Goal: Navigation & Orientation: Find specific page/section

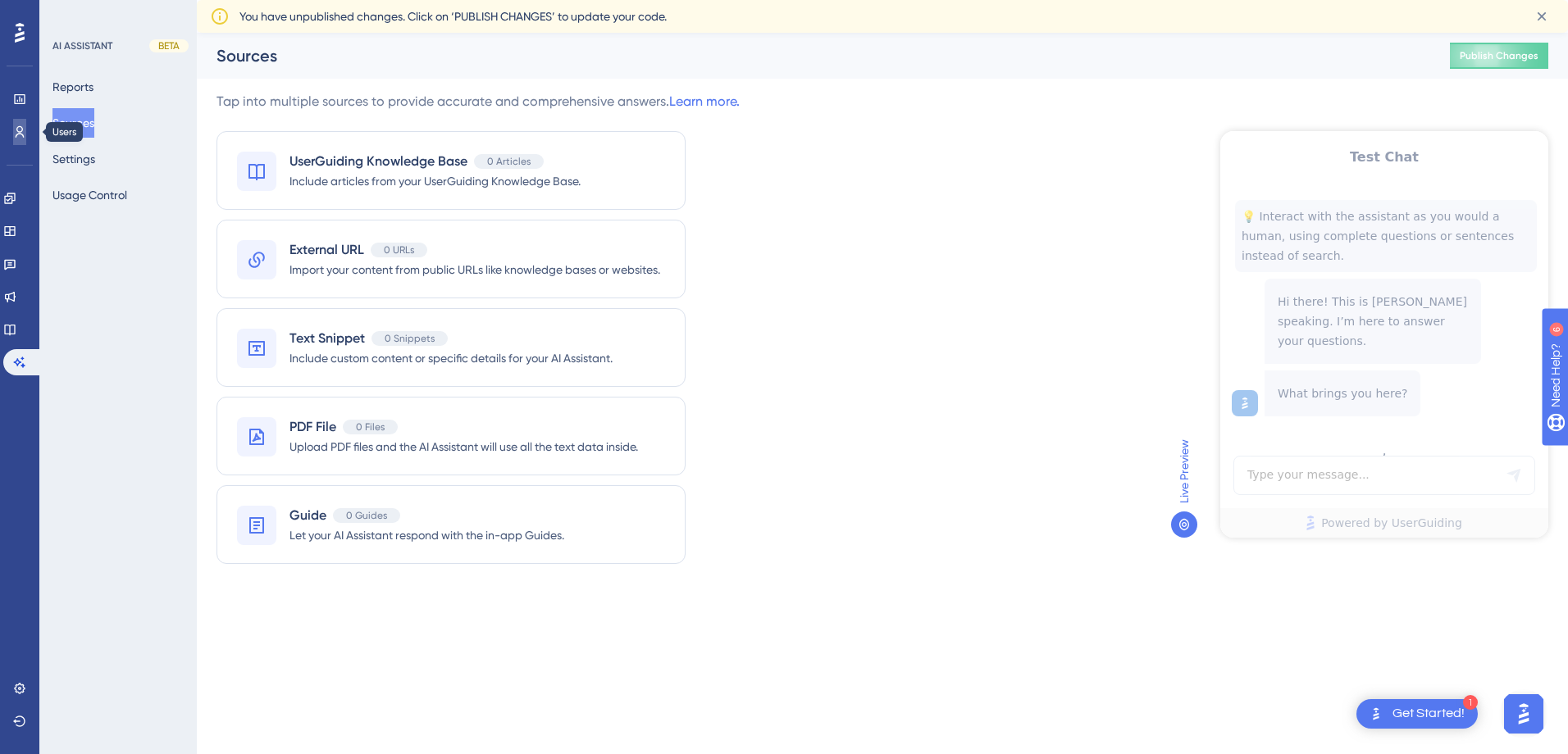
drag, startPoint x: 25, startPoint y: 143, endPoint x: 40, endPoint y: 126, distance: 22.7
click at [25, 143] on link at bounding box center [19, 131] width 13 height 26
click at [24, 138] on link at bounding box center [19, 131] width 13 height 26
click at [23, 137] on icon at bounding box center [20, 132] width 9 height 12
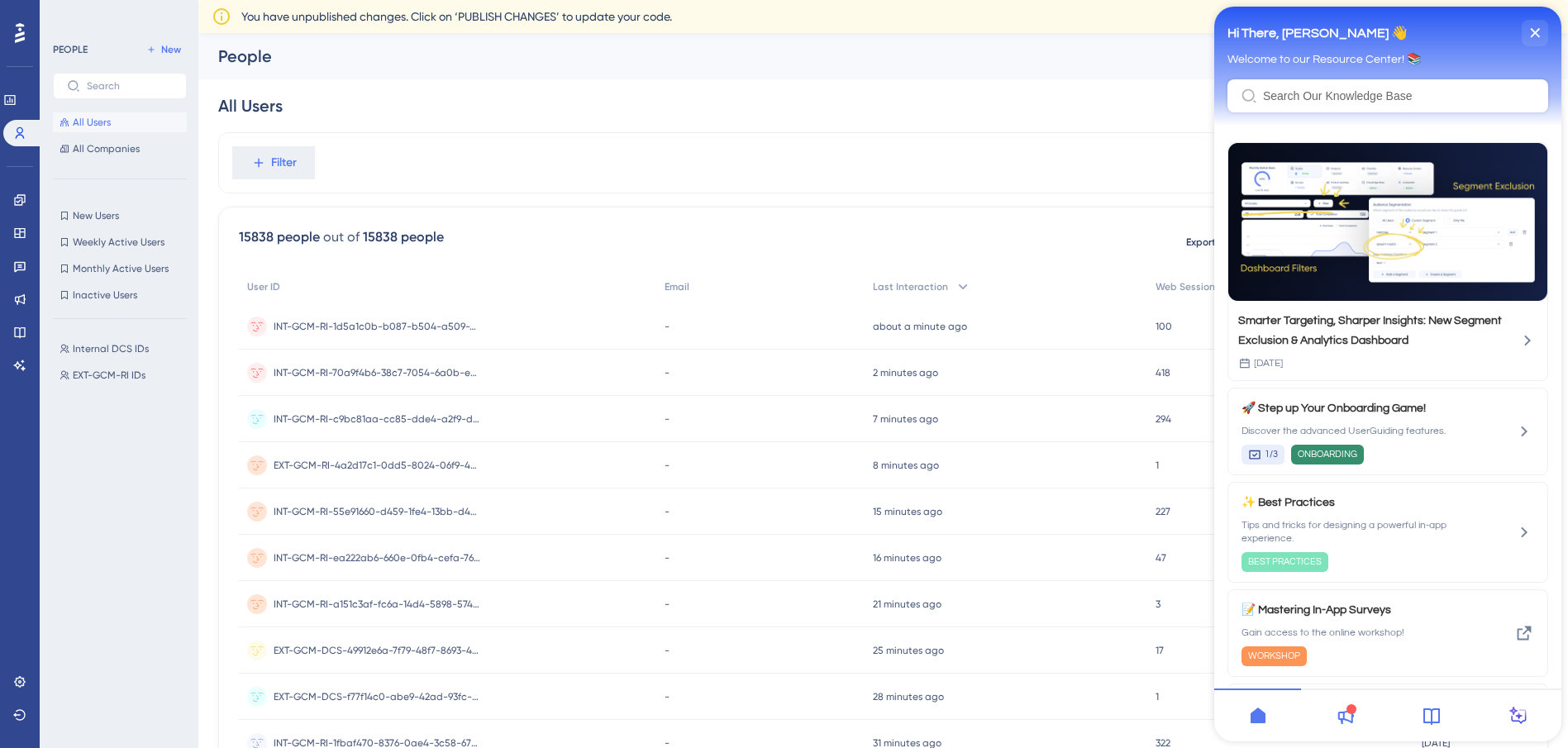
click at [1538, 29] on icon "close resource center" at bounding box center [1534, 32] width 9 height 9
click at [1141, 139] on div "Performance Users Engagement Widgets Feedback Product Updates Knowledge Base AI…" at bounding box center [883, 680] width 1369 height 1295
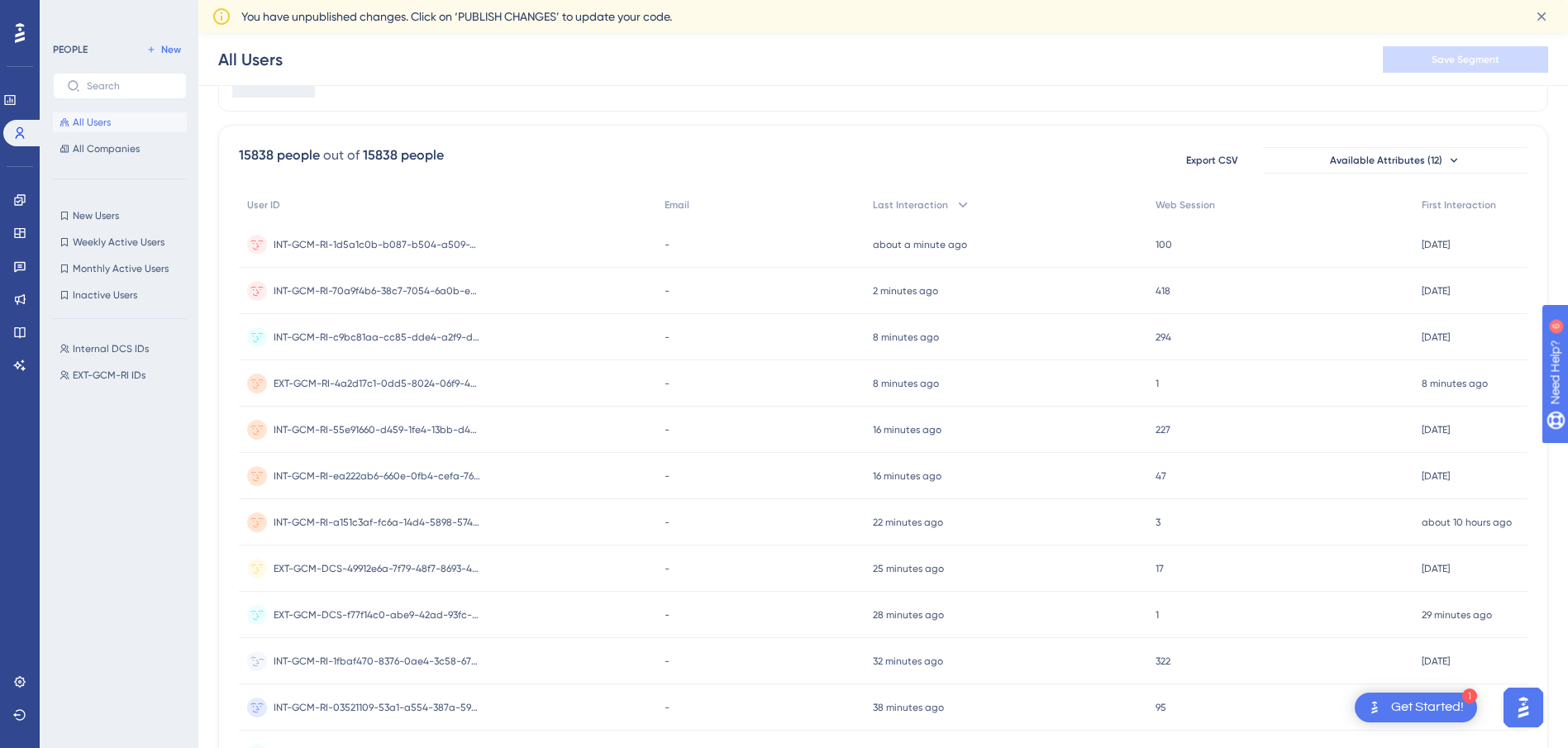
scroll to position [83, 0]
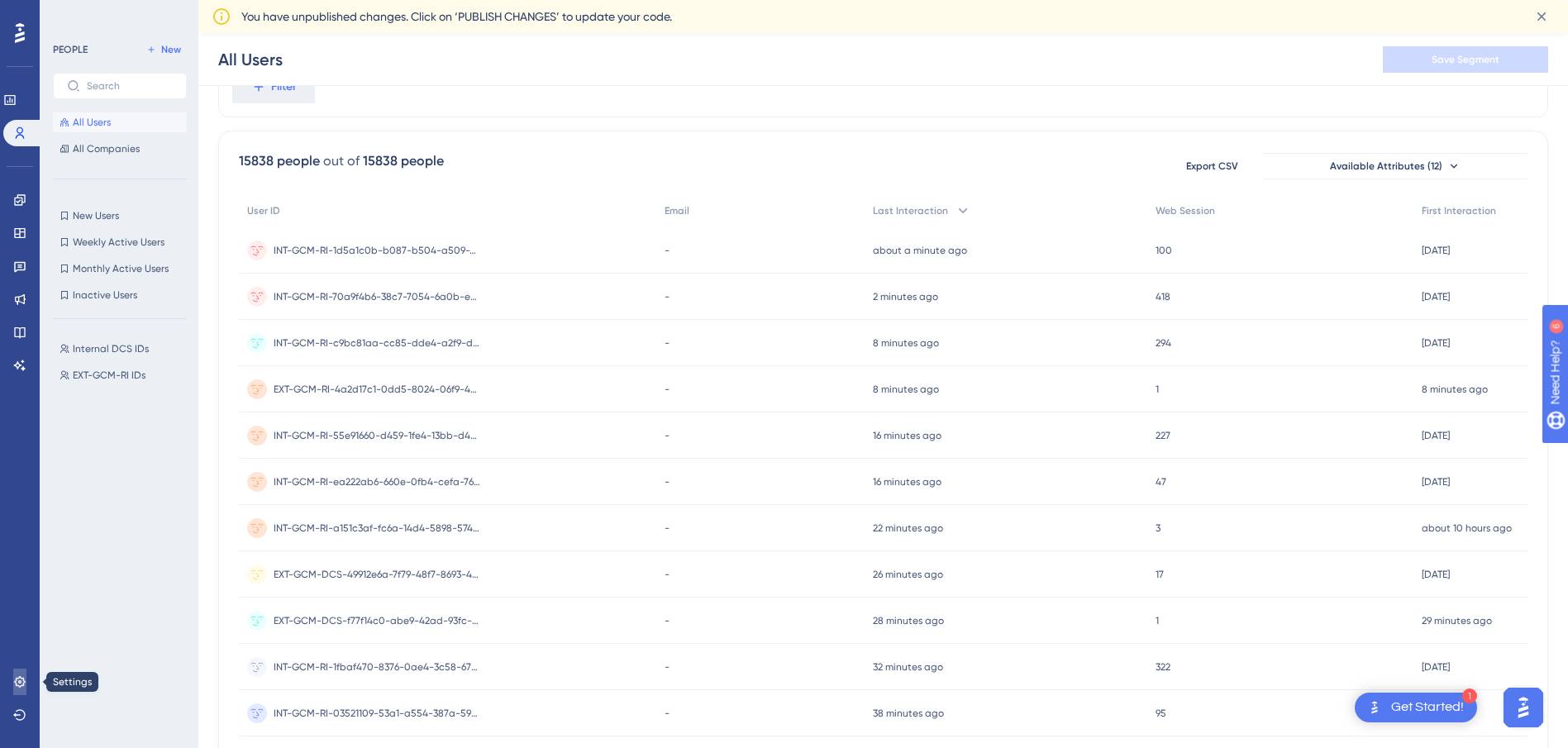
click at [24, 681] on icon at bounding box center [19, 681] width 11 height 11
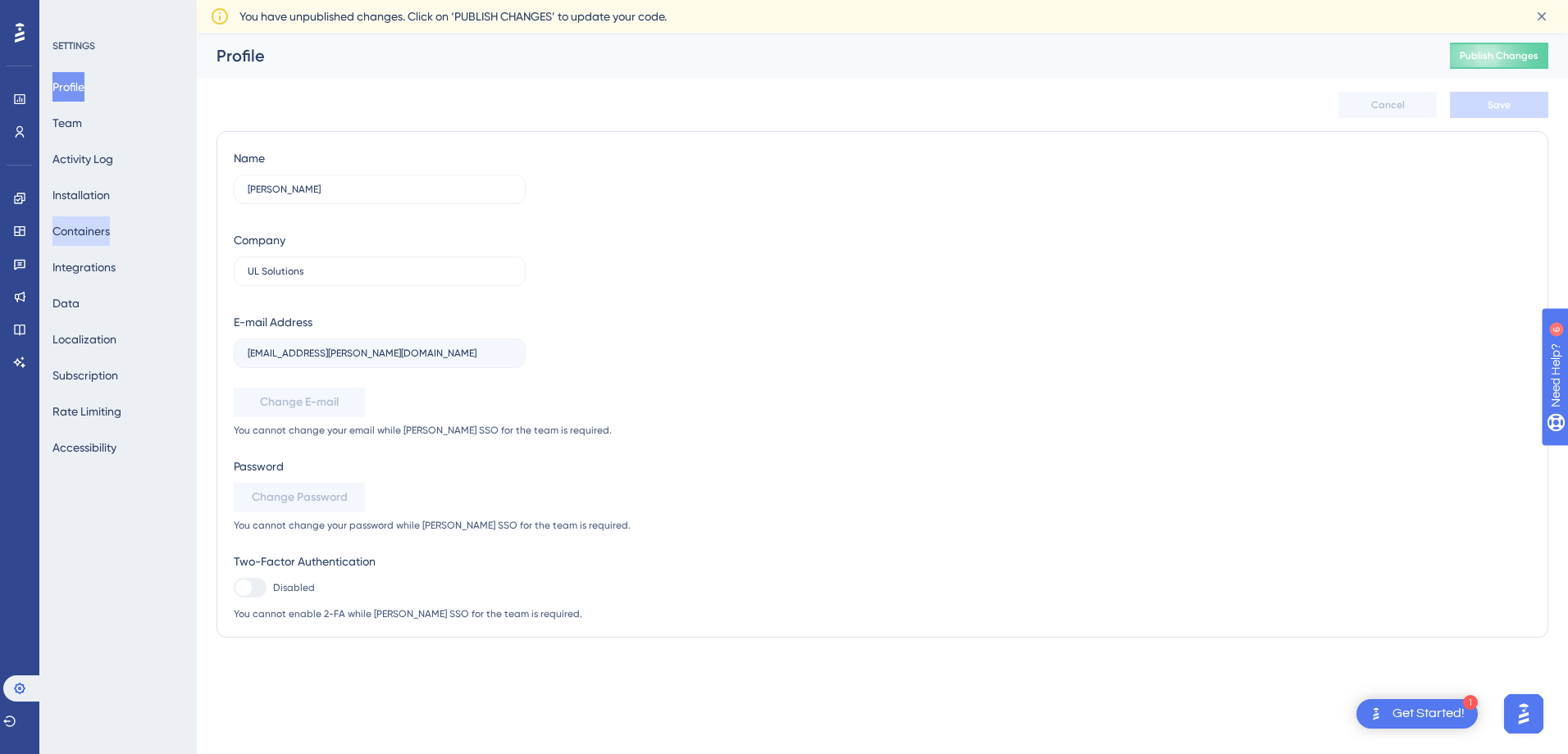
click at [110, 227] on button "Containers" at bounding box center [81, 231] width 58 height 29
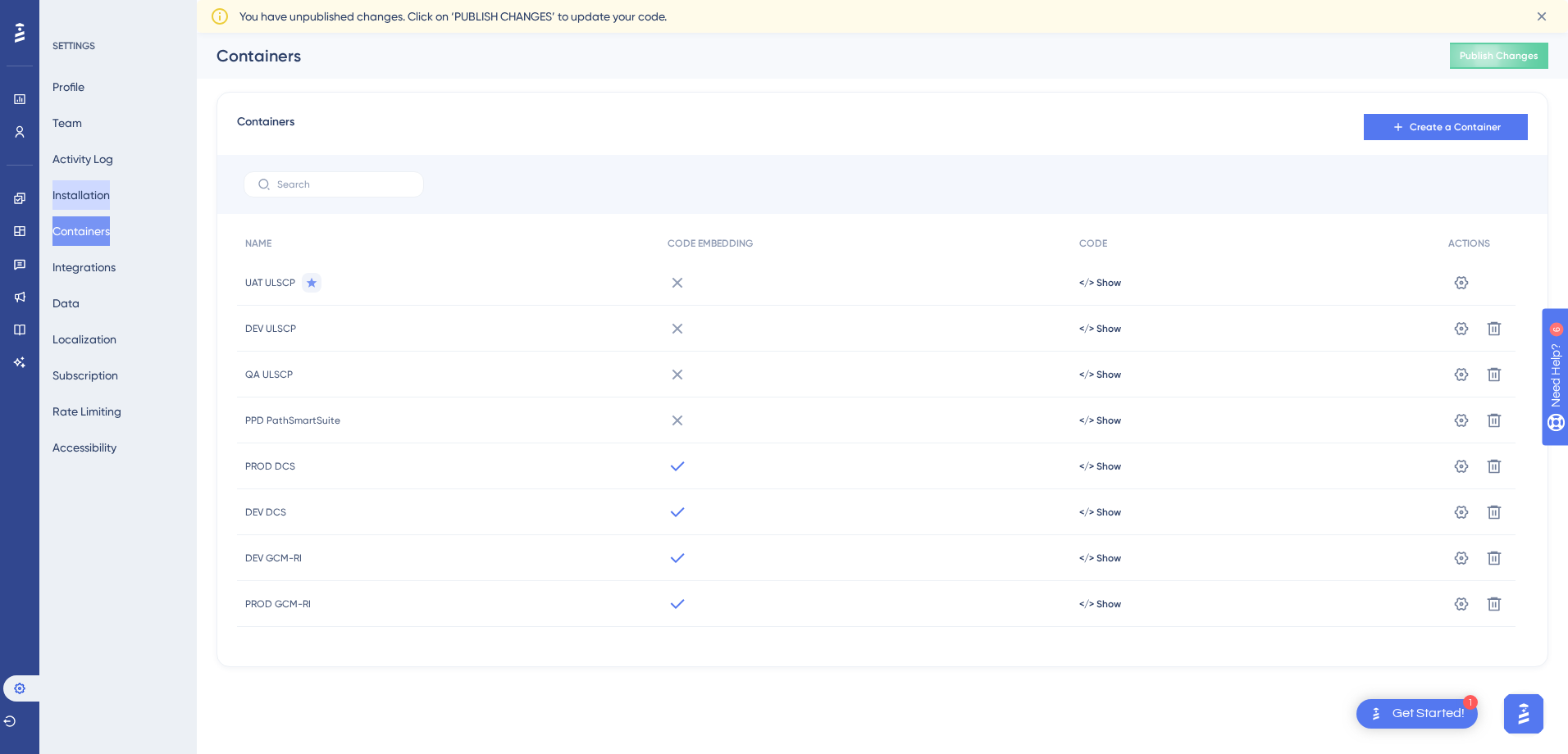
click at [104, 191] on button "Installation" at bounding box center [81, 195] width 58 height 29
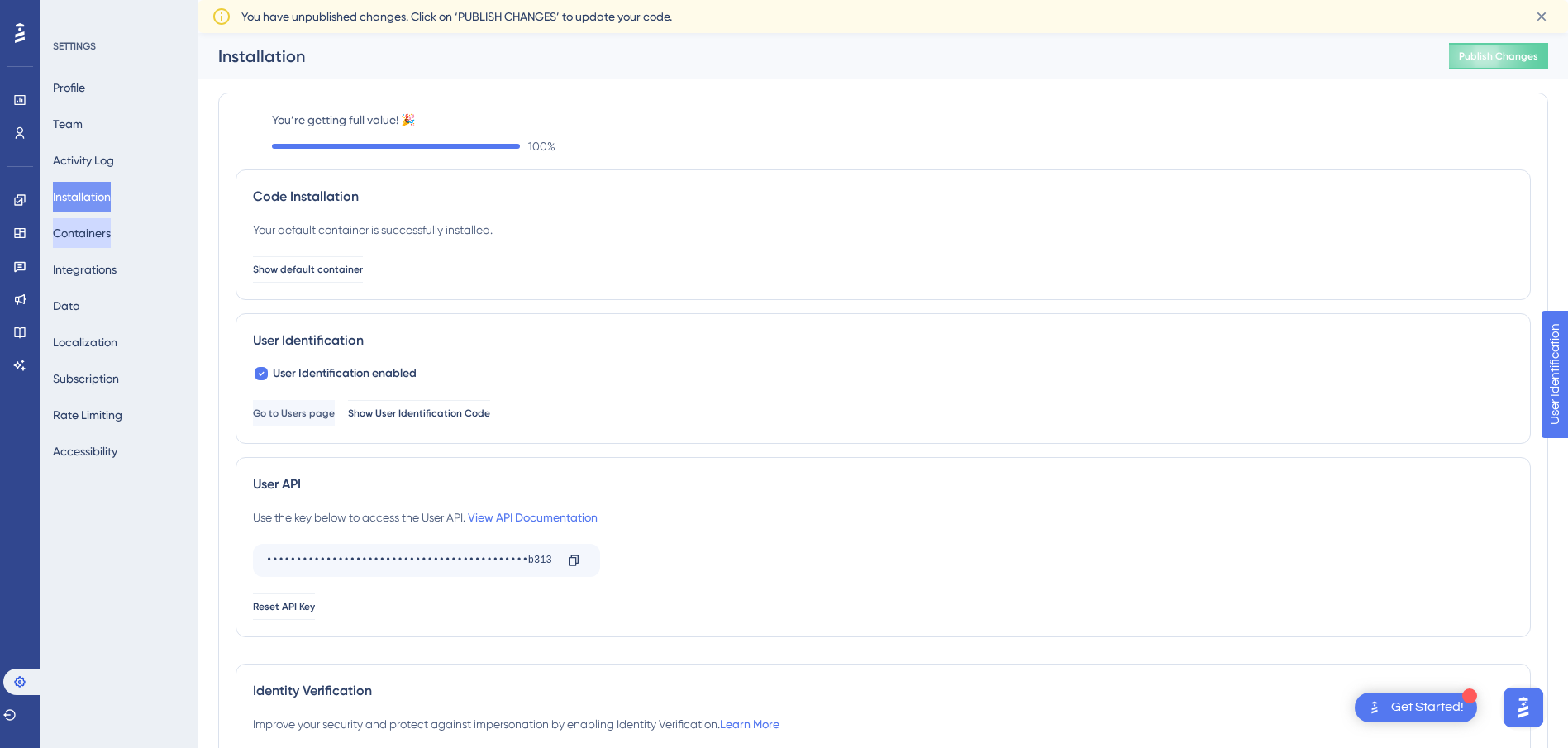
click at [108, 239] on button "Containers" at bounding box center [82, 233] width 58 height 30
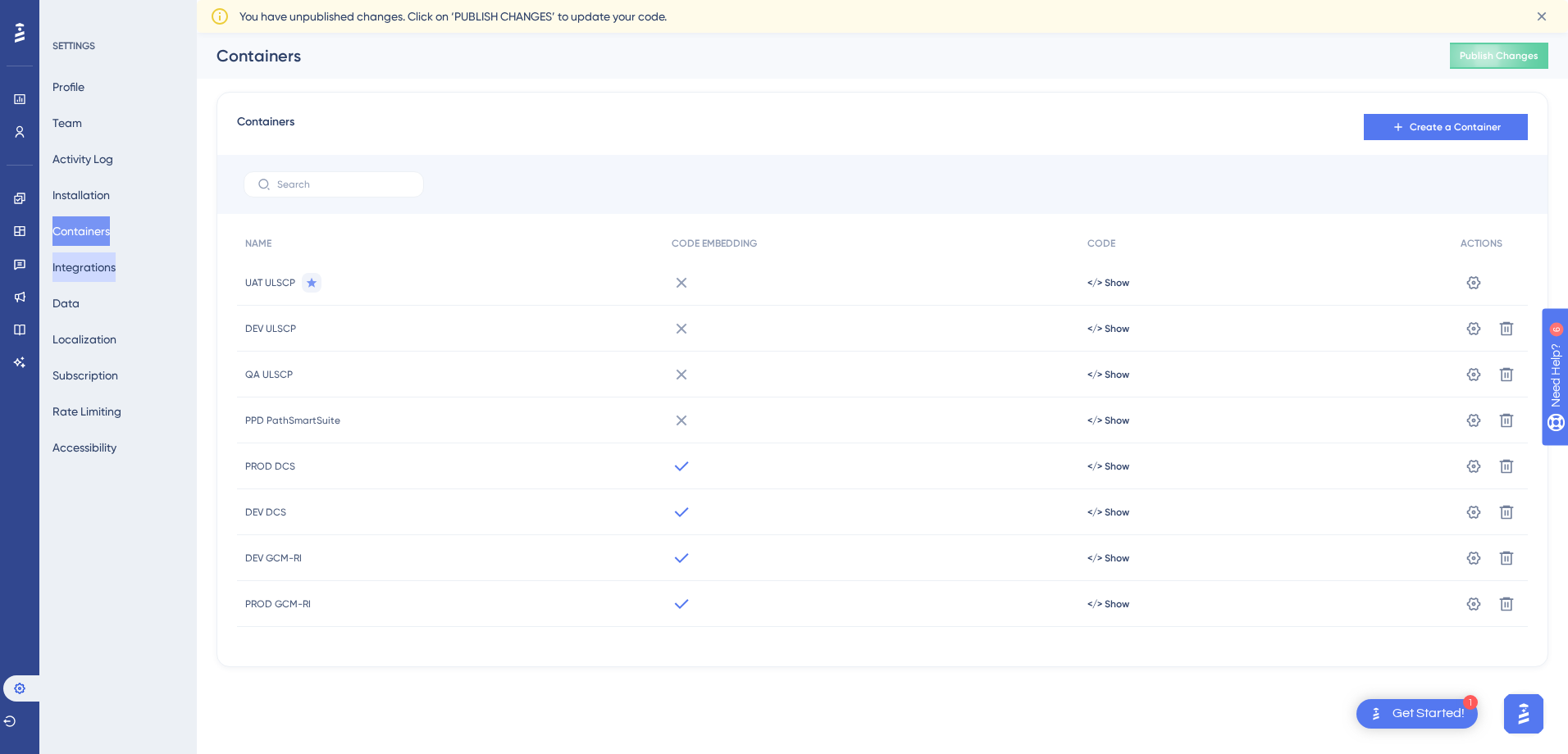
click at [113, 271] on button "Integrations" at bounding box center [84, 268] width 63 height 29
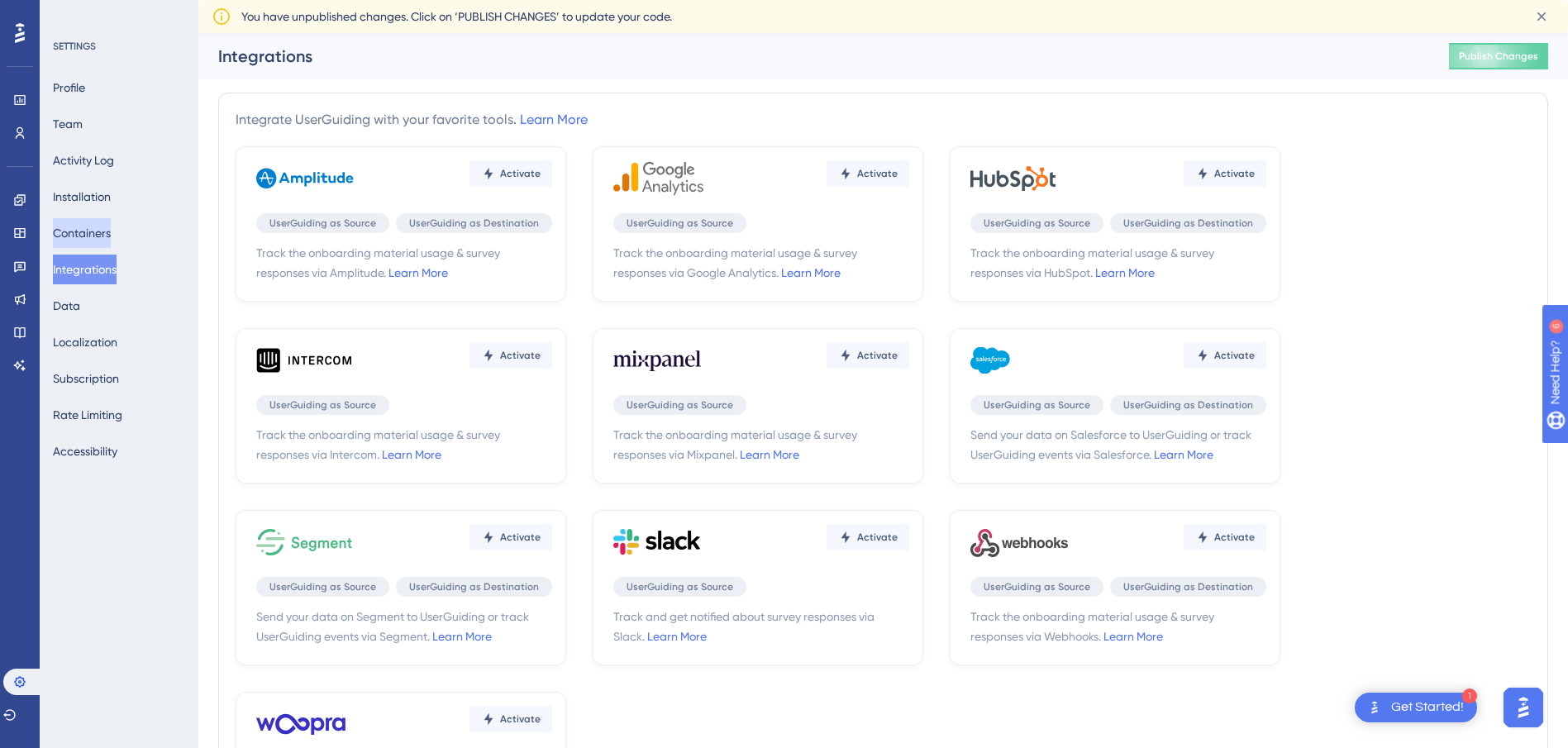
click at [107, 230] on button "Containers" at bounding box center [82, 233] width 58 height 30
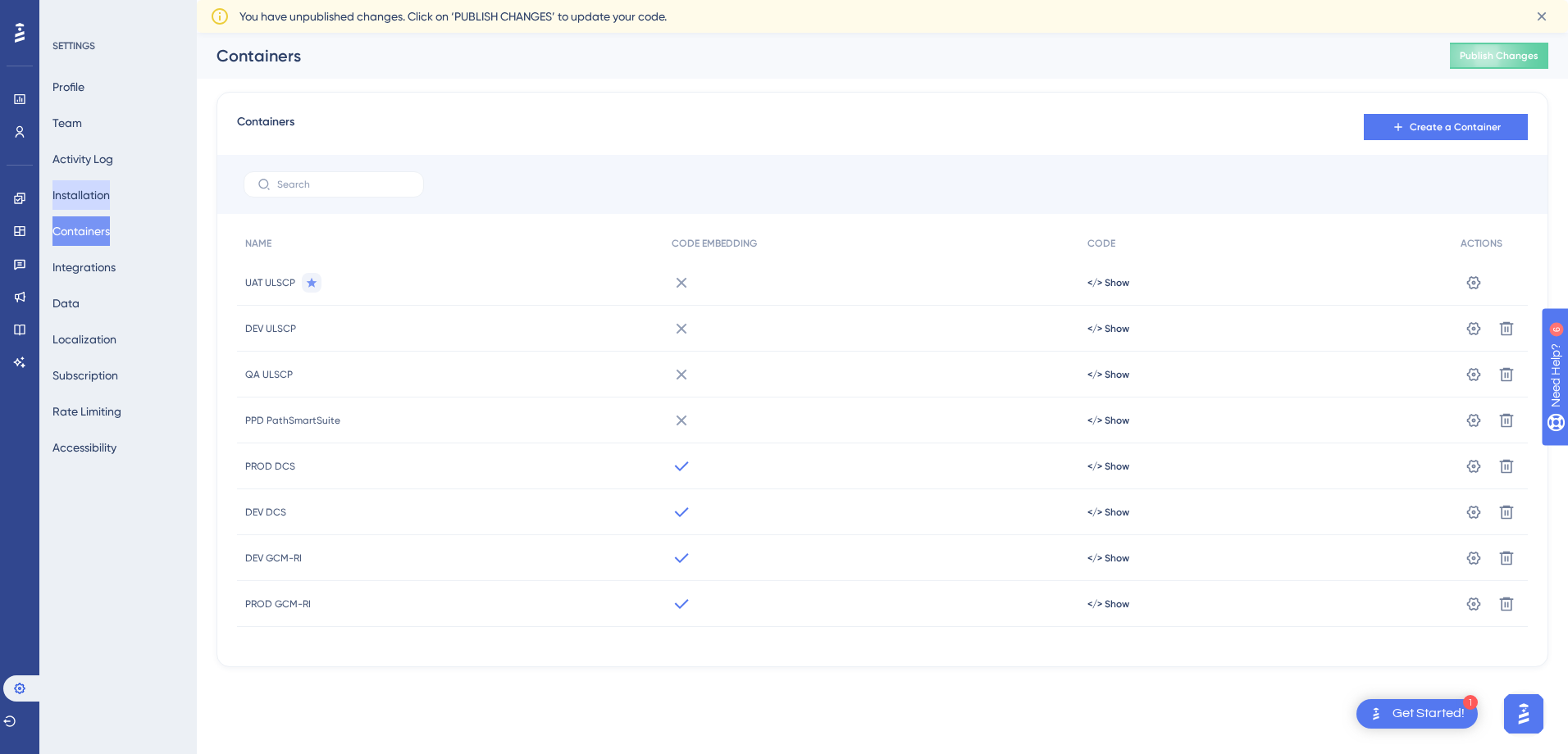
click at [90, 194] on button "Installation" at bounding box center [81, 195] width 58 height 29
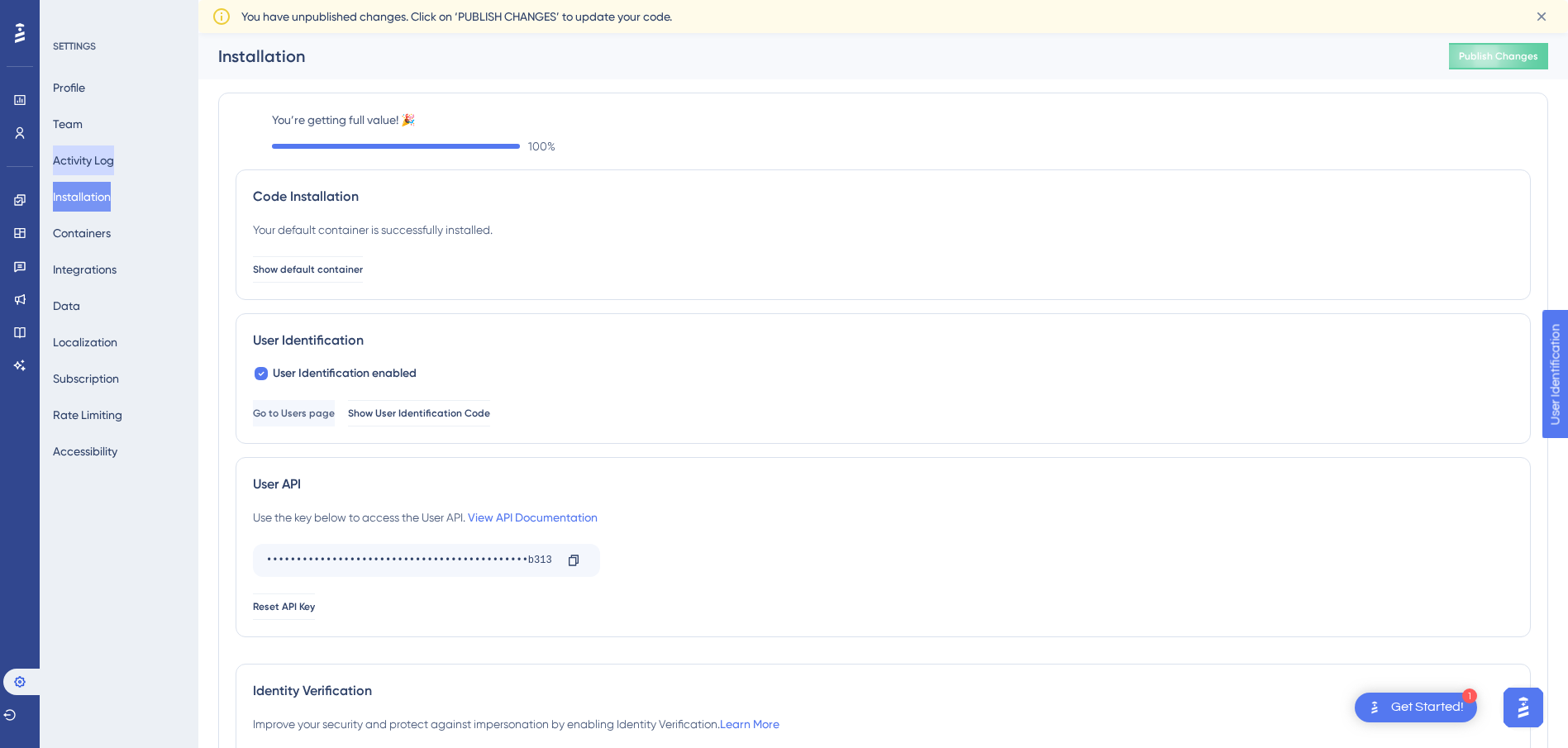
click at [104, 159] on button "Activity Log" at bounding box center [84, 160] width 61 height 30
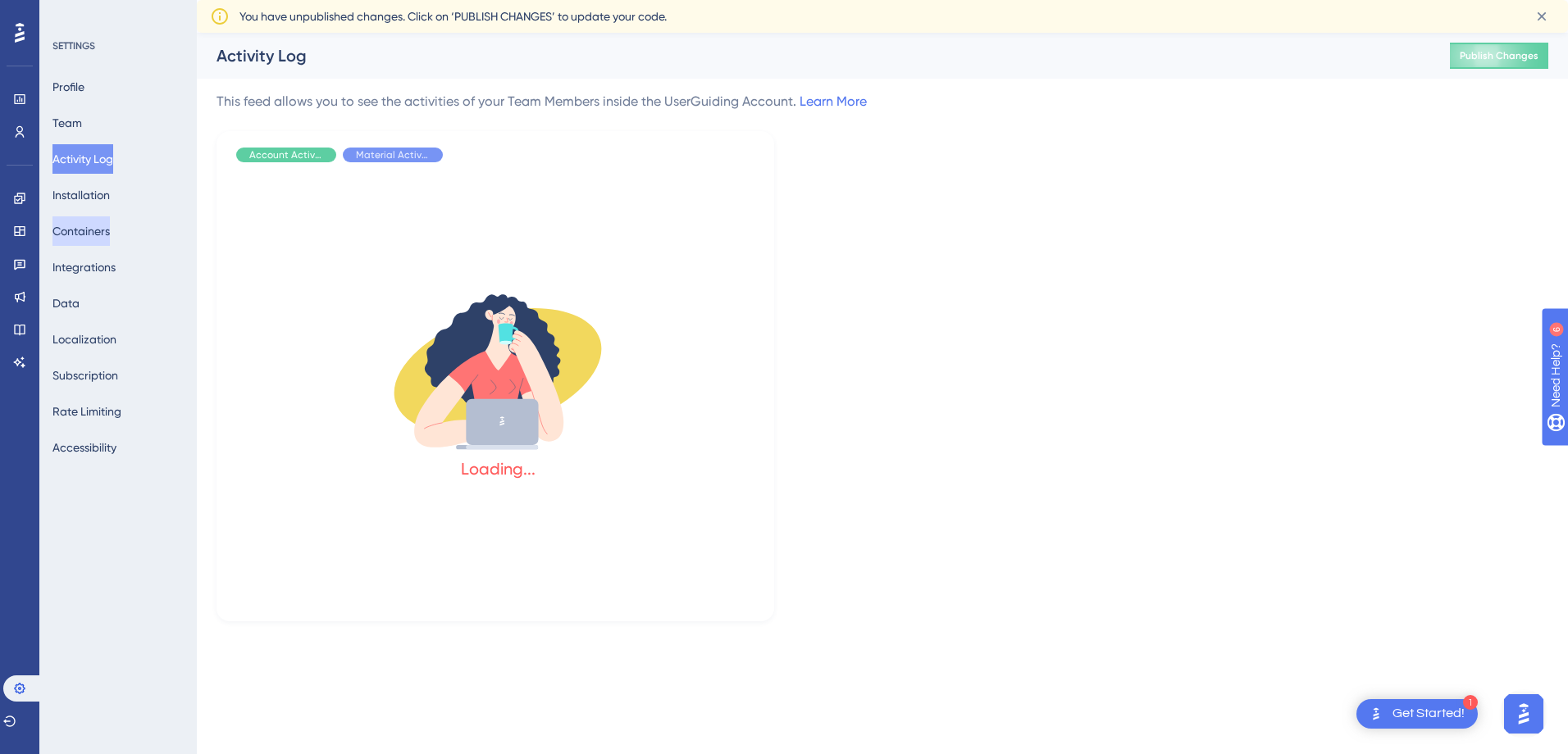
click at [84, 233] on button "Containers" at bounding box center [81, 231] width 58 height 29
click at [82, 233] on button "Containers" at bounding box center [81, 231] width 58 height 29
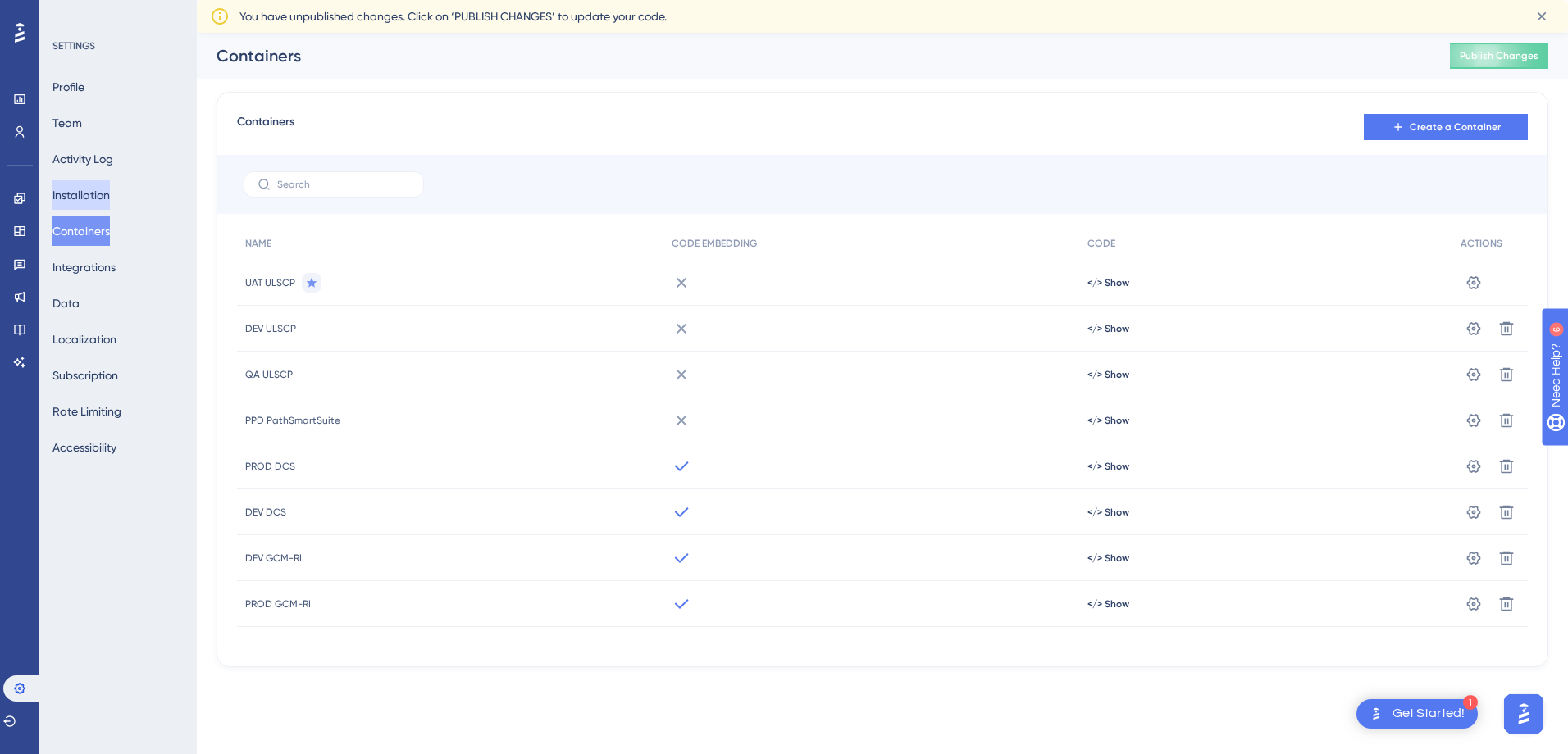
click at [83, 198] on button "Installation" at bounding box center [81, 195] width 58 height 29
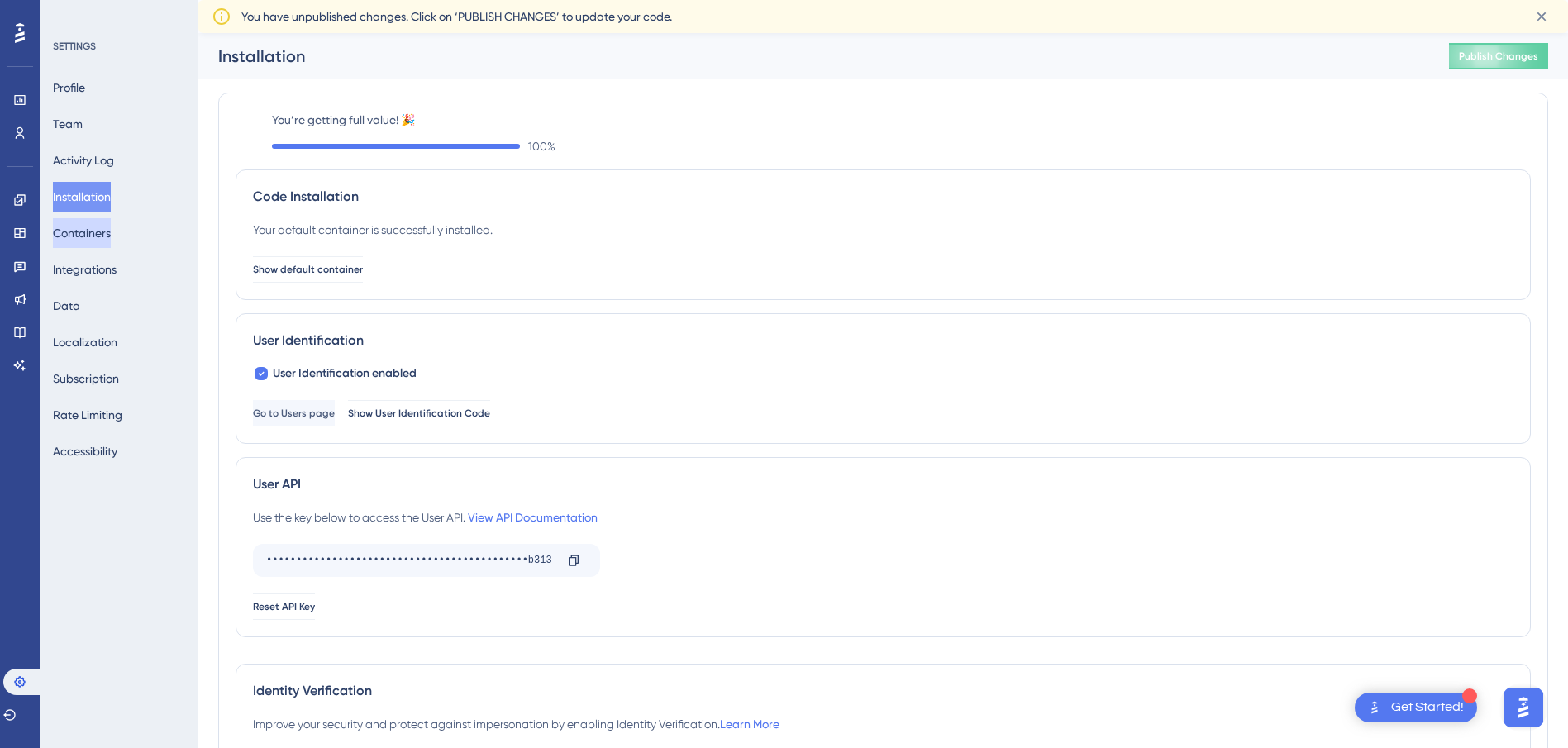
click at [89, 228] on button "Containers" at bounding box center [82, 233] width 58 height 30
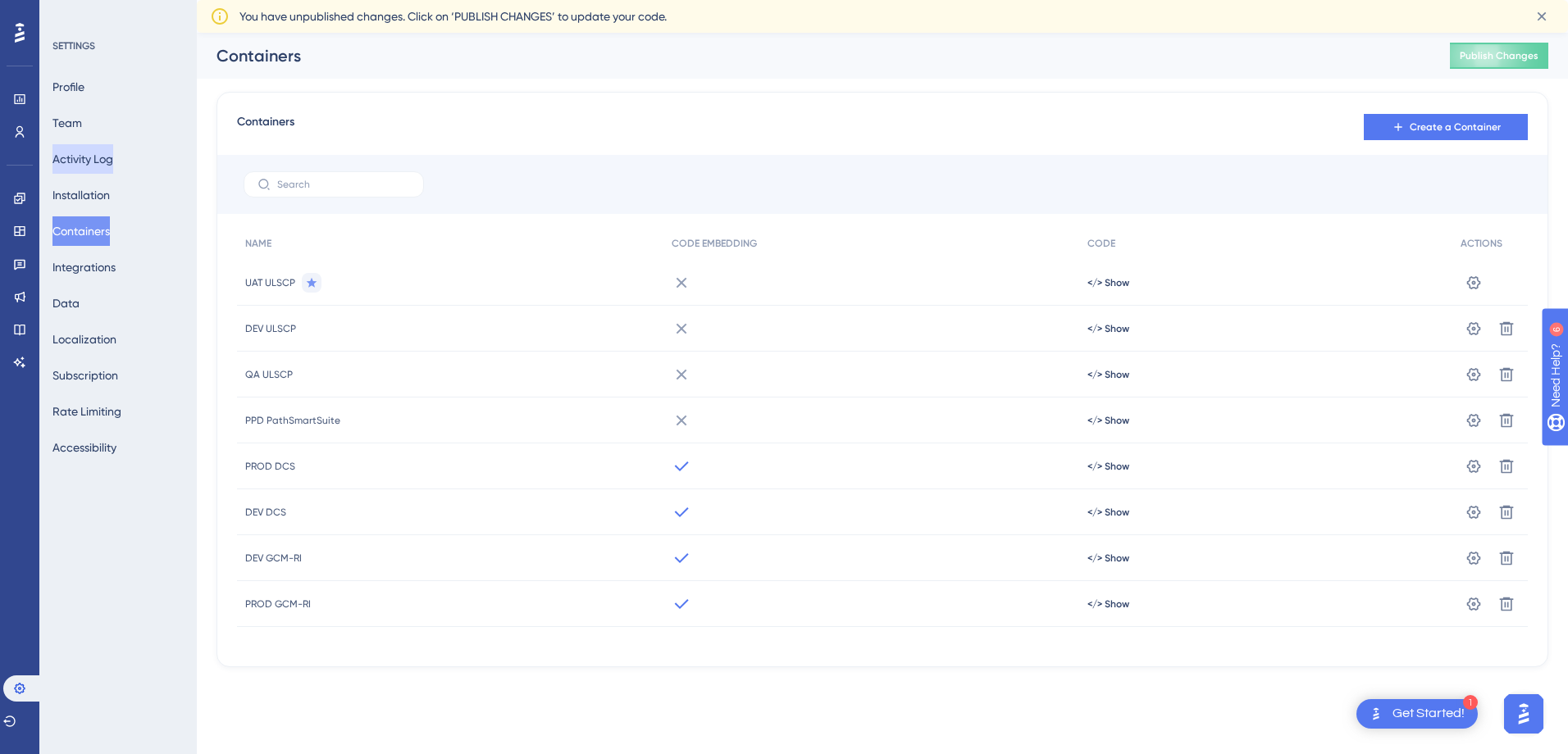
click at [110, 163] on button "Activity Log" at bounding box center [83, 159] width 61 height 29
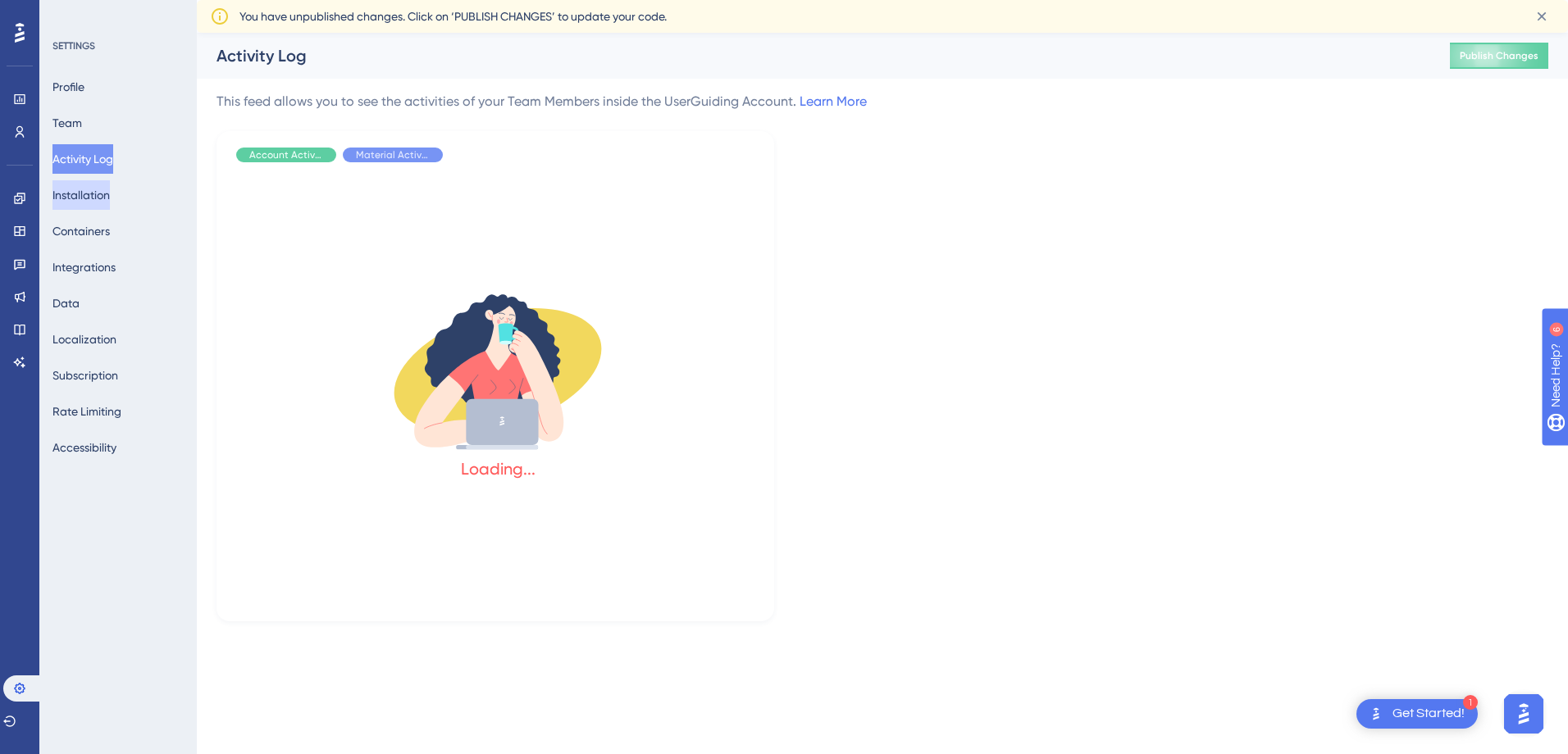
click at [106, 188] on button "Installation" at bounding box center [81, 195] width 58 height 29
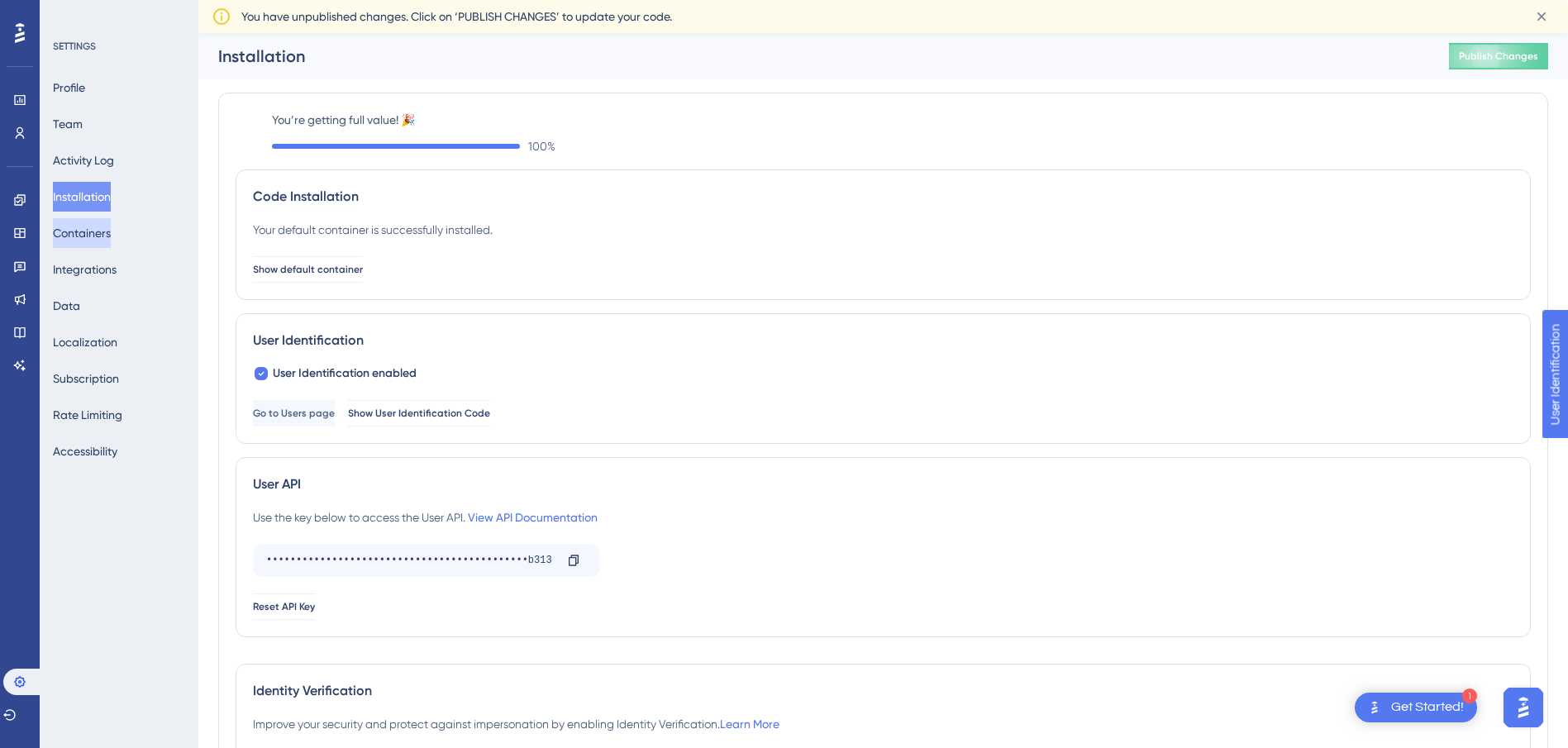
click at [111, 228] on button "Containers" at bounding box center [82, 233] width 58 height 30
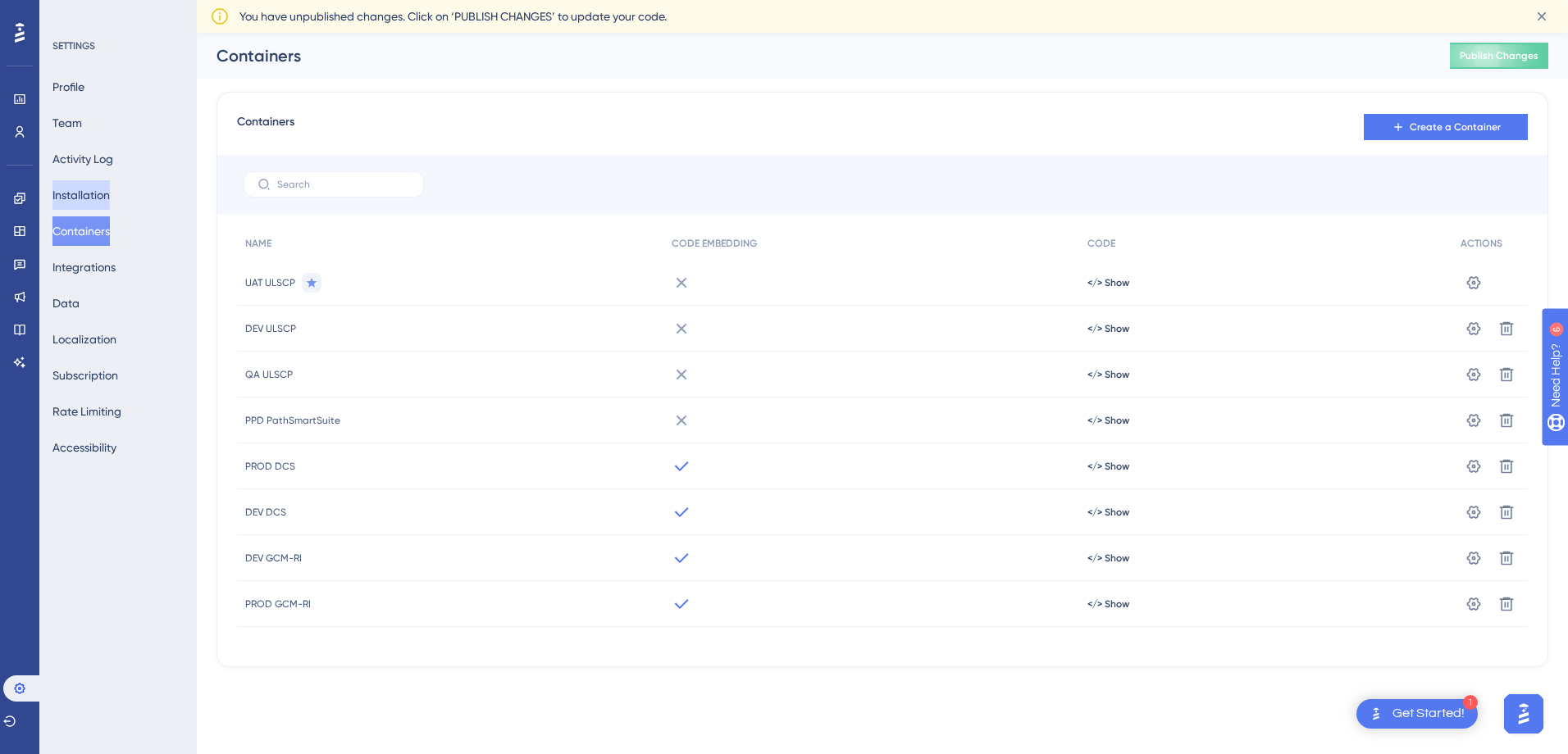
click at [93, 203] on button "Installation" at bounding box center [81, 195] width 58 height 29
click at [79, 202] on button "Installation" at bounding box center [81, 195] width 58 height 29
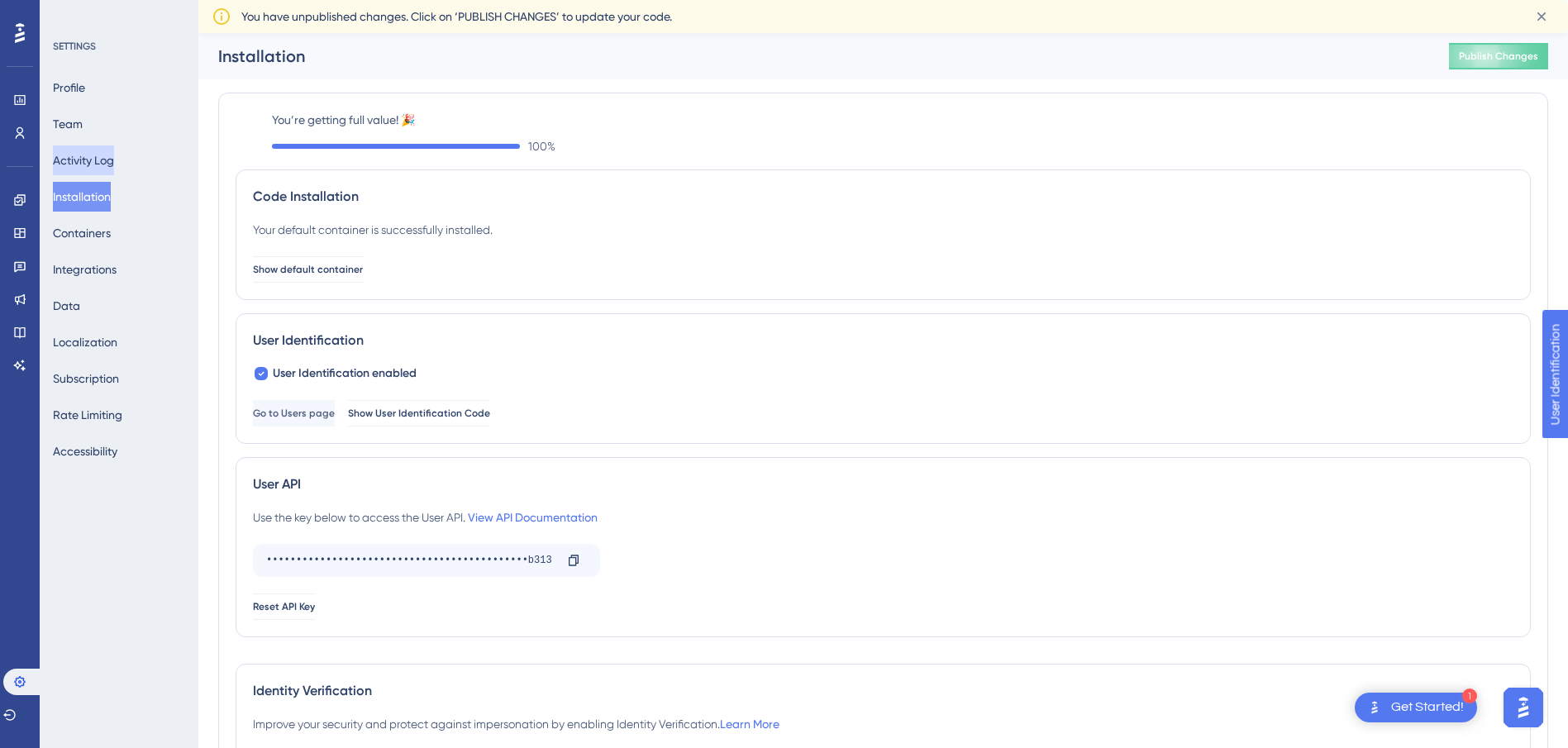
click at [98, 160] on button "Activity Log" at bounding box center [84, 160] width 61 height 30
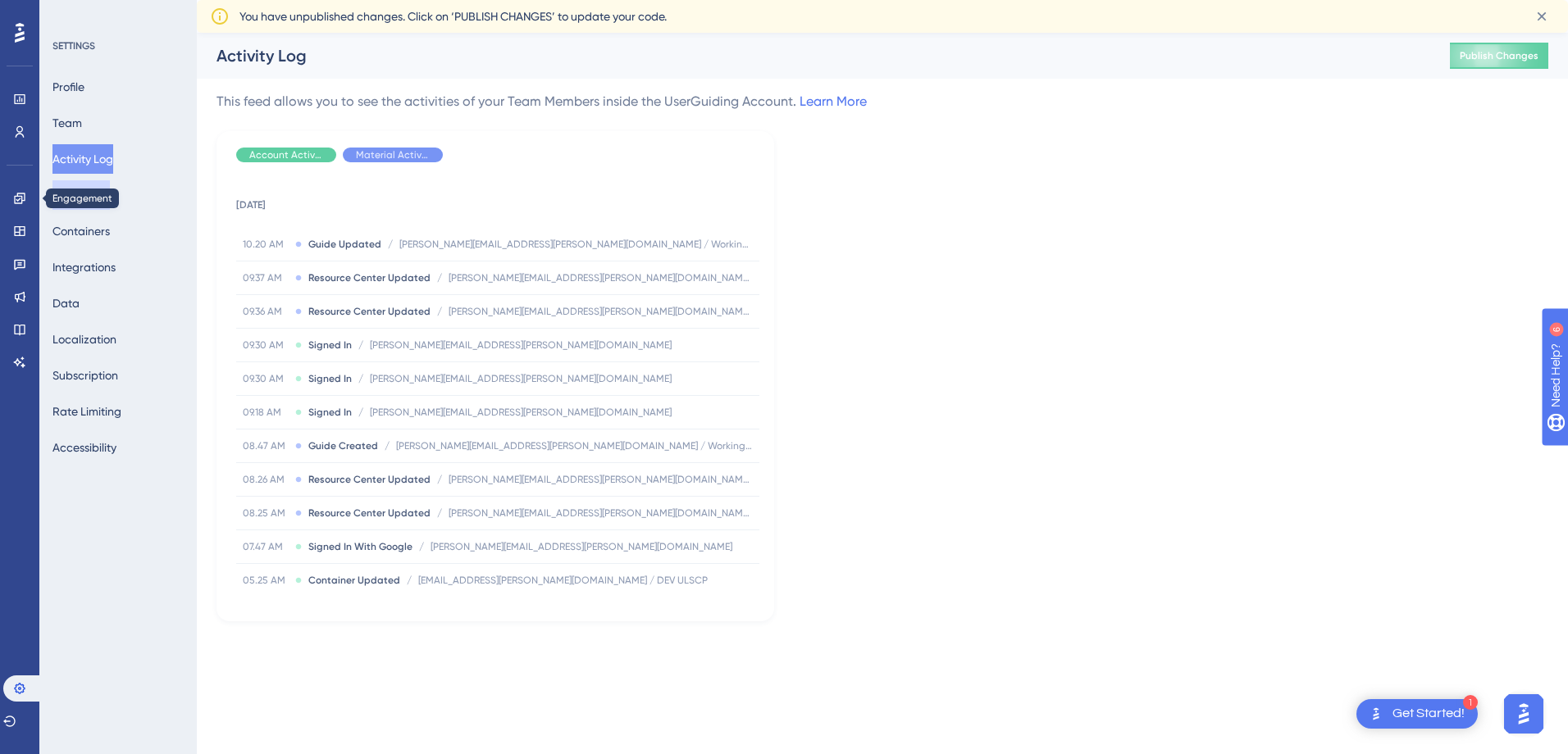
click at [73, 183] on button "Installation" at bounding box center [81, 195] width 58 height 29
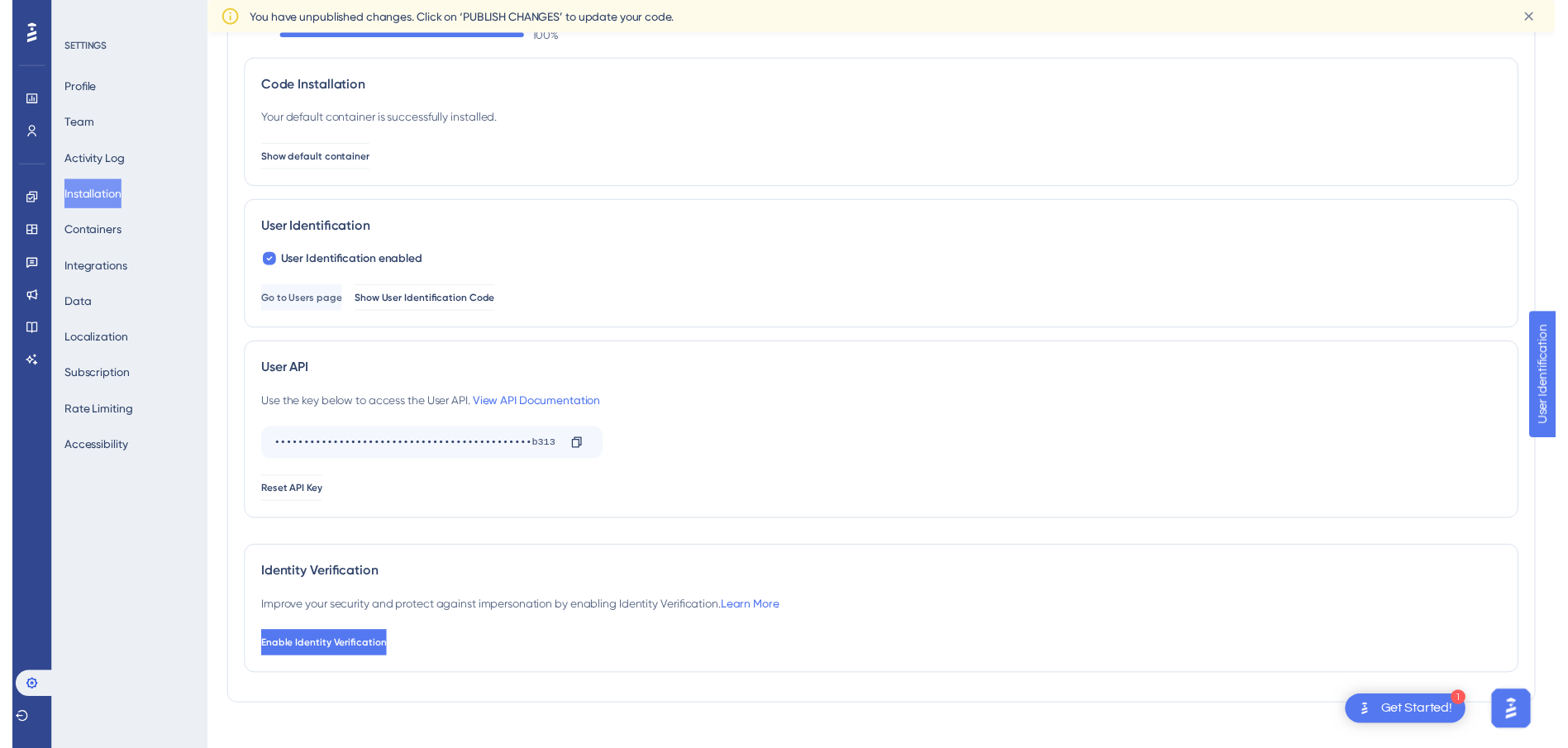
scroll to position [28, 0]
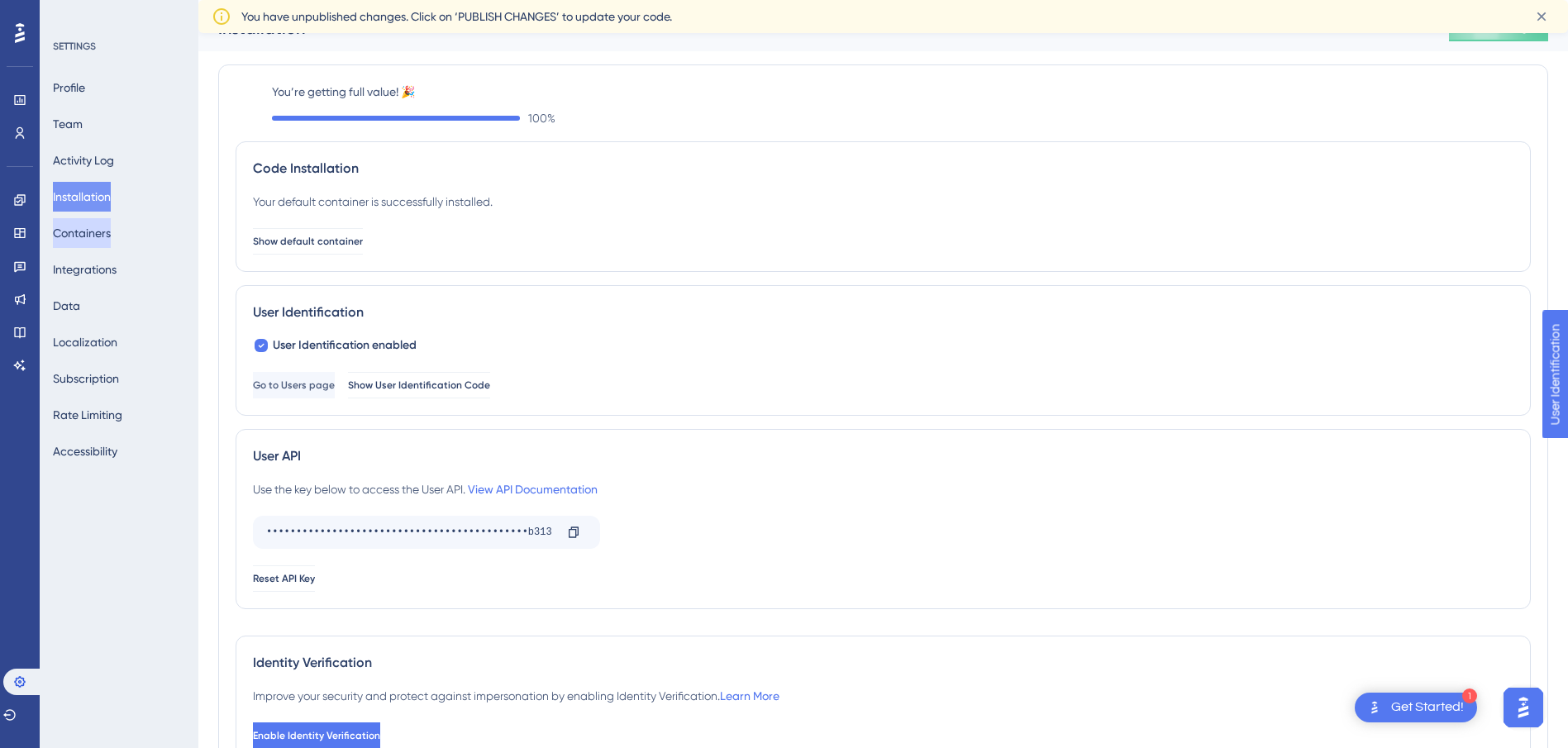
click at [99, 233] on button "Containers" at bounding box center [82, 233] width 58 height 30
click at [18, 130] on icon at bounding box center [20, 133] width 9 height 12
click at [18, 135] on icon at bounding box center [20, 133] width 9 height 12
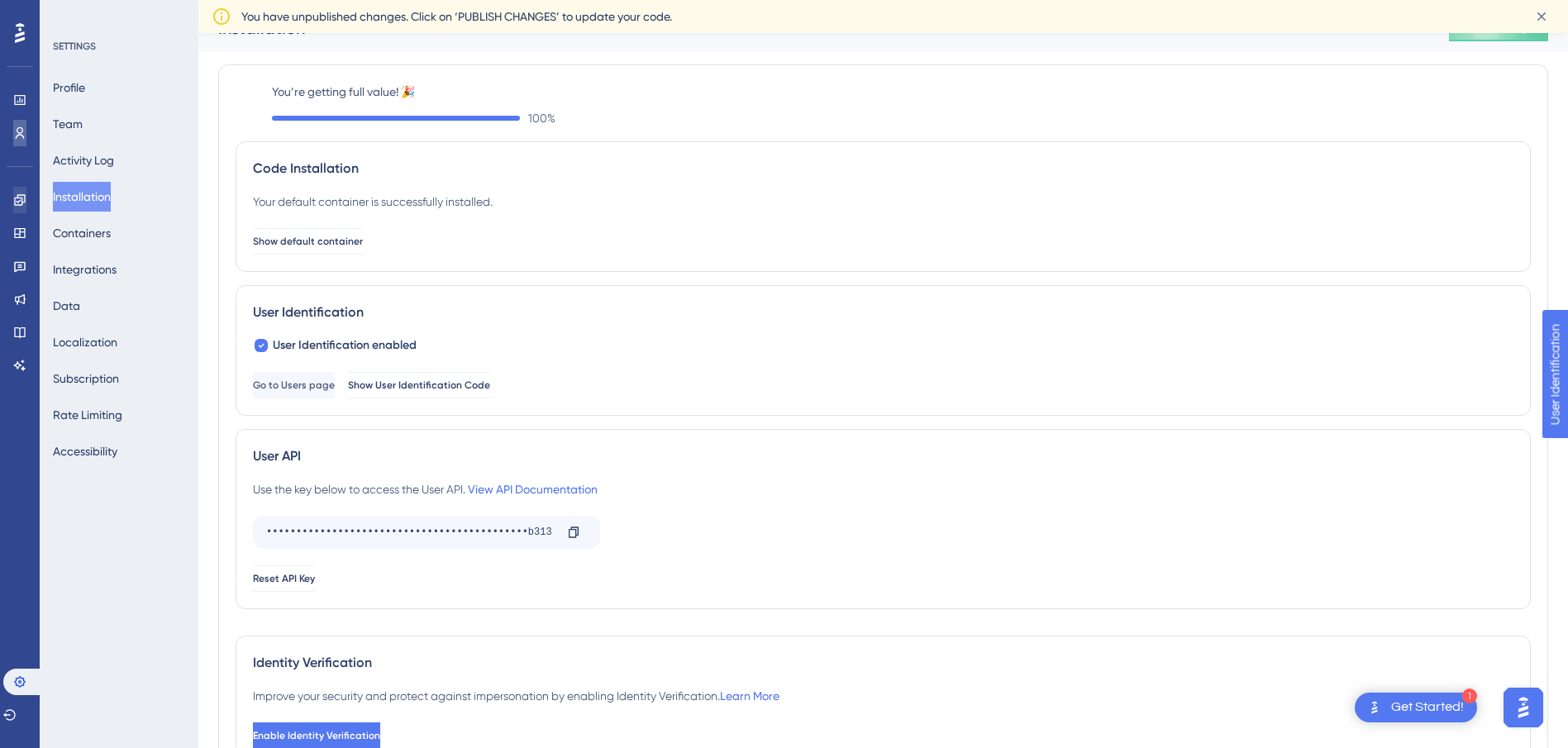
click at [19, 135] on icon at bounding box center [19, 132] width 13 height 13
click at [20, 202] on icon at bounding box center [19, 200] width 13 height 13
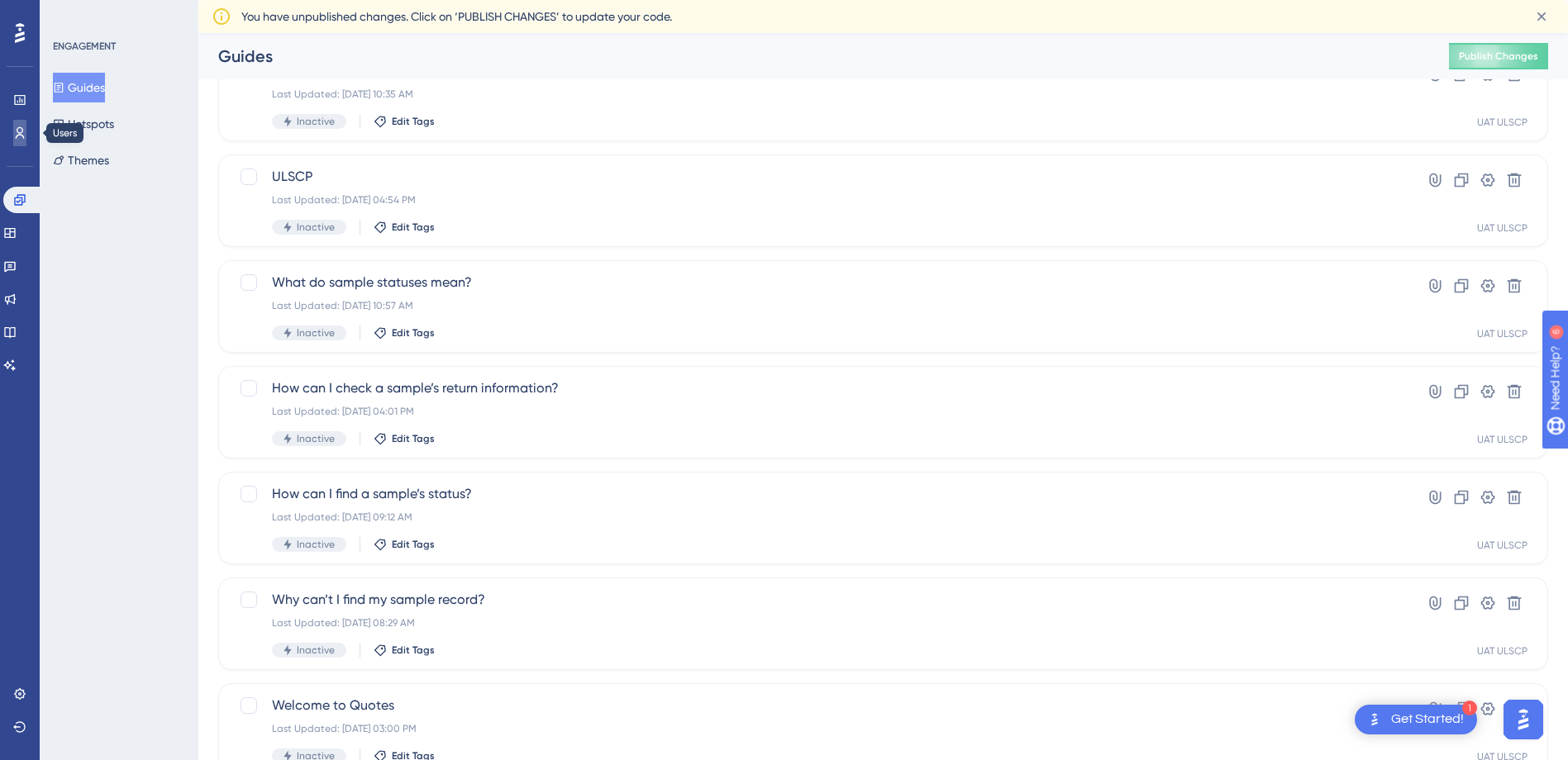
click at [23, 135] on icon at bounding box center [20, 133] width 9 height 12
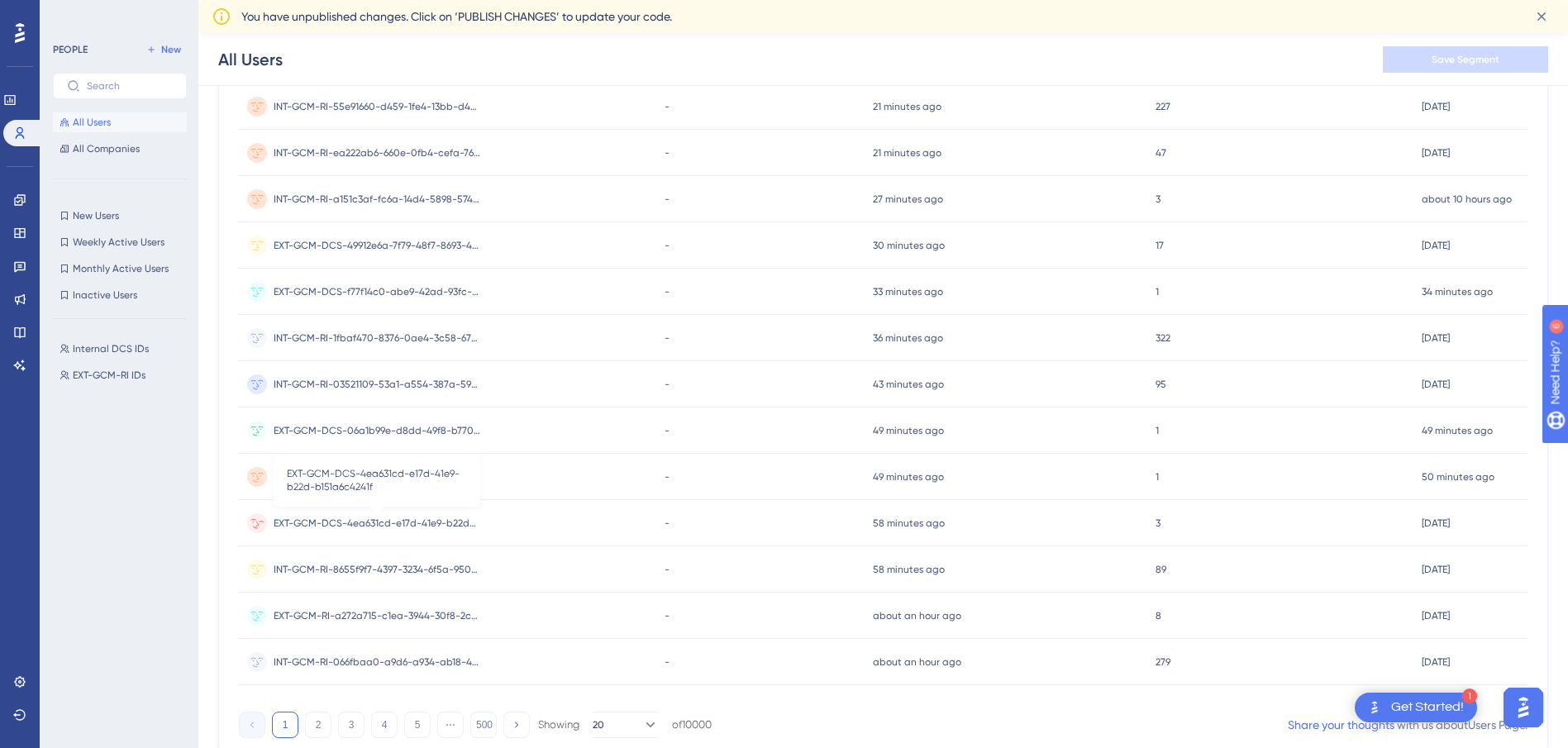
scroll to position [614, 0]
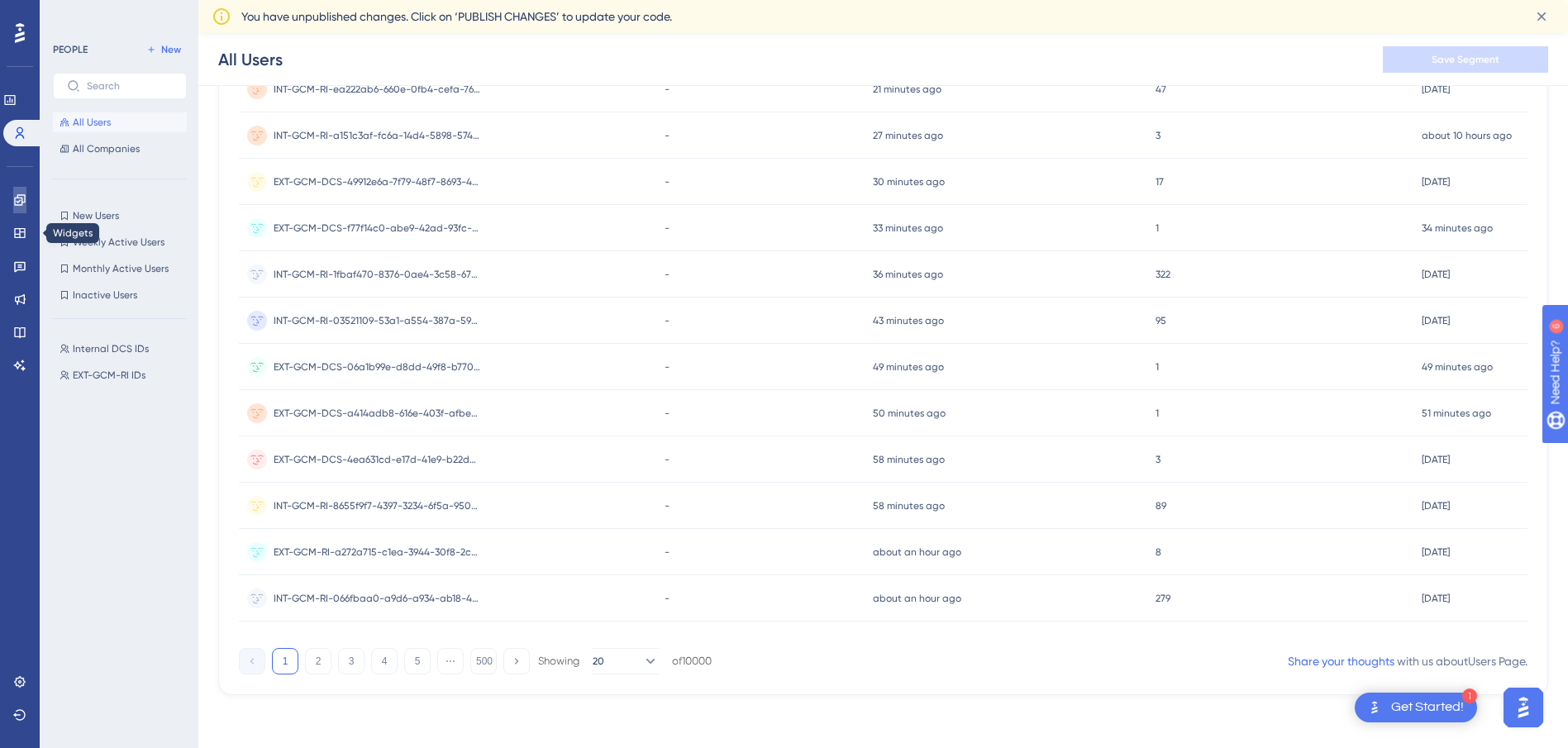
click at [19, 200] on icon at bounding box center [19, 200] width 13 height 13
click at [13, 675] on link at bounding box center [19, 682] width 13 height 27
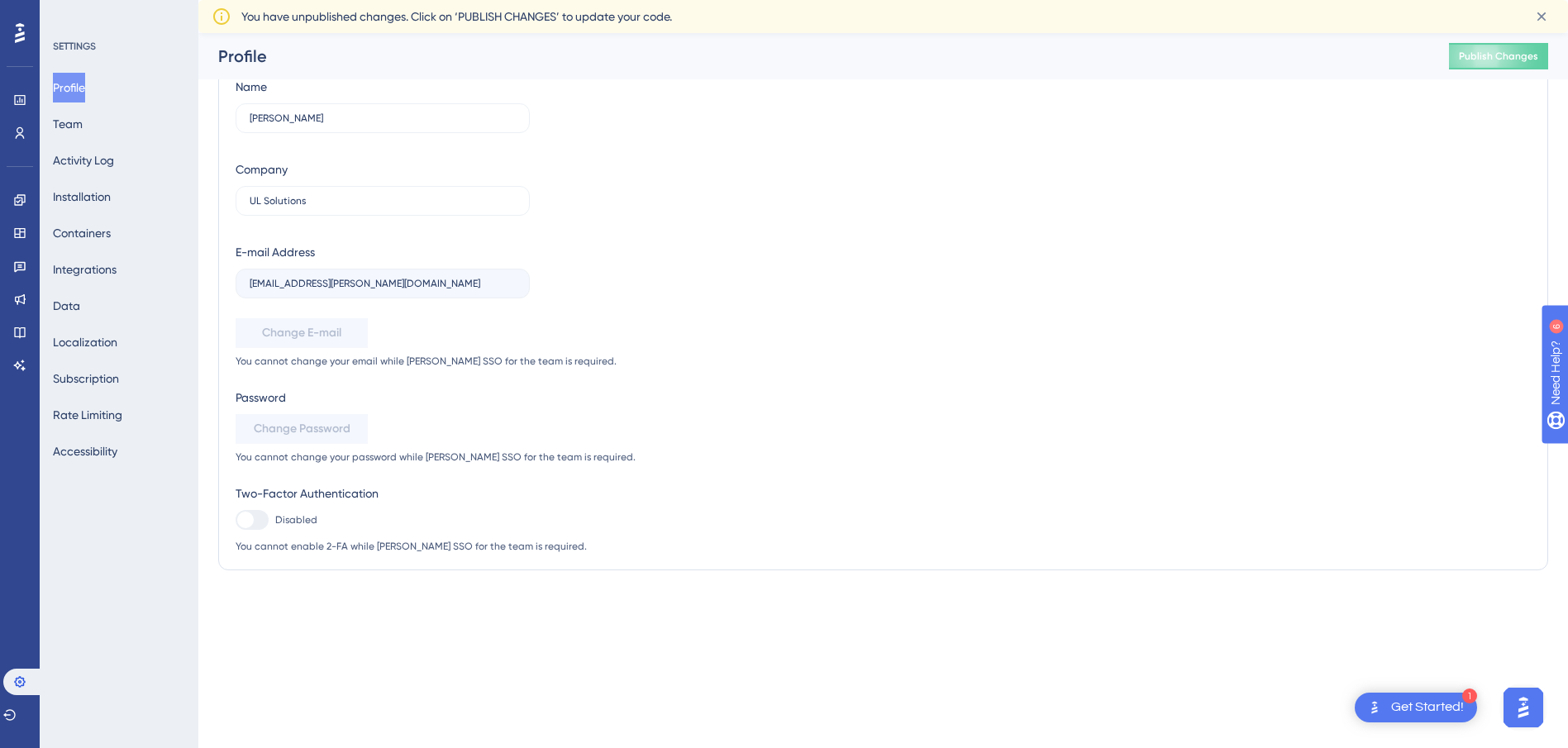
click at [11, 679] on div "Performance Users Engagement Widgets Feedback Product Updates Knowledge Base AI…" at bounding box center [20, 374] width 40 height 748
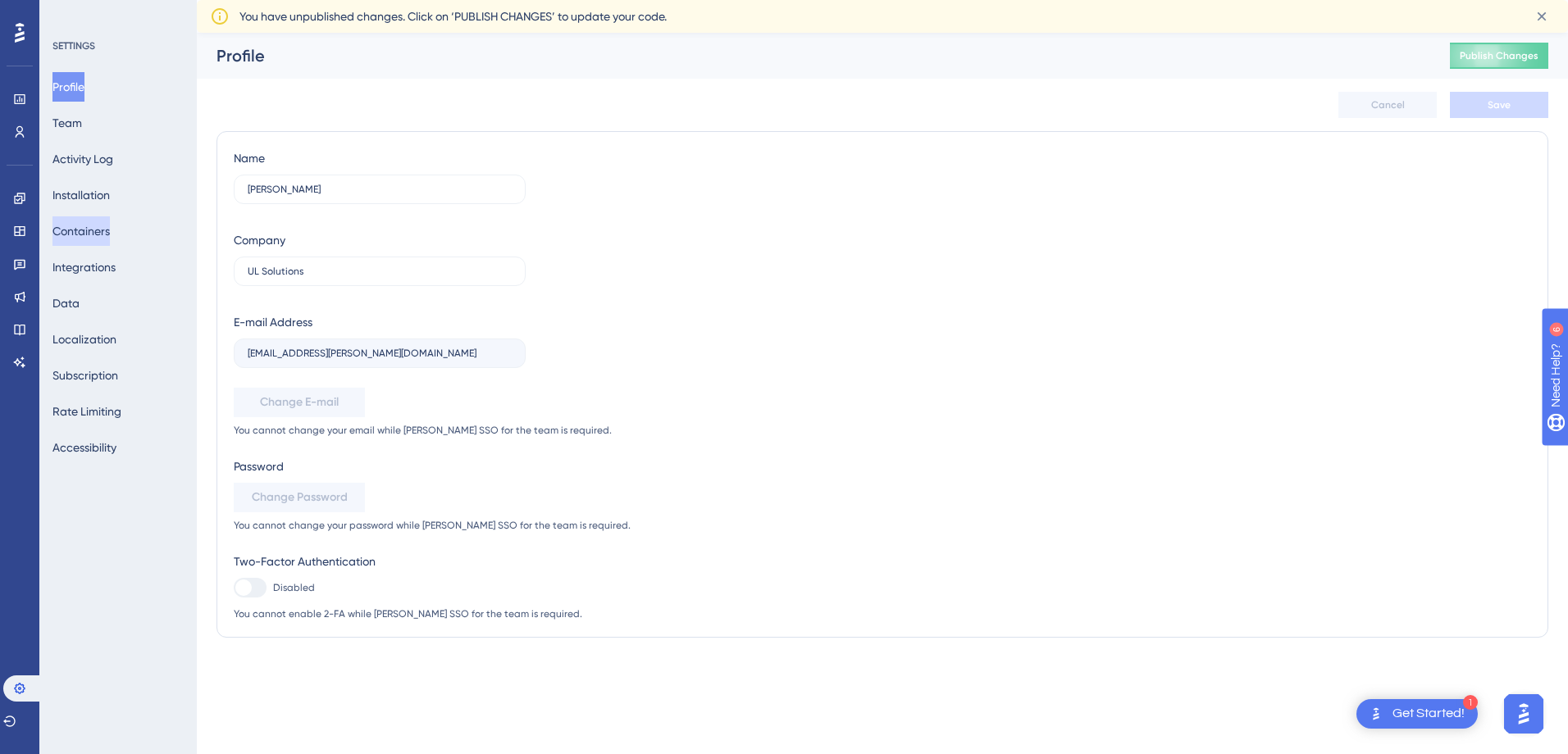
click at [110, 229] on button "Containers" at bounding box center [81, 231] width 58 height 29
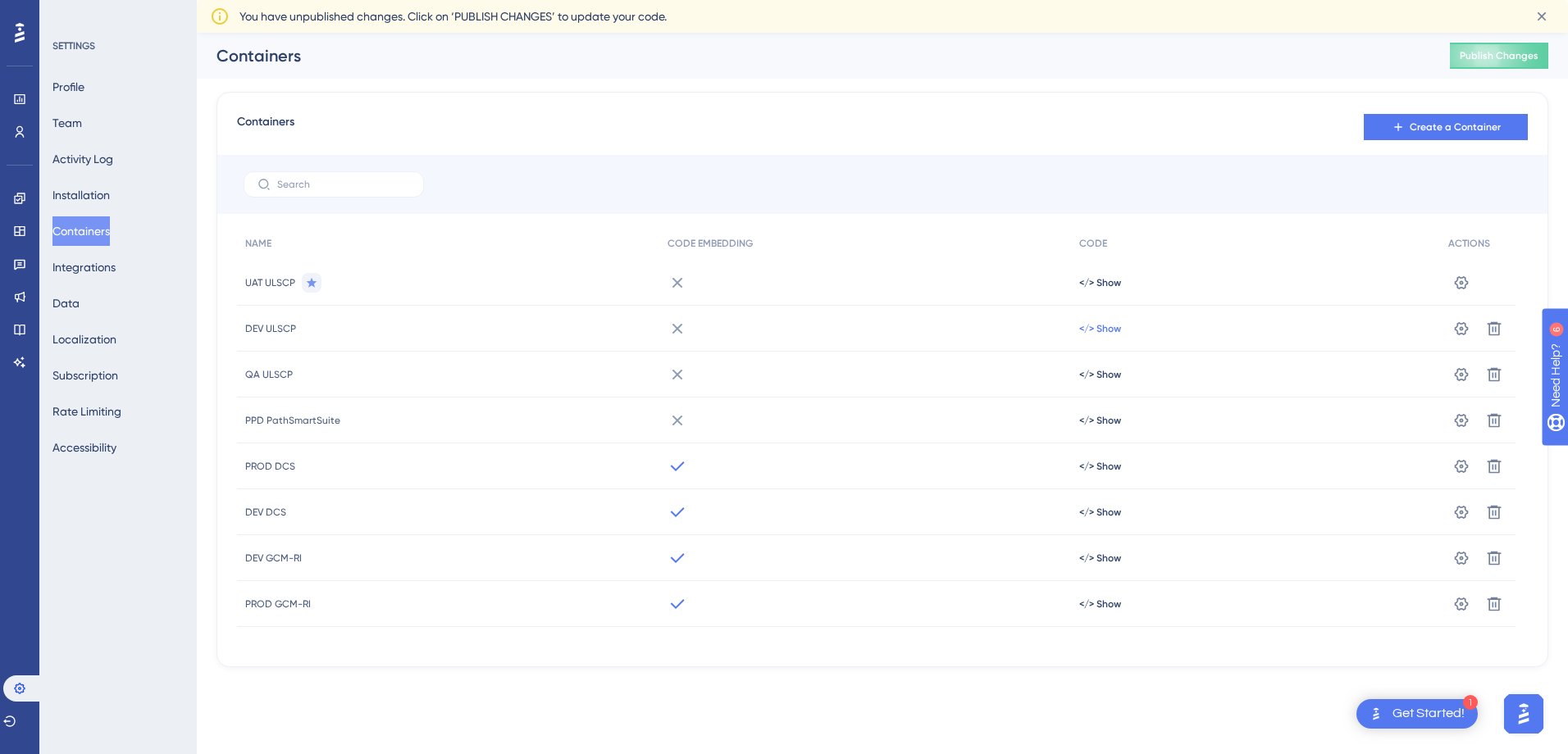
click at [1106, 289] on span "</> Show" at bounding box center [1100, 282] width 42 height 13
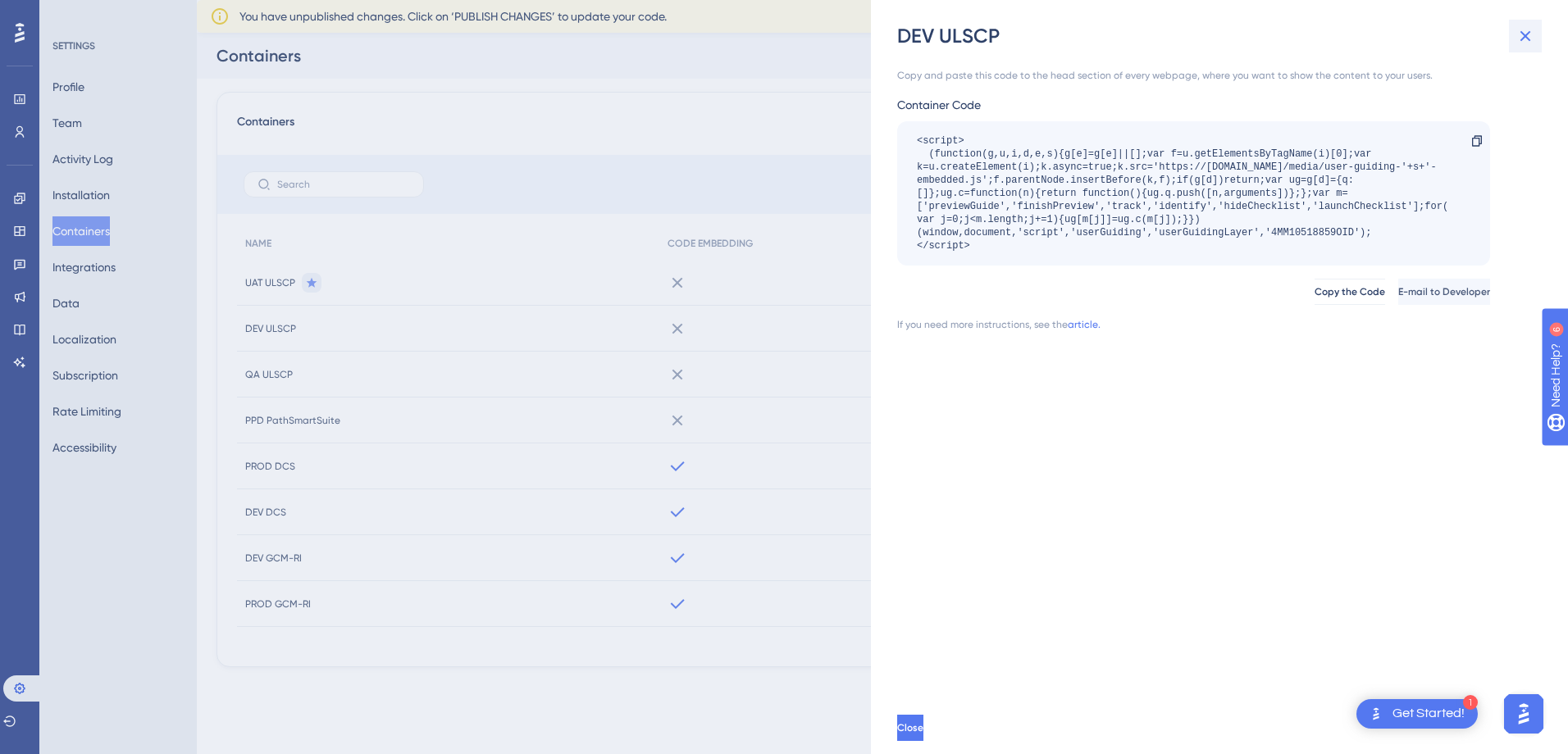
click at [1529, 35] on icon at bounding box center [1526, 36] width 20 height 20
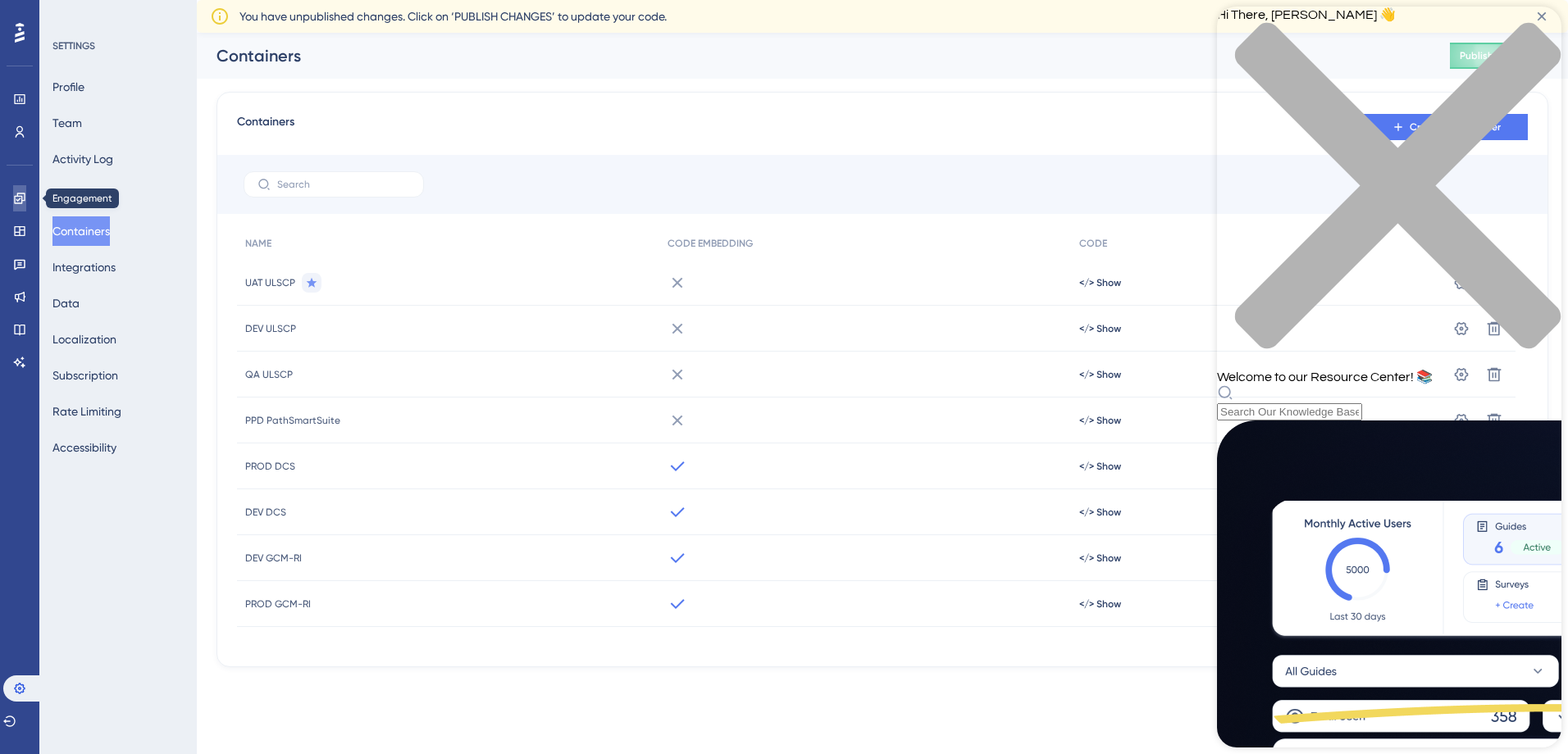
click at [20, 201] on icon at bounding box center [19, 198] width 13 height 13
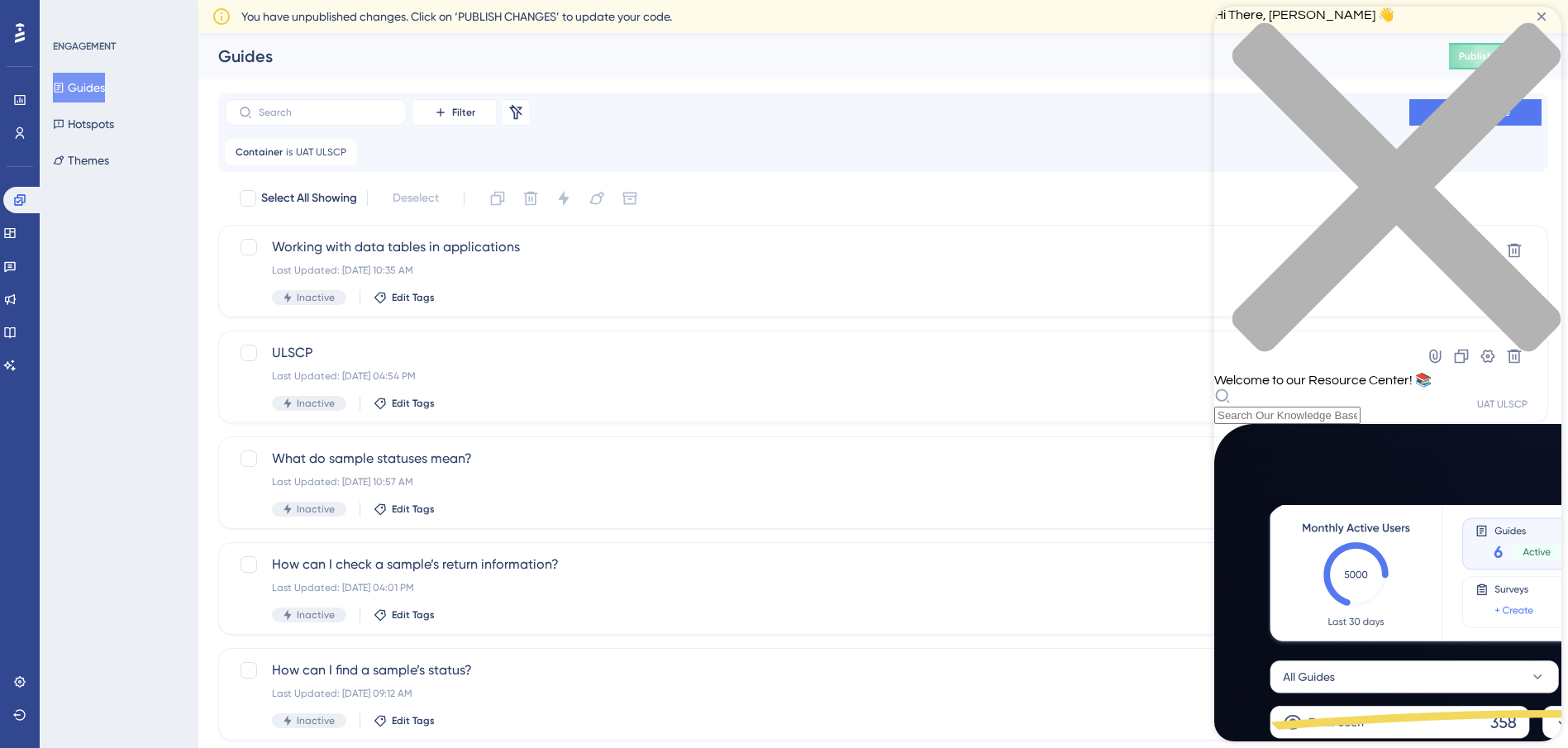
click at [1533, 36] on icon "close resource center" at bounding box center [1387, 196] width 347 height 347
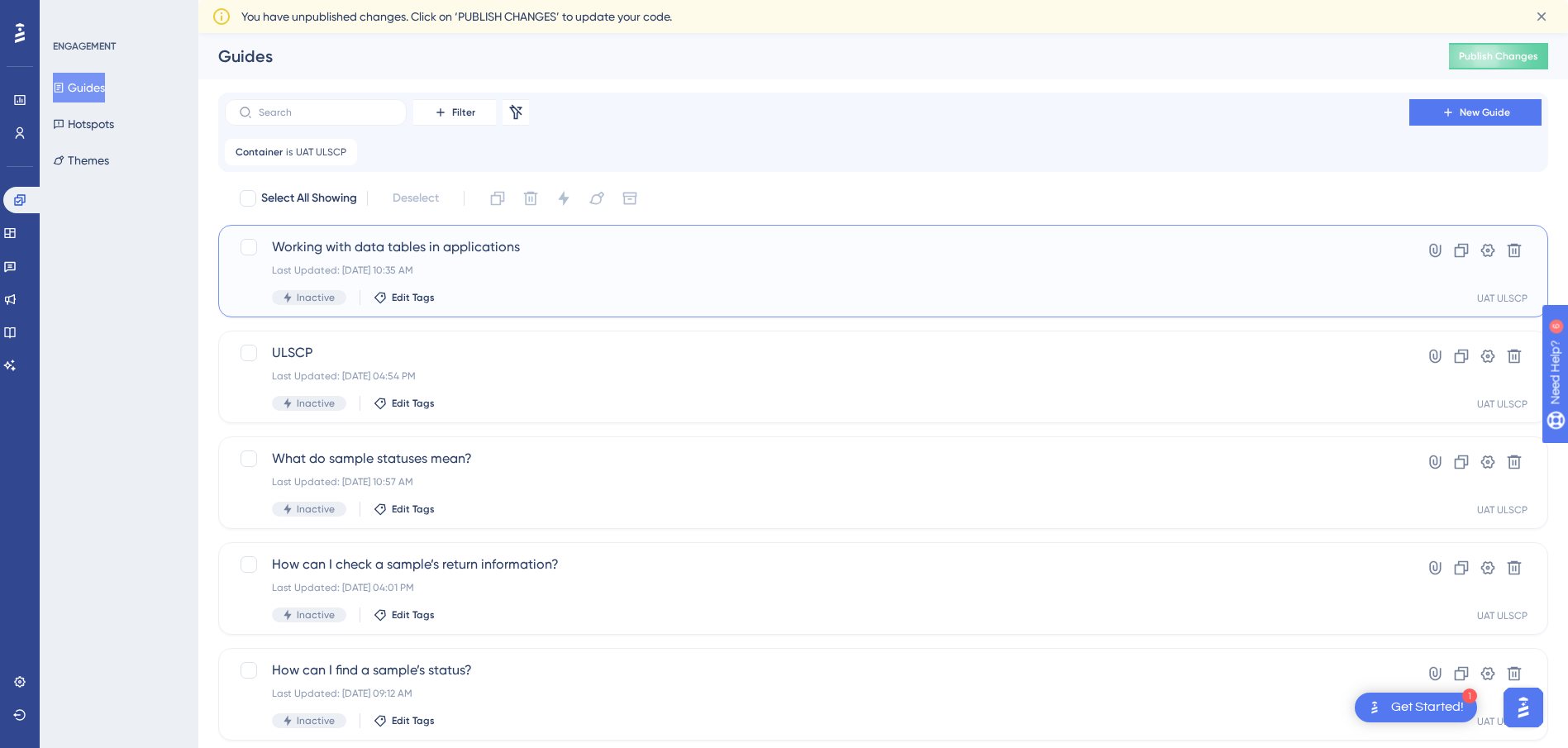
click at [364, 250] on span "Working with data tables in applications" at bounding box center [816, 247] width 1090 height 20
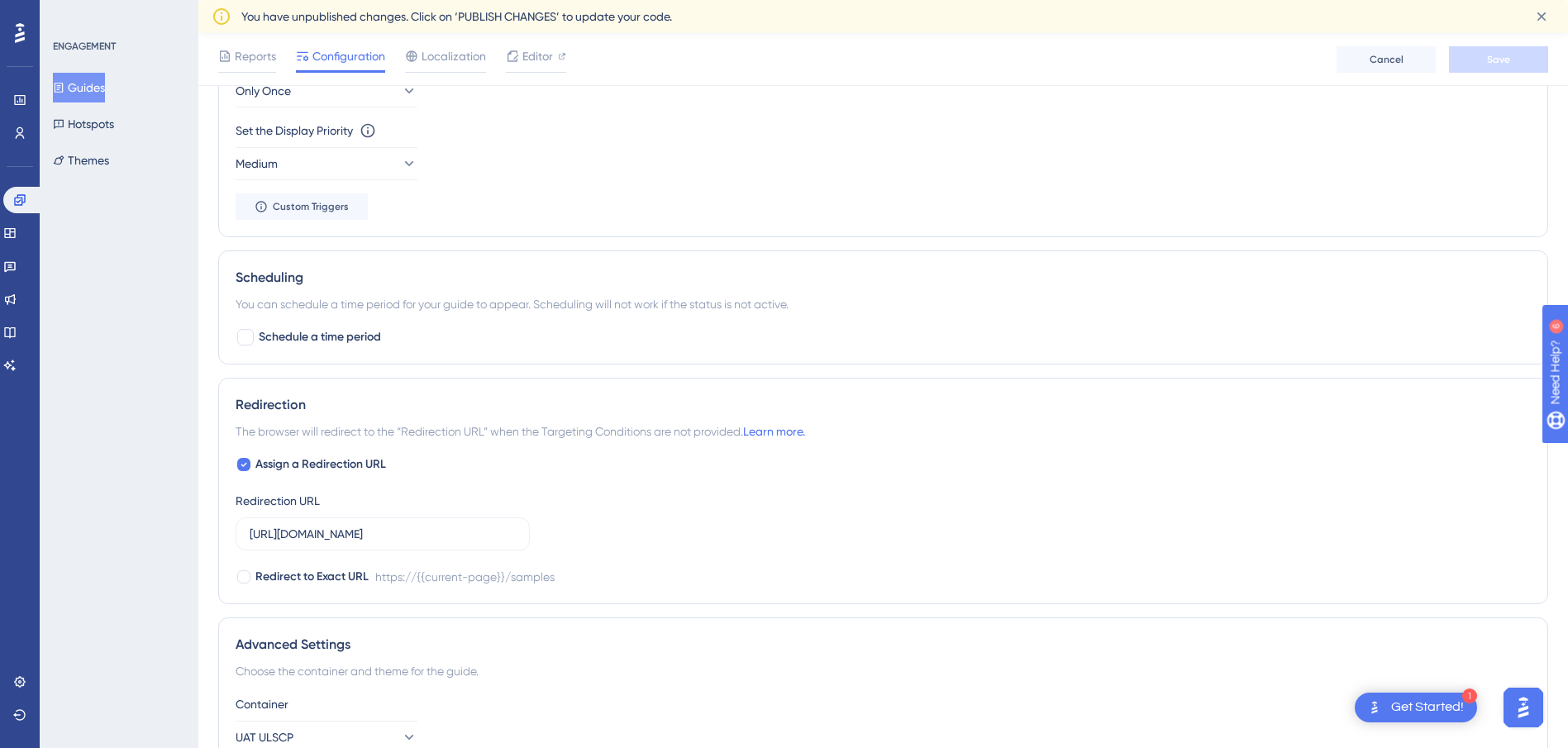
scroll to position [825, 0]
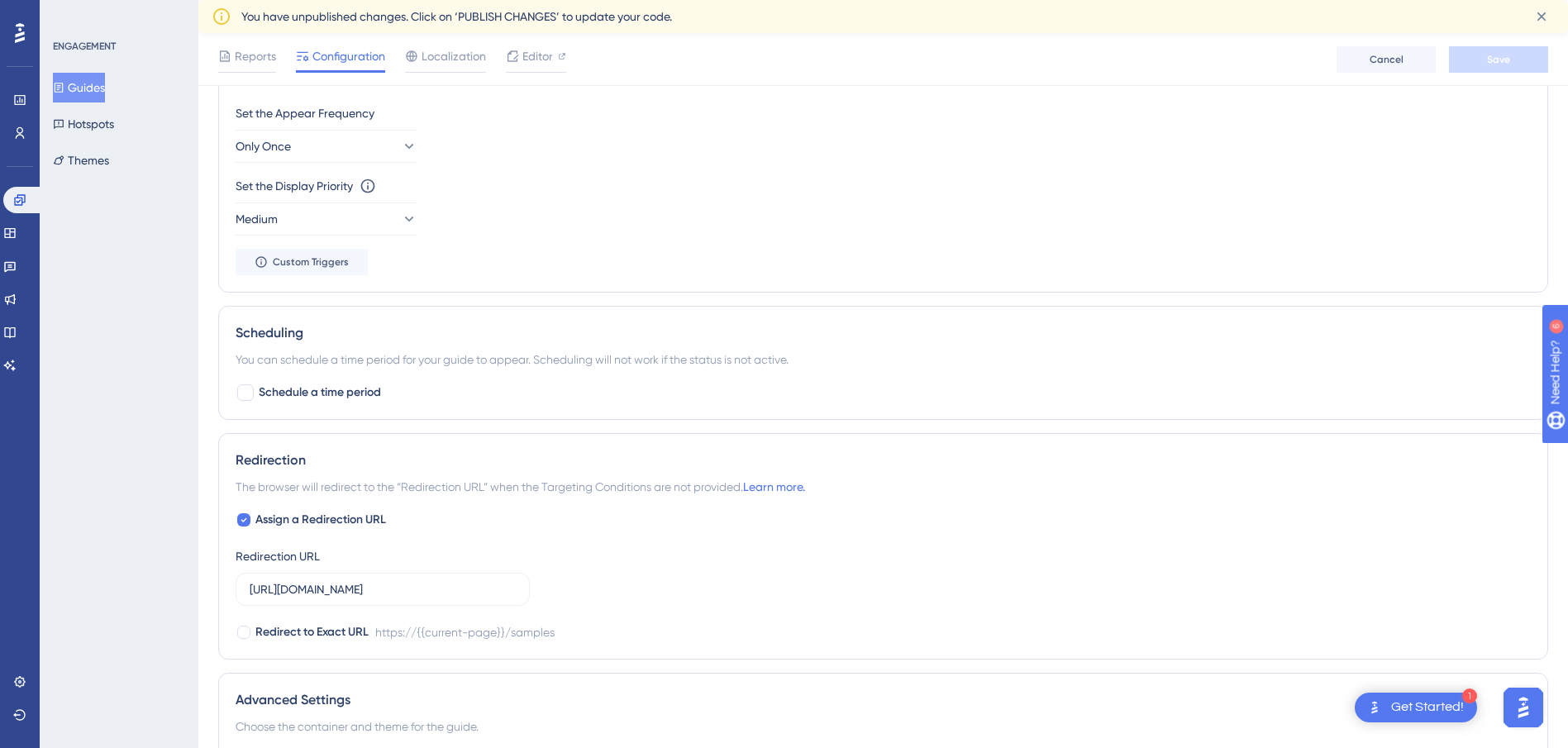
click at [408, 292] on div "Trigger You can trigger your guide automatically when the target URL is visited…" at bounding box center [883, 141] width 1330 height 302
click at [401, 276] on div "Set the Appear Frequency Only Once Set the Display Priority This option will se…" at bounding box center [882, 190] width 1295 height 172
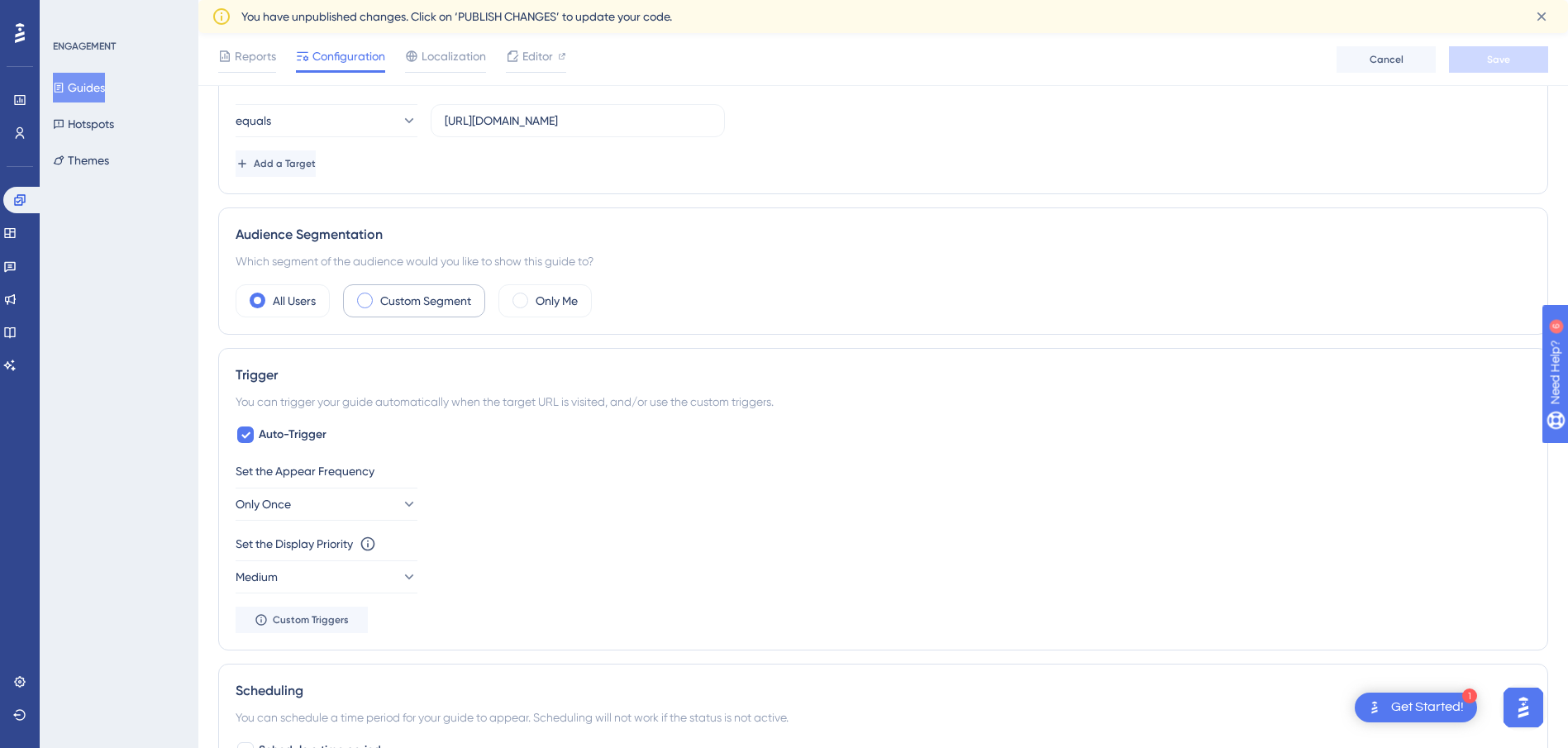
click at [380, 299] on label "Custom Segment" at bounding box center [426, 300] width 91 height 20
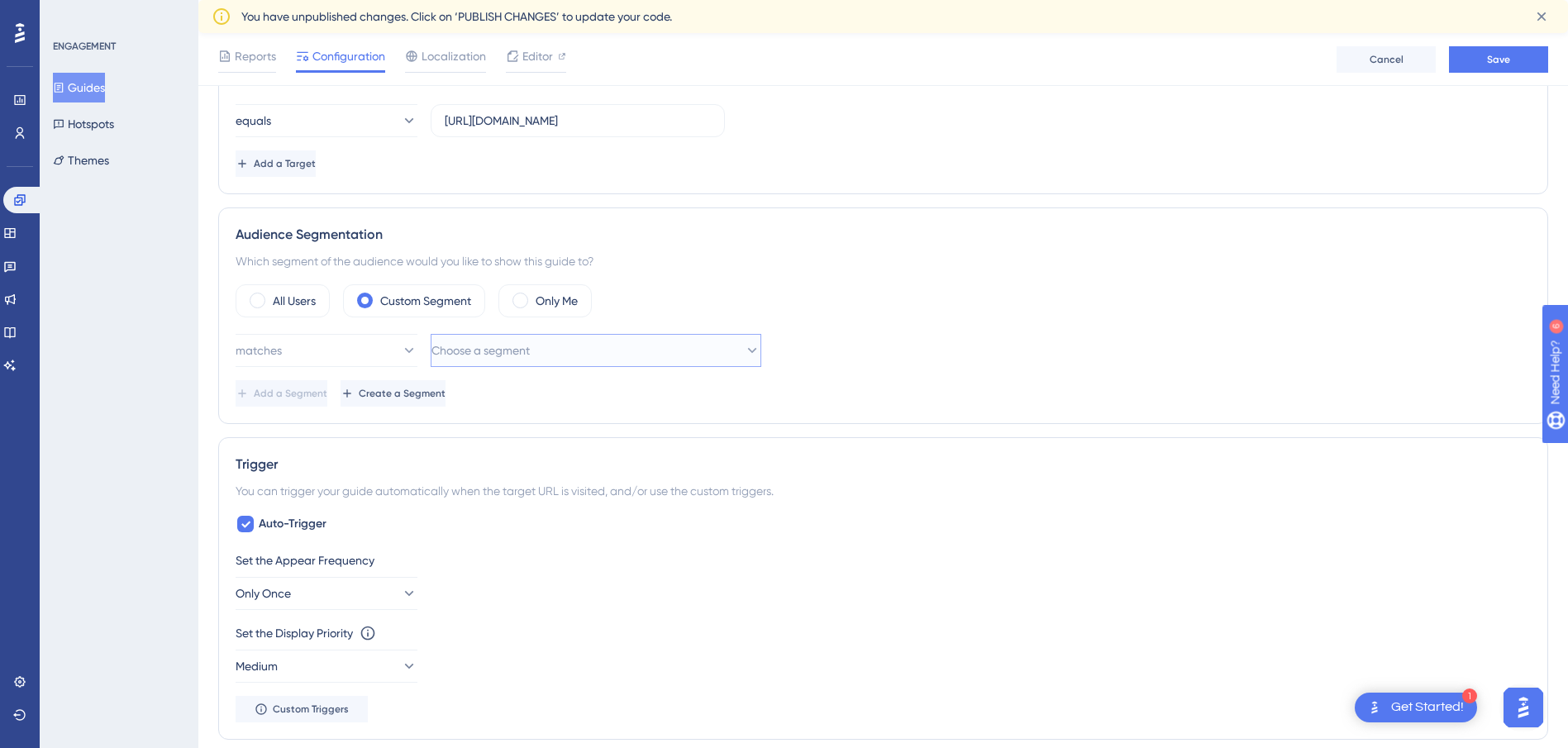
click at [461, 344] on span "Choose a segment" at bounding box center [481, 351] width 99 height 20
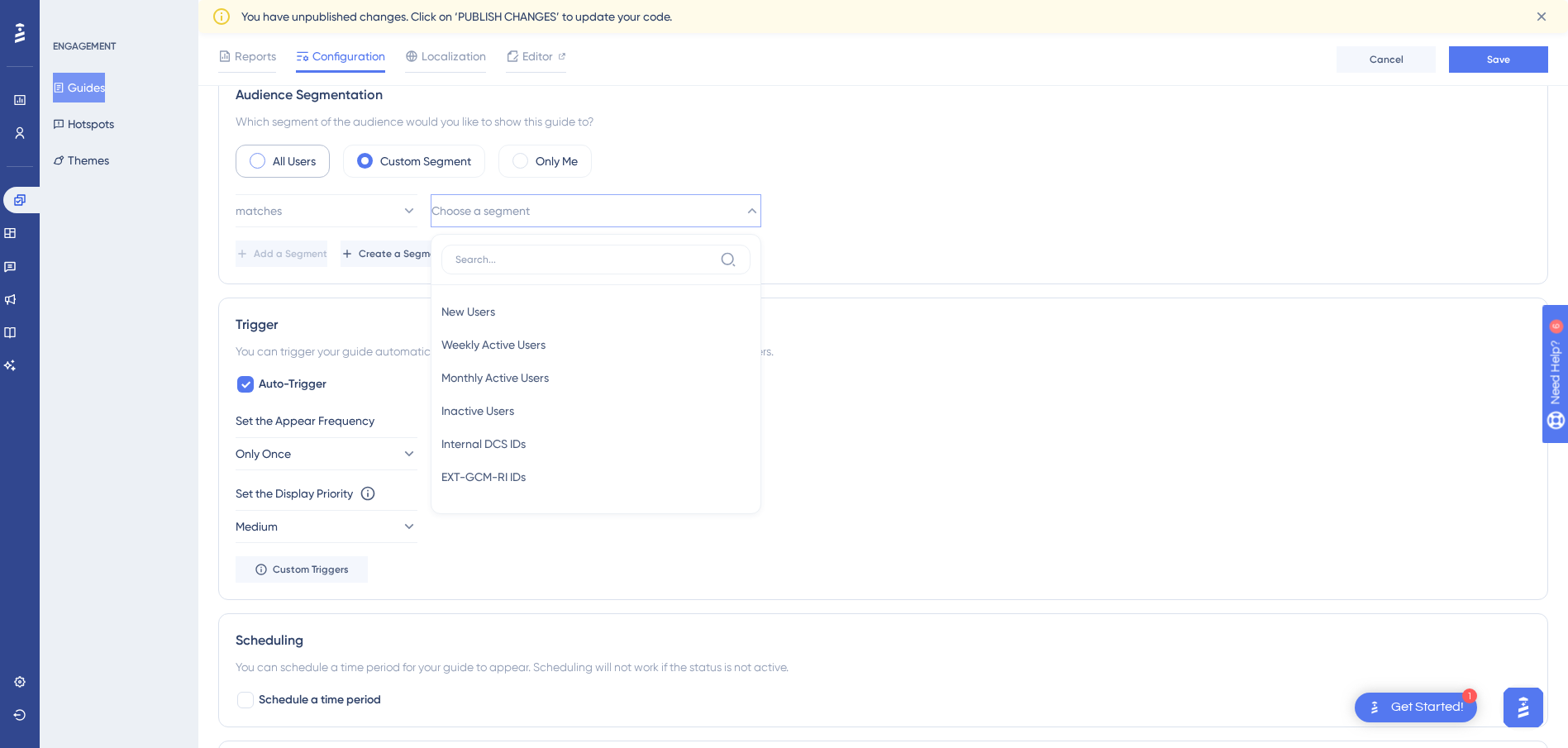
click at [308, 158] on label "All Users" at bounding box center [293, 161] width 42 height 20
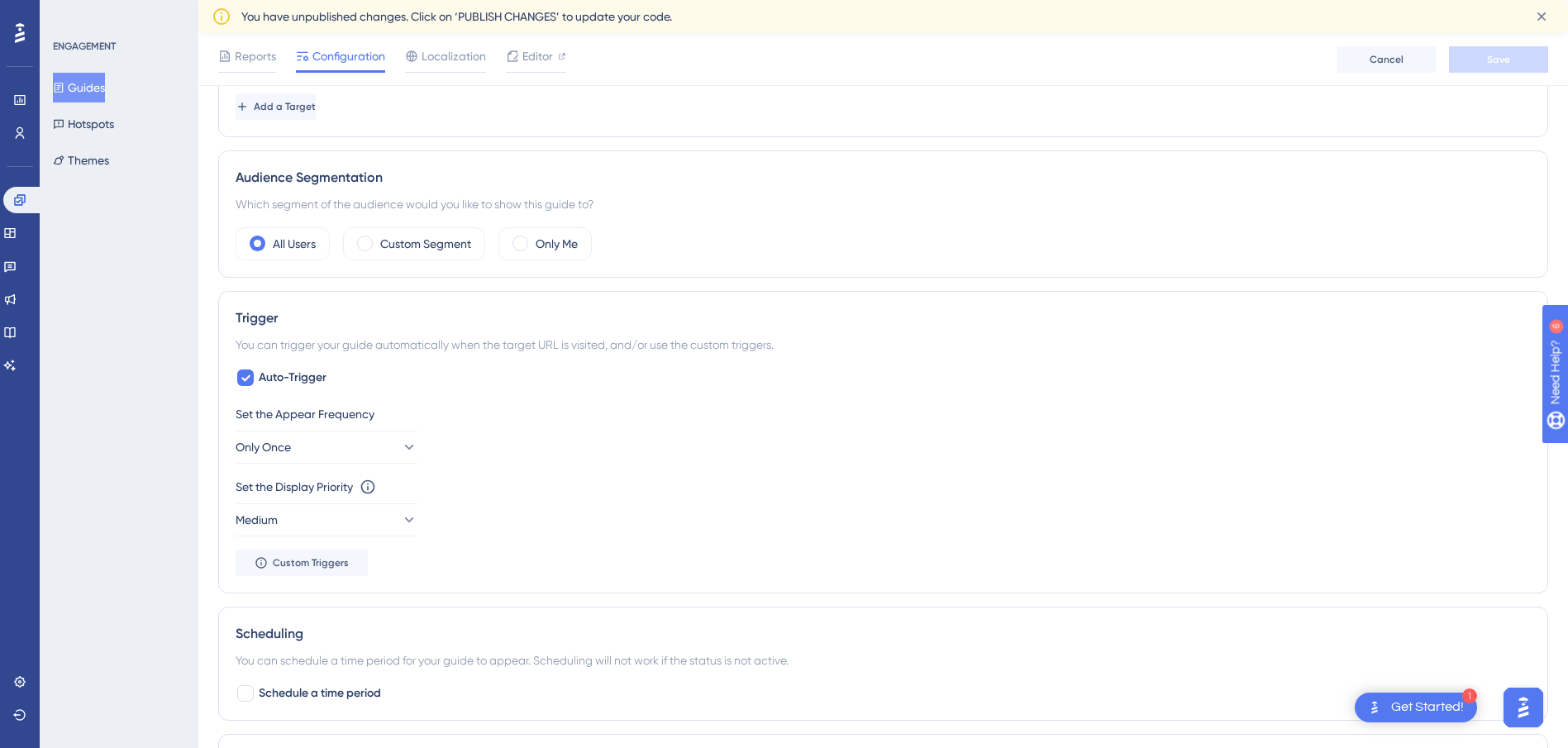
scroll to position [772, 0]
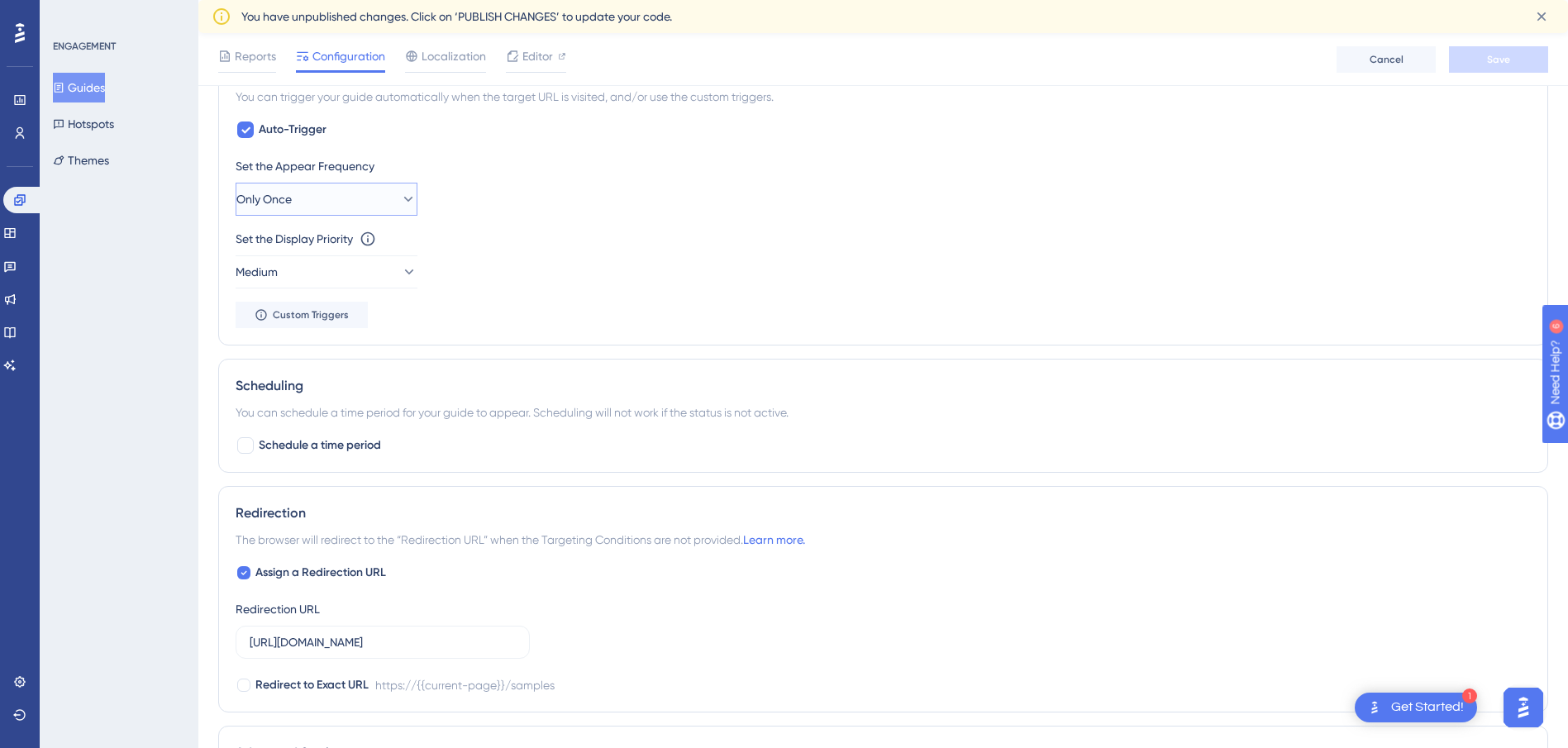
click at [404, 211] on button "Only Once" at bounding box center [326, 199] width 182 height 33
click at [492, 272] on div "Set the Display Priority This option will set the display priority between auto…" at bounding box center [882, 259] width 1295 height 59
click at [408, 203] on button "Only Once" at bounding box center [326, 199] width 182 height 33
click at [404, 198] on icon at bounding box center [408, 199] width 9 height 5
click at [293, 141] on div "Auto-Trigger Set the Appear Frequency Only Once Only Once Only Once Once in a S…" at bounding box center [882, 223] width 1295 height 208
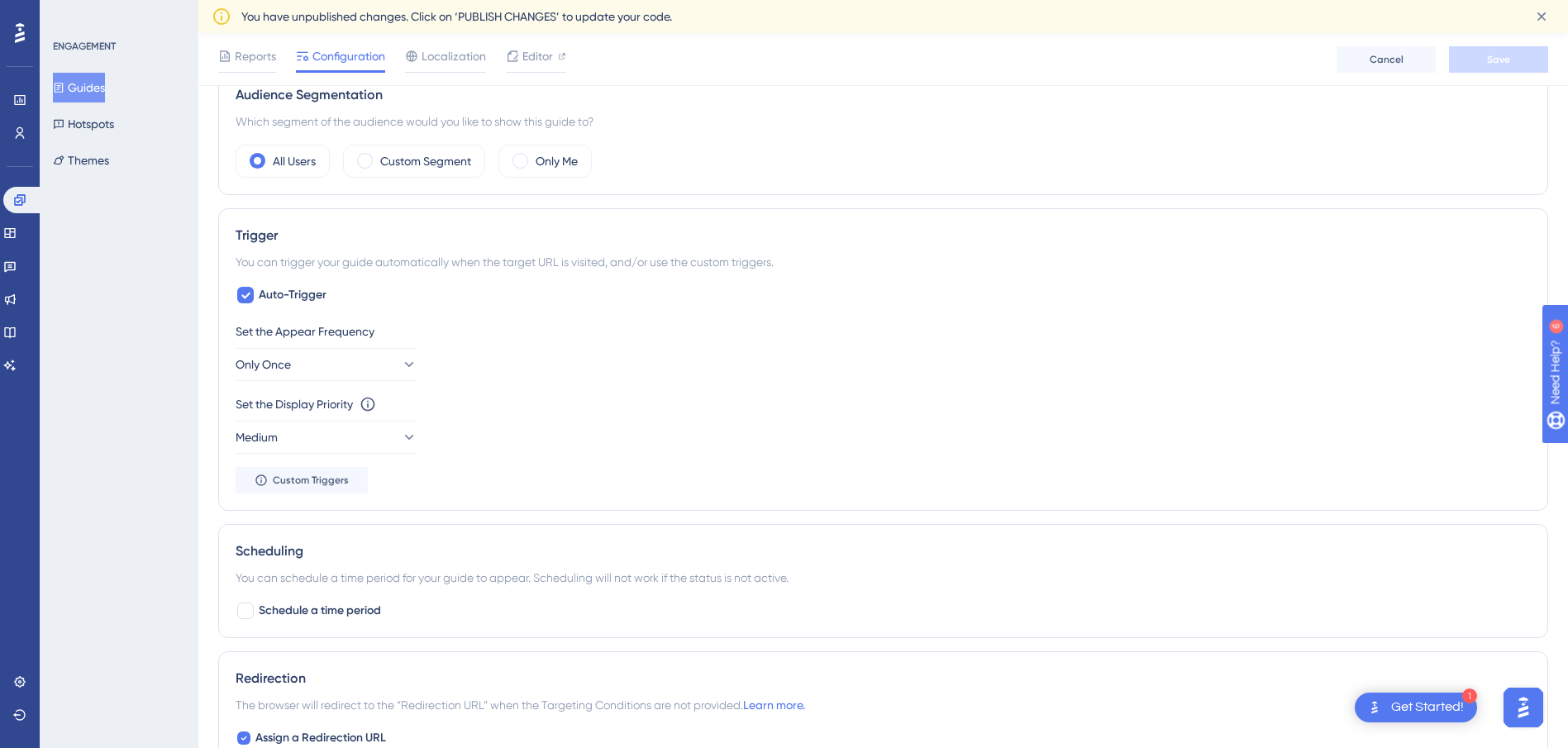
scroll to position [690, 0]
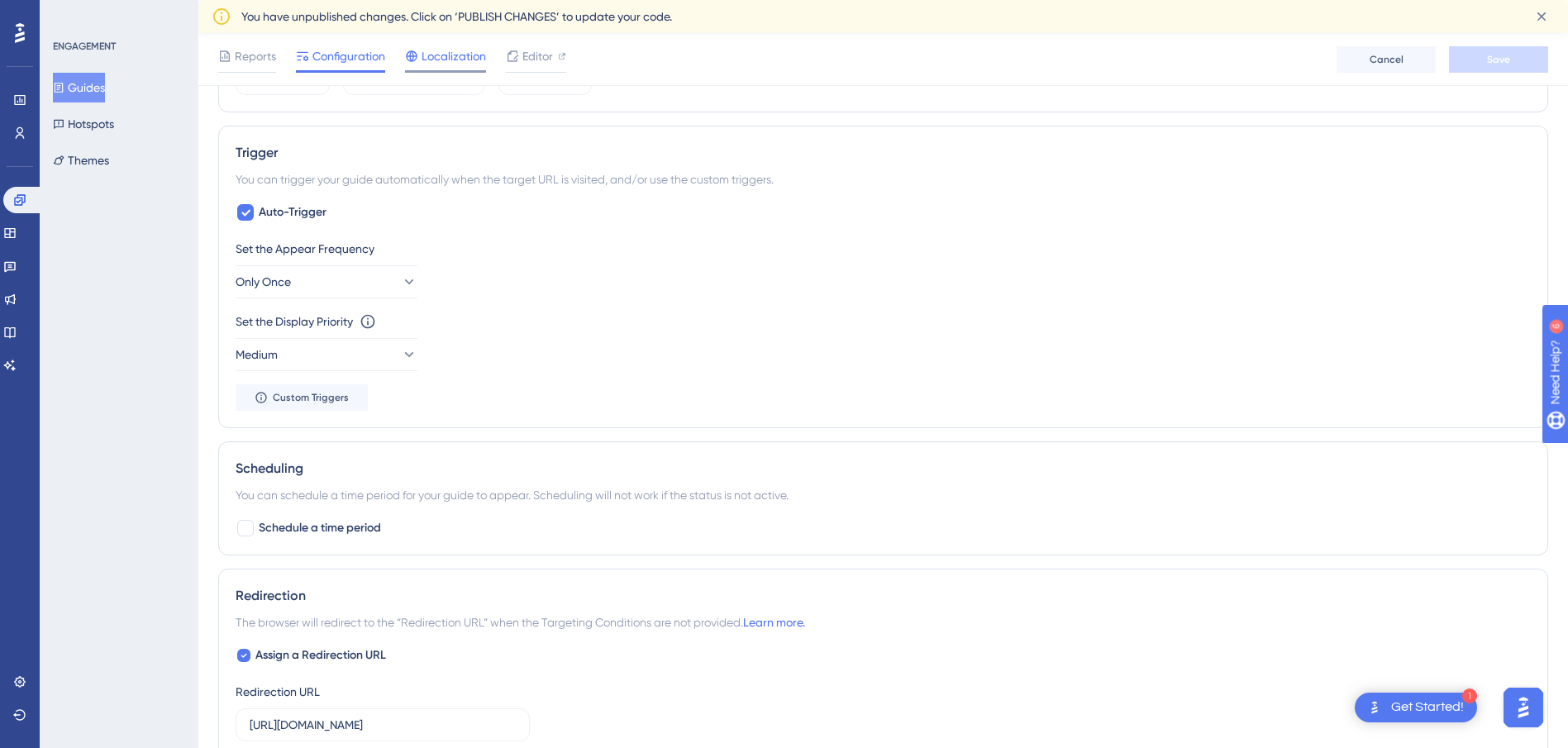
click at [454, 58] on span "Localization" at bounding box center [454, 56] width 64 height 20
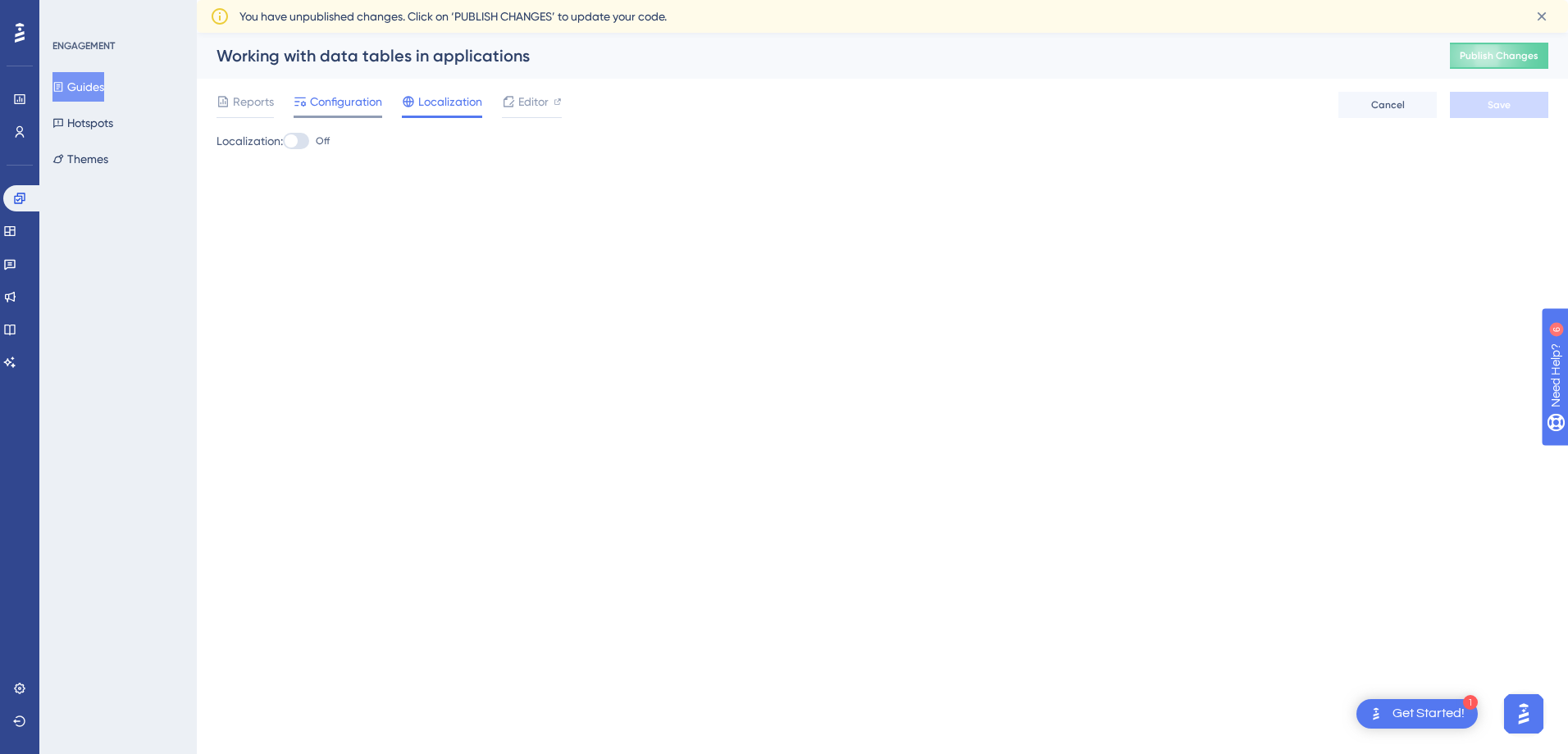
click at [361, 109] on span "Configuration" at bounding box center [346, 102] width 73 height 20
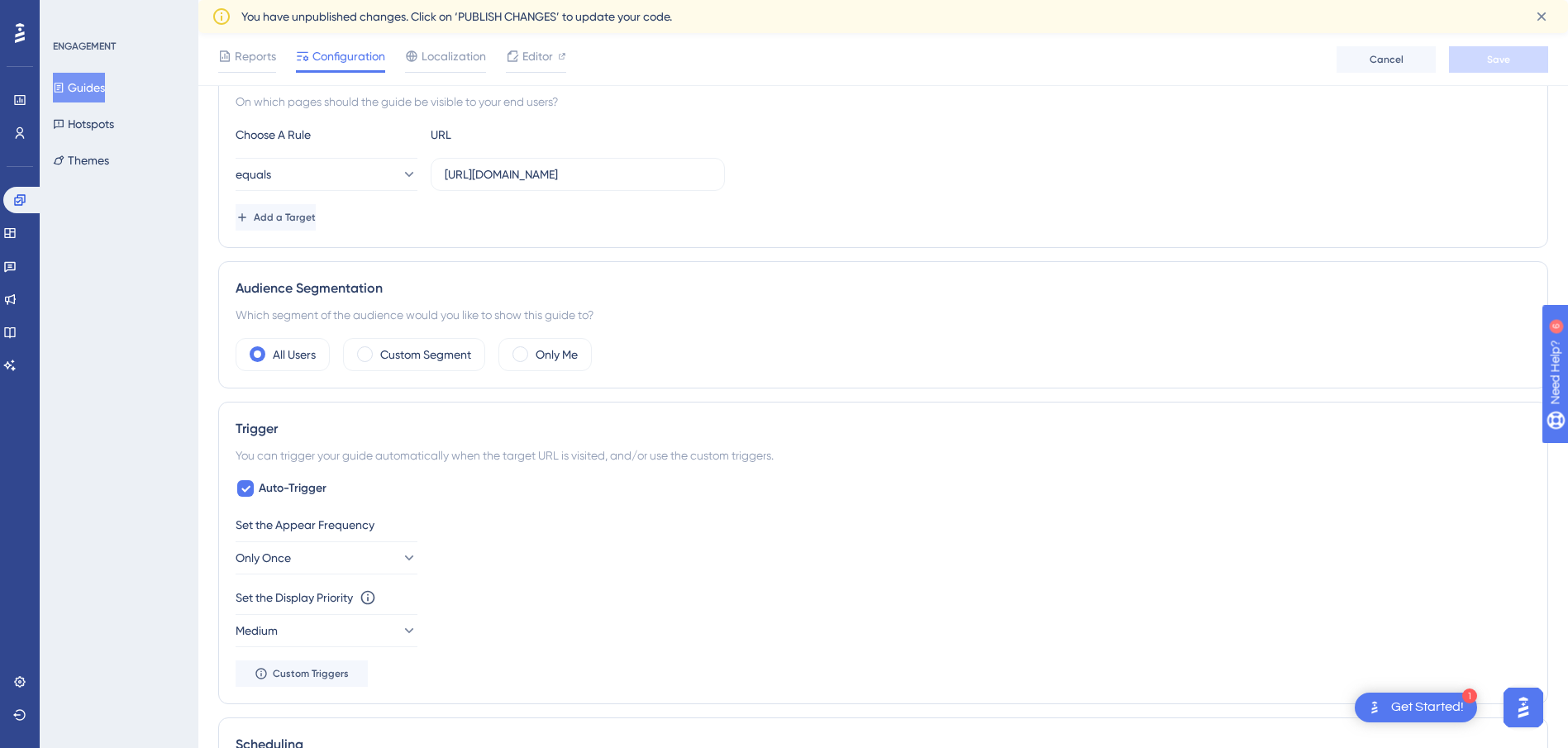
scroll to position [331, 0]
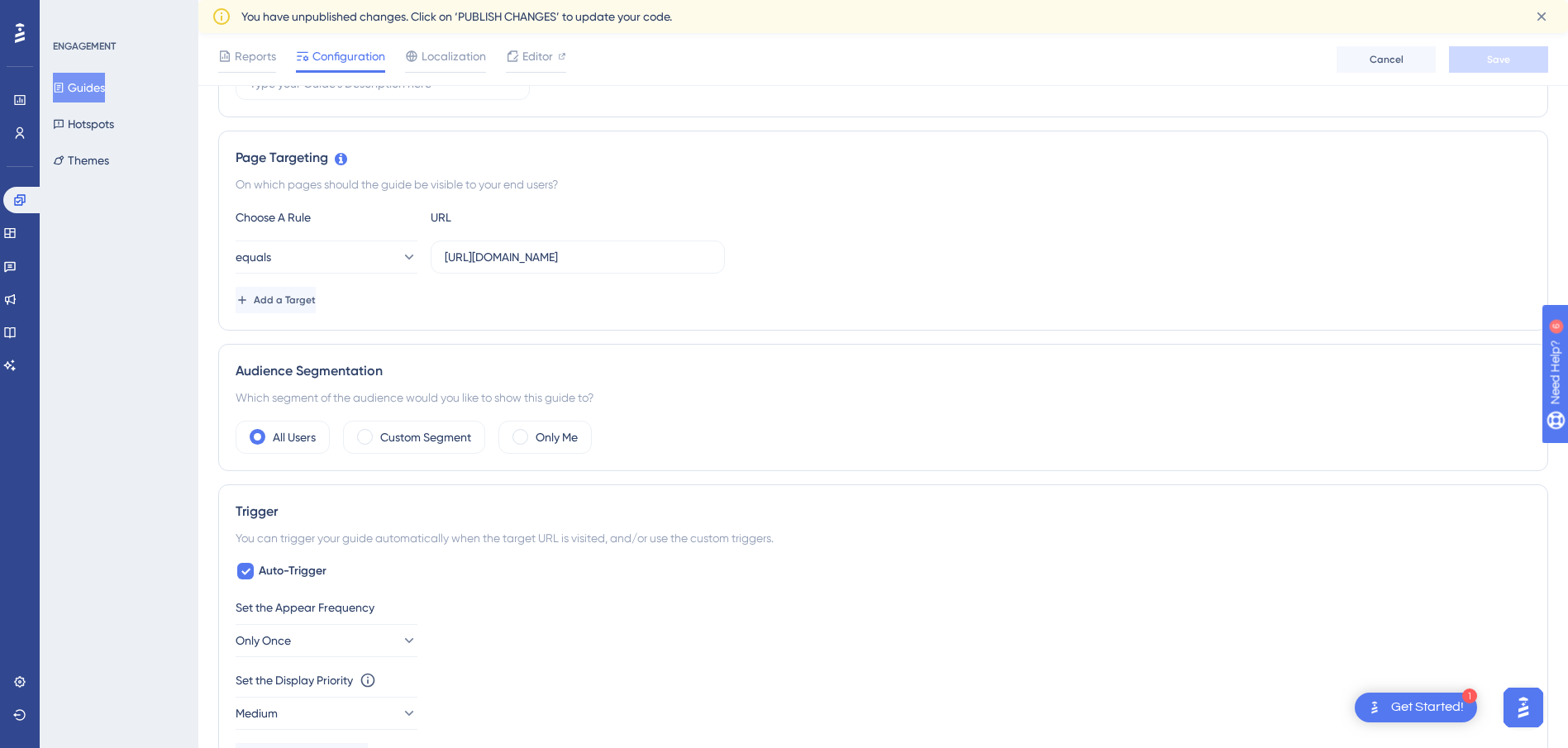
click at [430, 154] on div "Page Targeting" at bounding box center [882, 158] width 1295 height 20
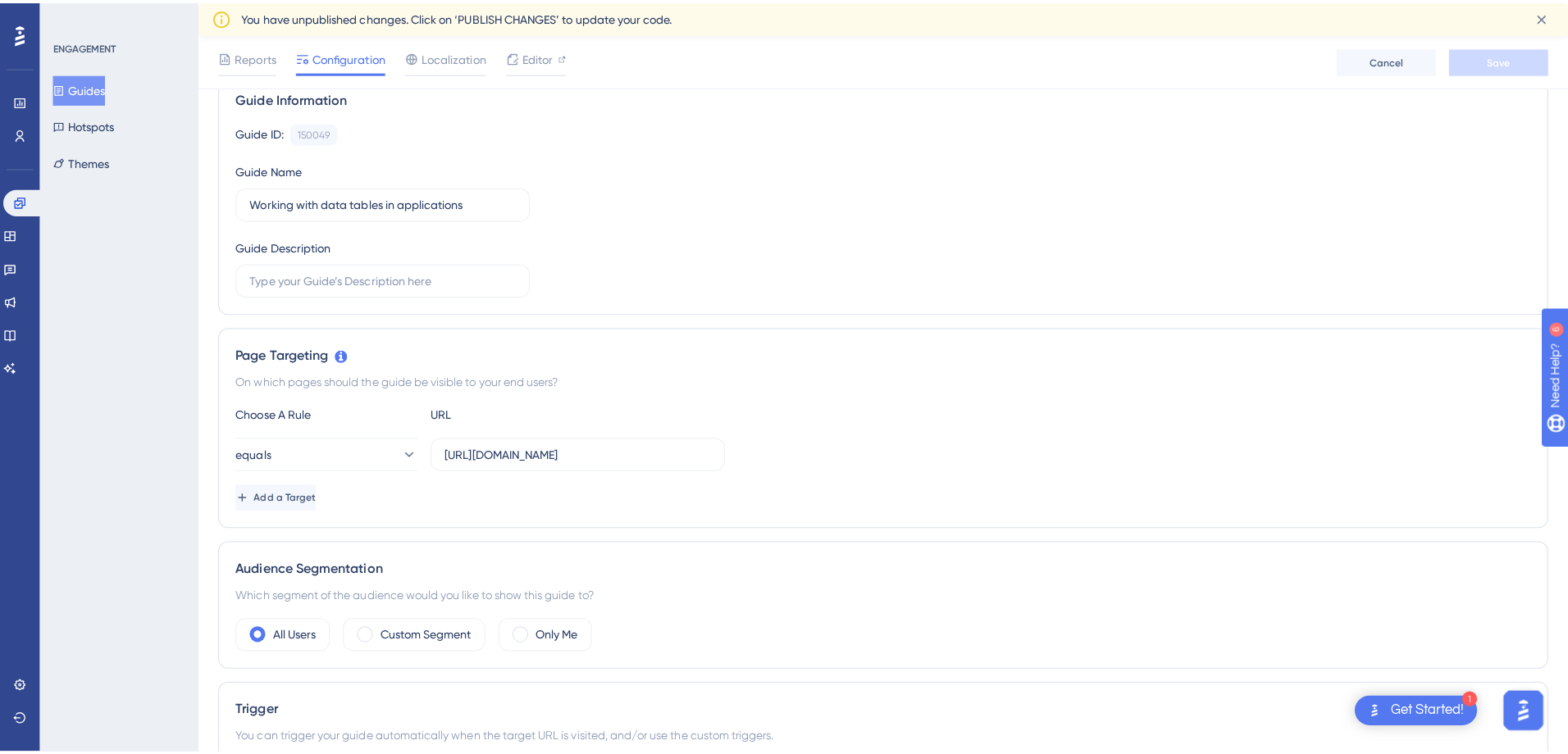
scroll to position [0, 0]
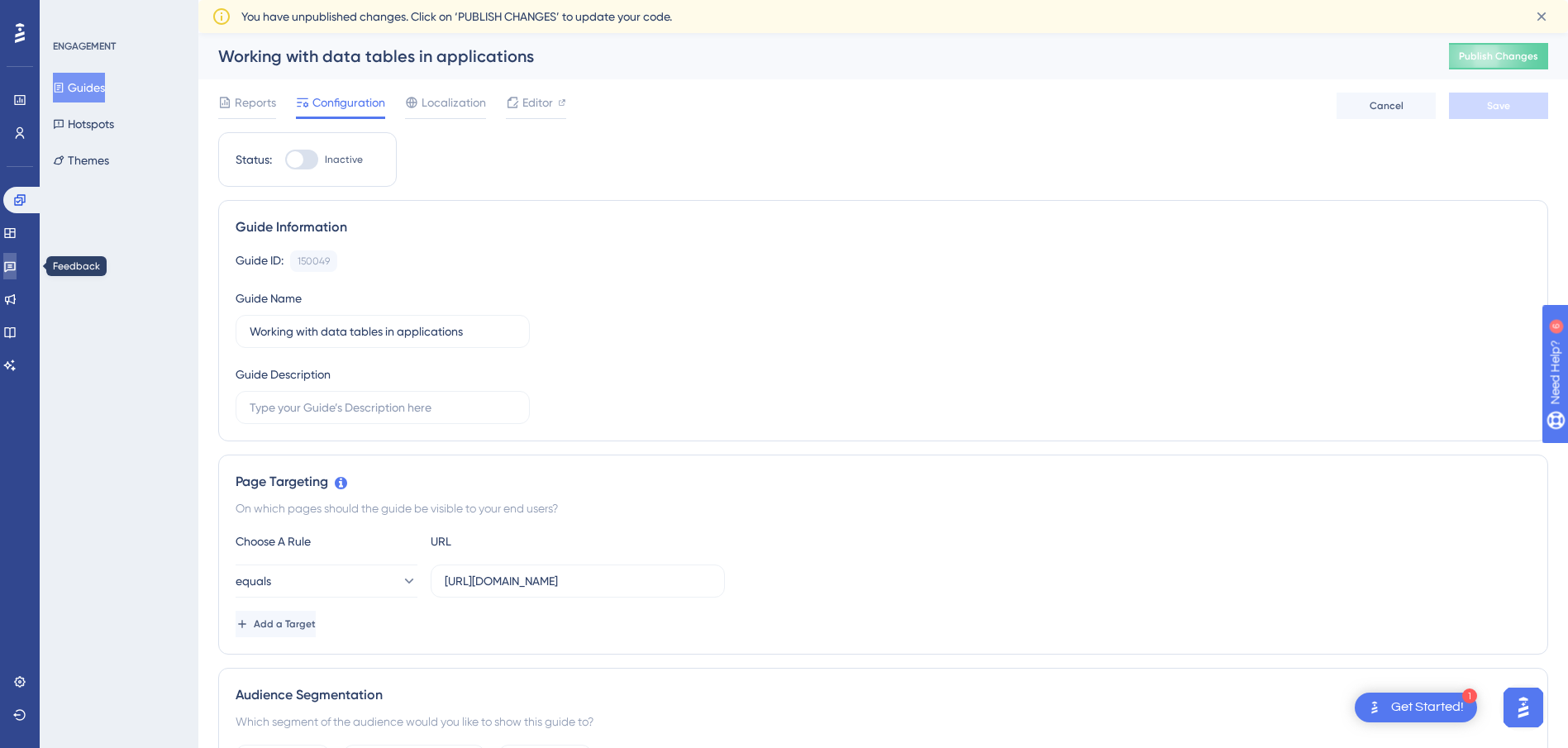
click at [16, 270] on icon at bounding box center [9, 266] width 13 height 13
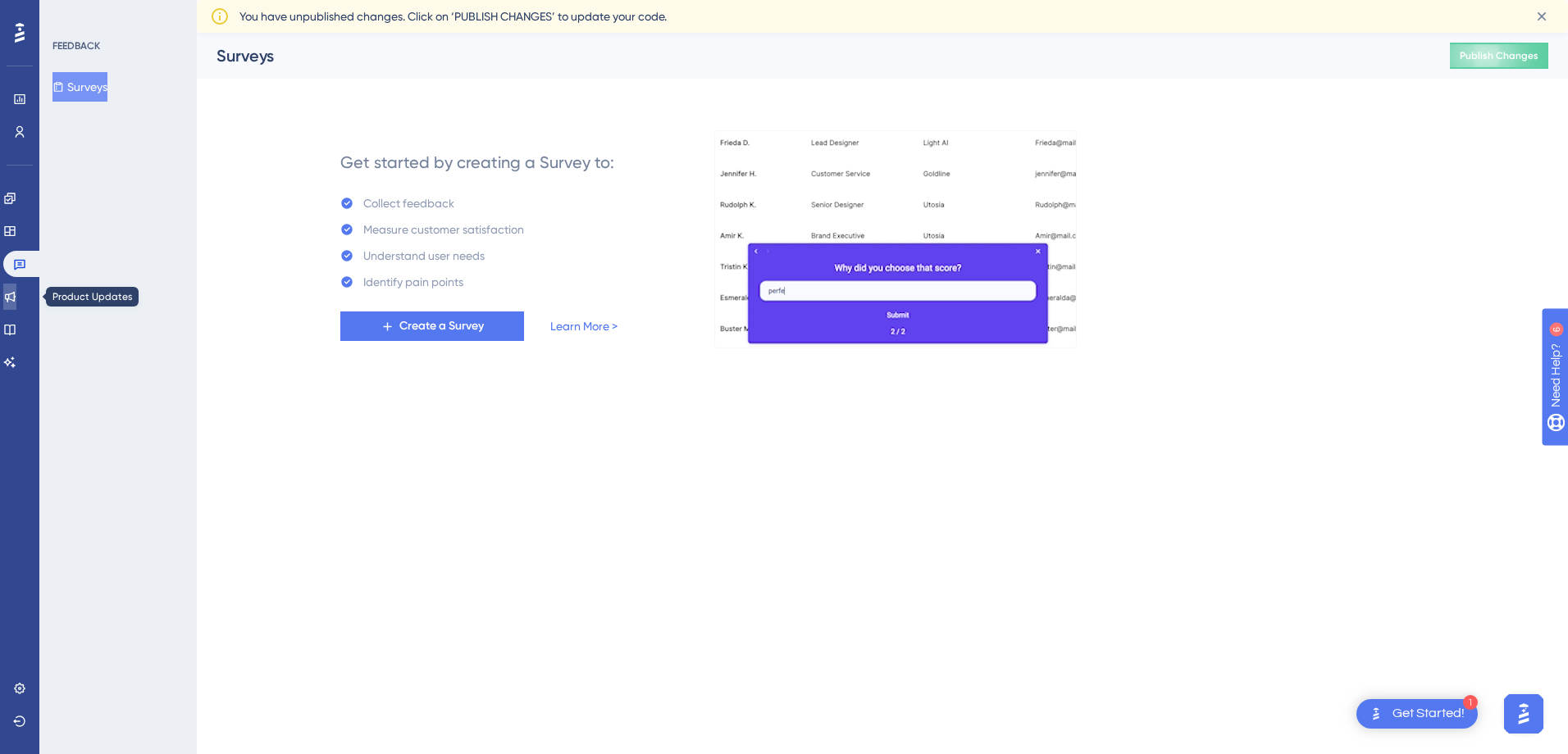
click at [16, 298] on icon at bounding box center [10, 297] width 11 height 11
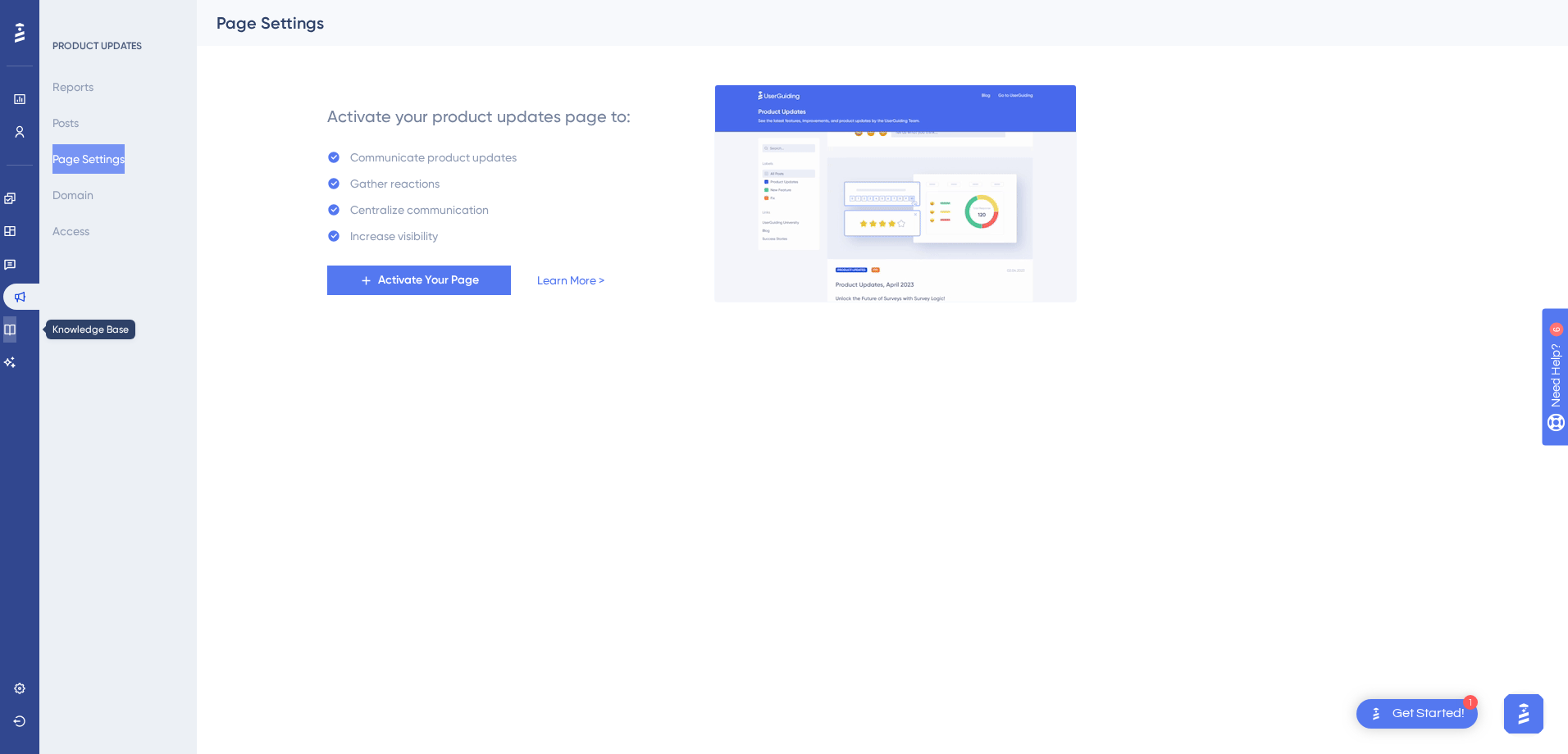
click at [17, 320] on link at bounding box center [9, 329] width 13 height 26
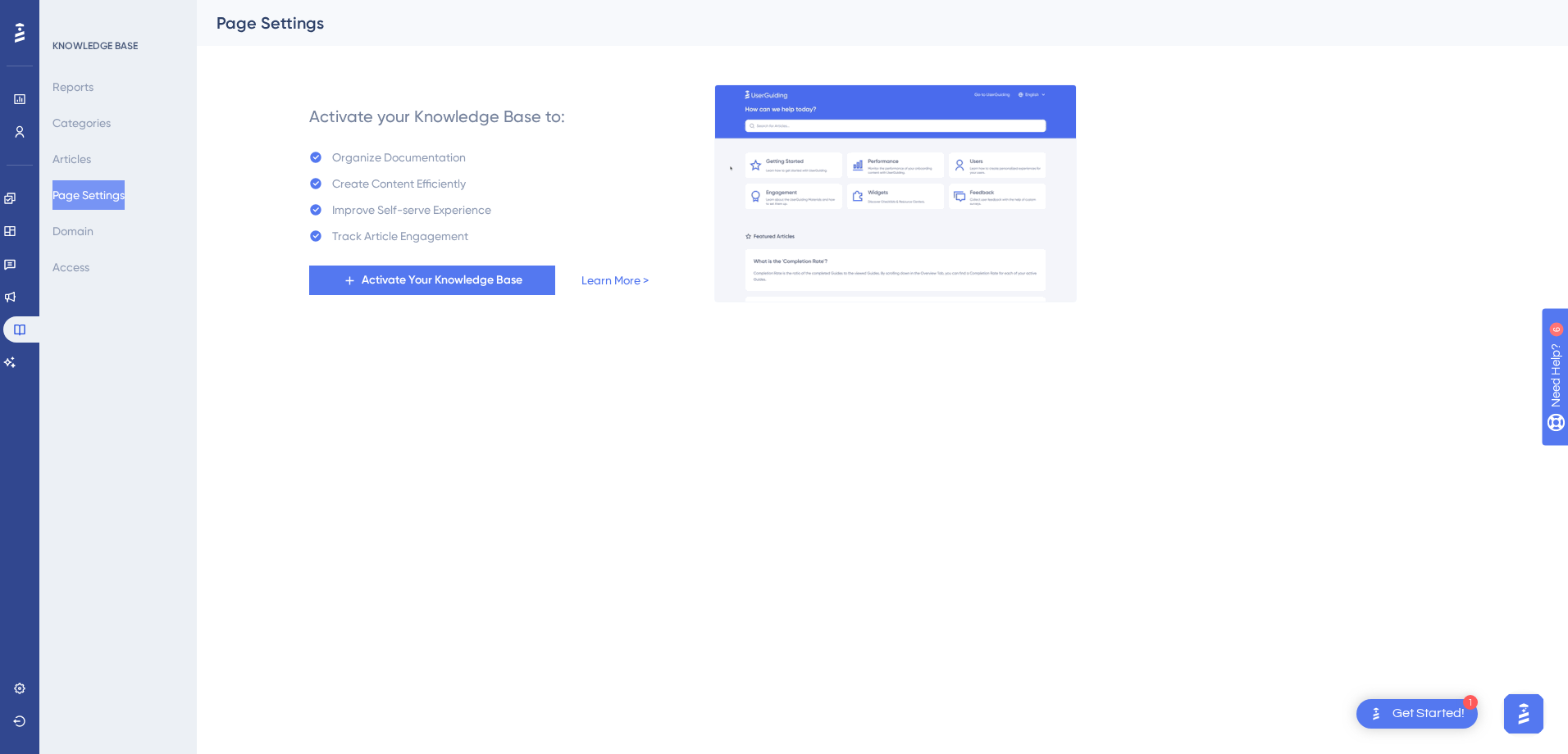
click at [1530, 719] on img "Open AI Assistant Launcher" at bounding box center [1524, 714] width 29 height 29
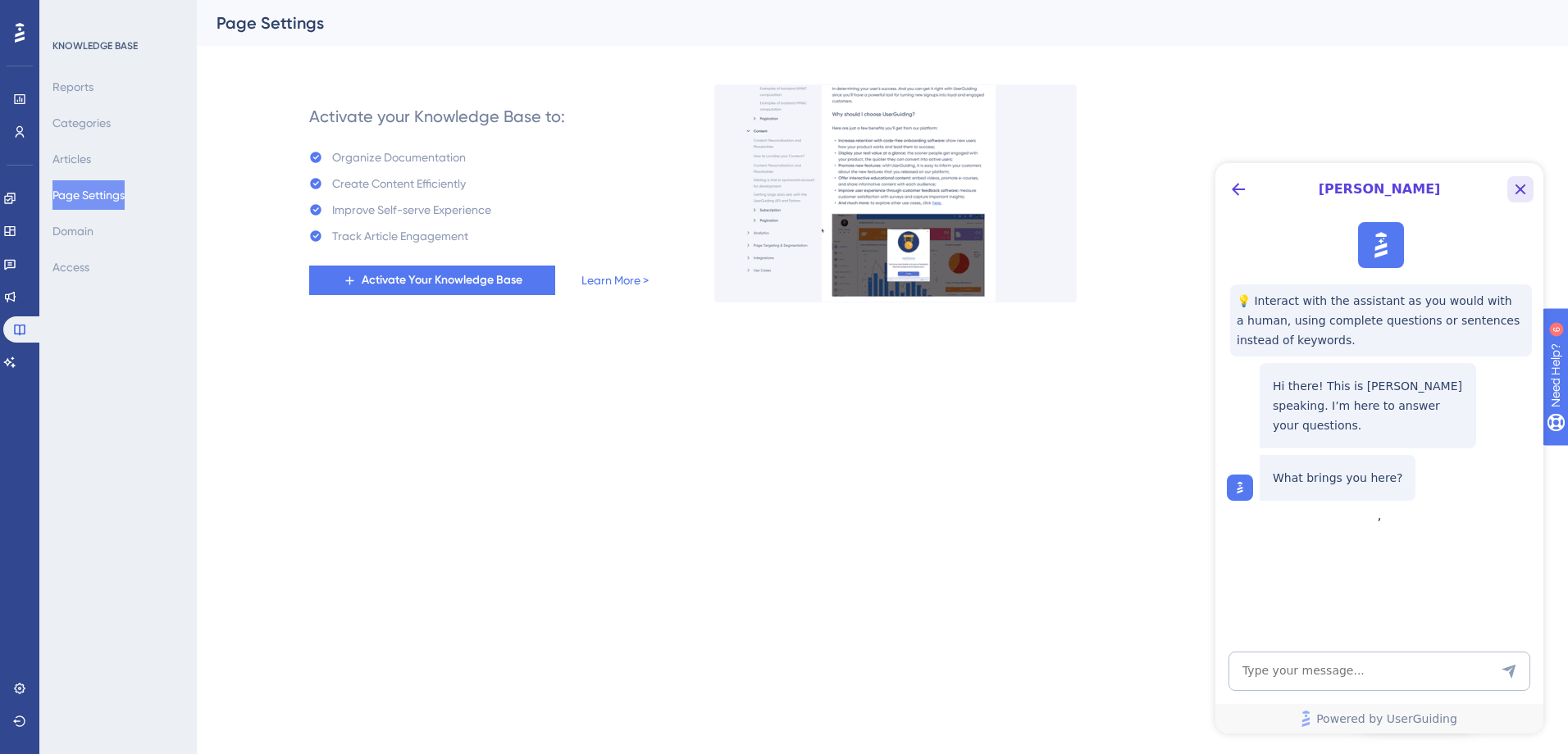
click at [1516, 200] on button "Close Button" at bounding box center [1520, 189] width 26 height 26
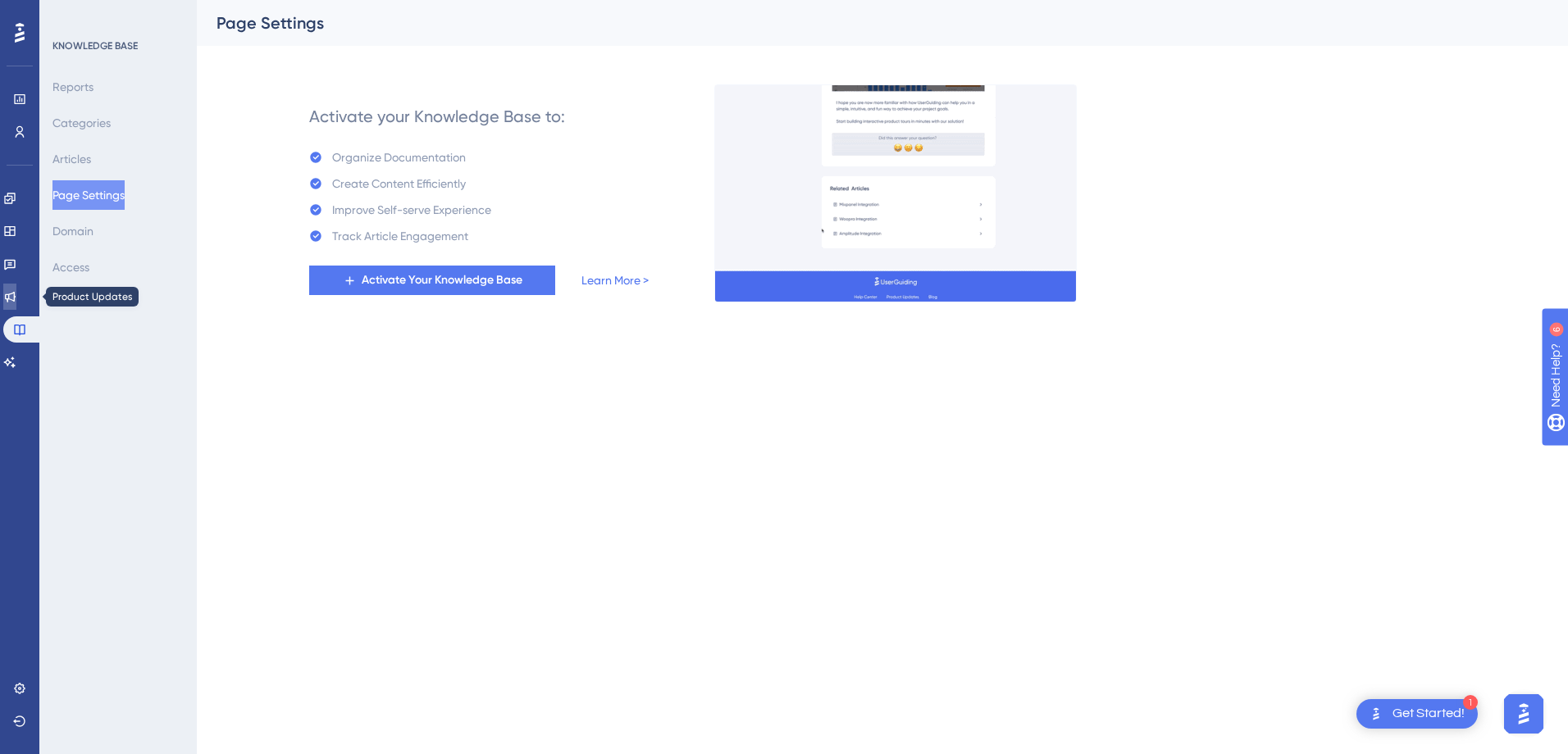
click at [17, 296] on link at bounding box center [9, 296] width 13 height 26
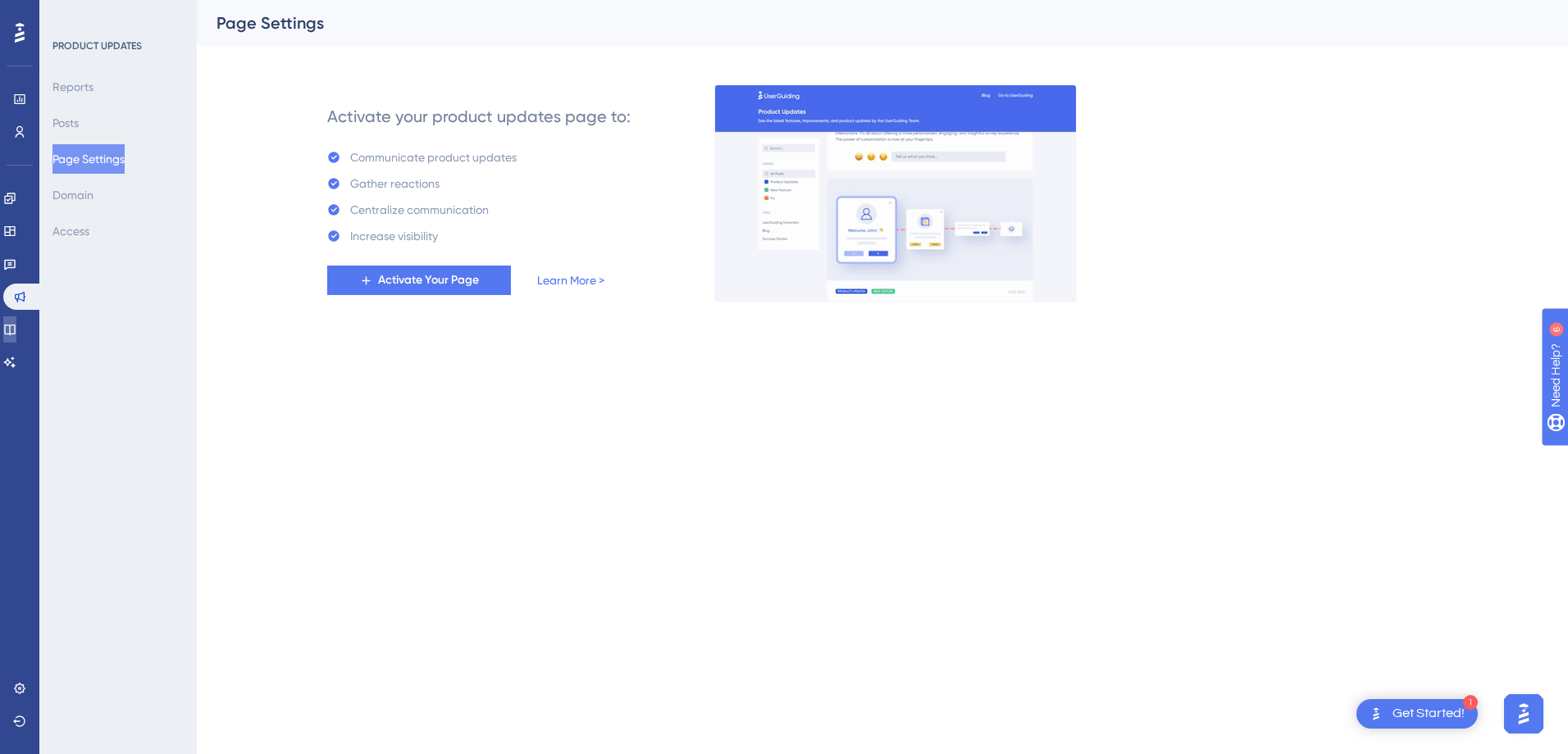
click at [15, 331] on icon at bounding box center [9, 329] width 11 height 11
click at [16, 330] on icon at bounding box center [9, 329] width 13 height 13
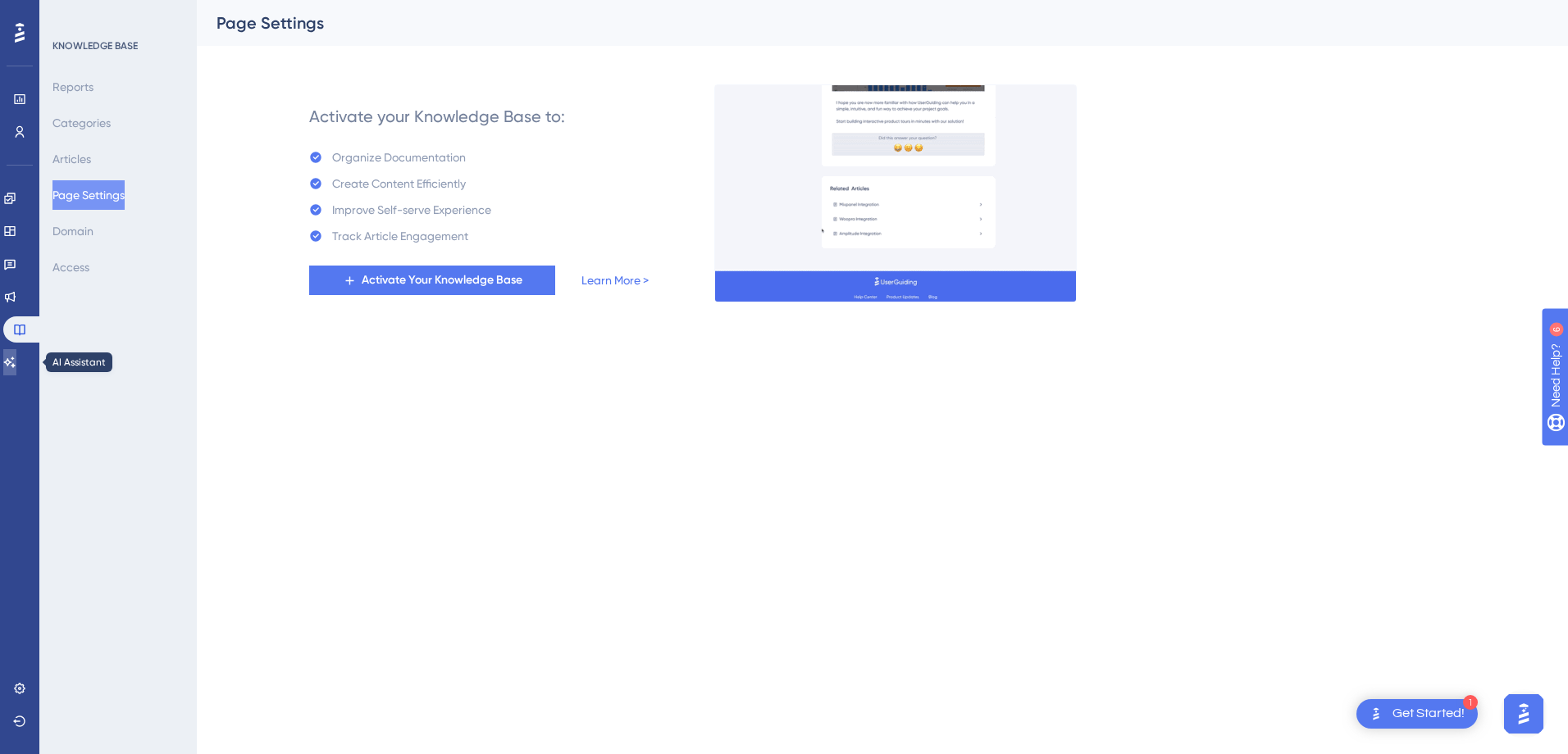
click at [17, 366] on icon at bounding box center [9, 362] width 13 height 13
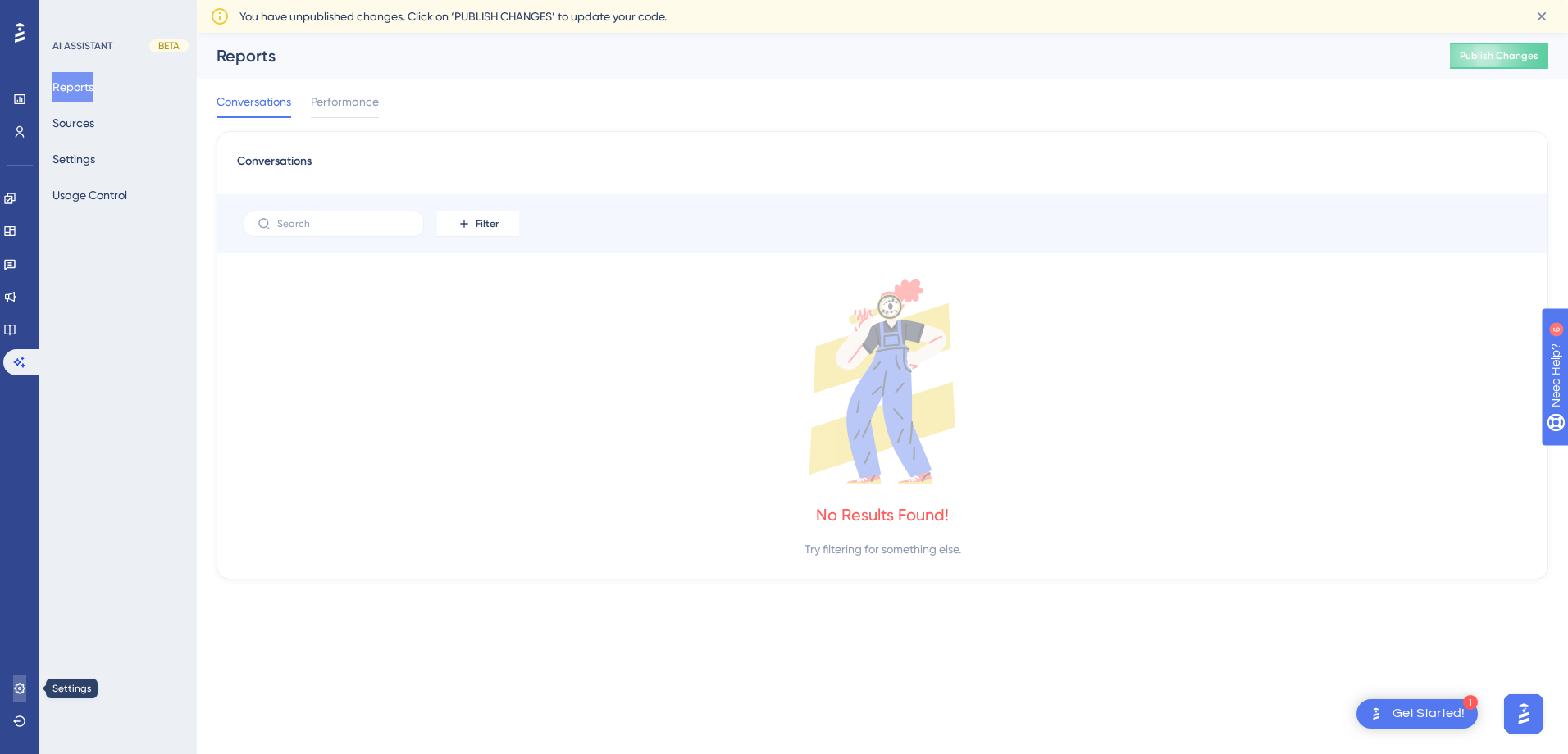
click at [26, 694] on link at bounding box center [19, 688] width 13 height 26
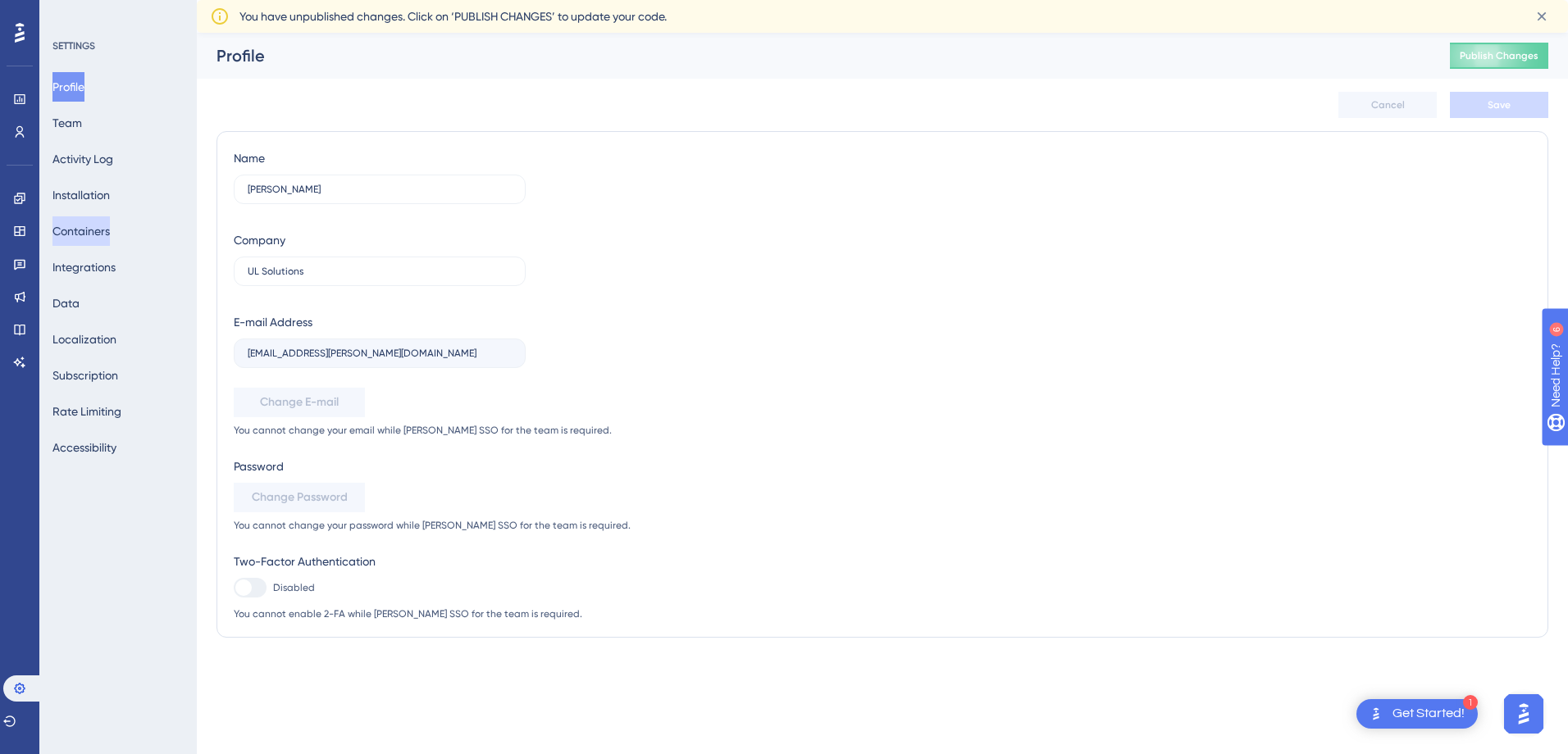
click at [103, 232] on button "Containers" at bounding box center [81, 231] width 58 height 29
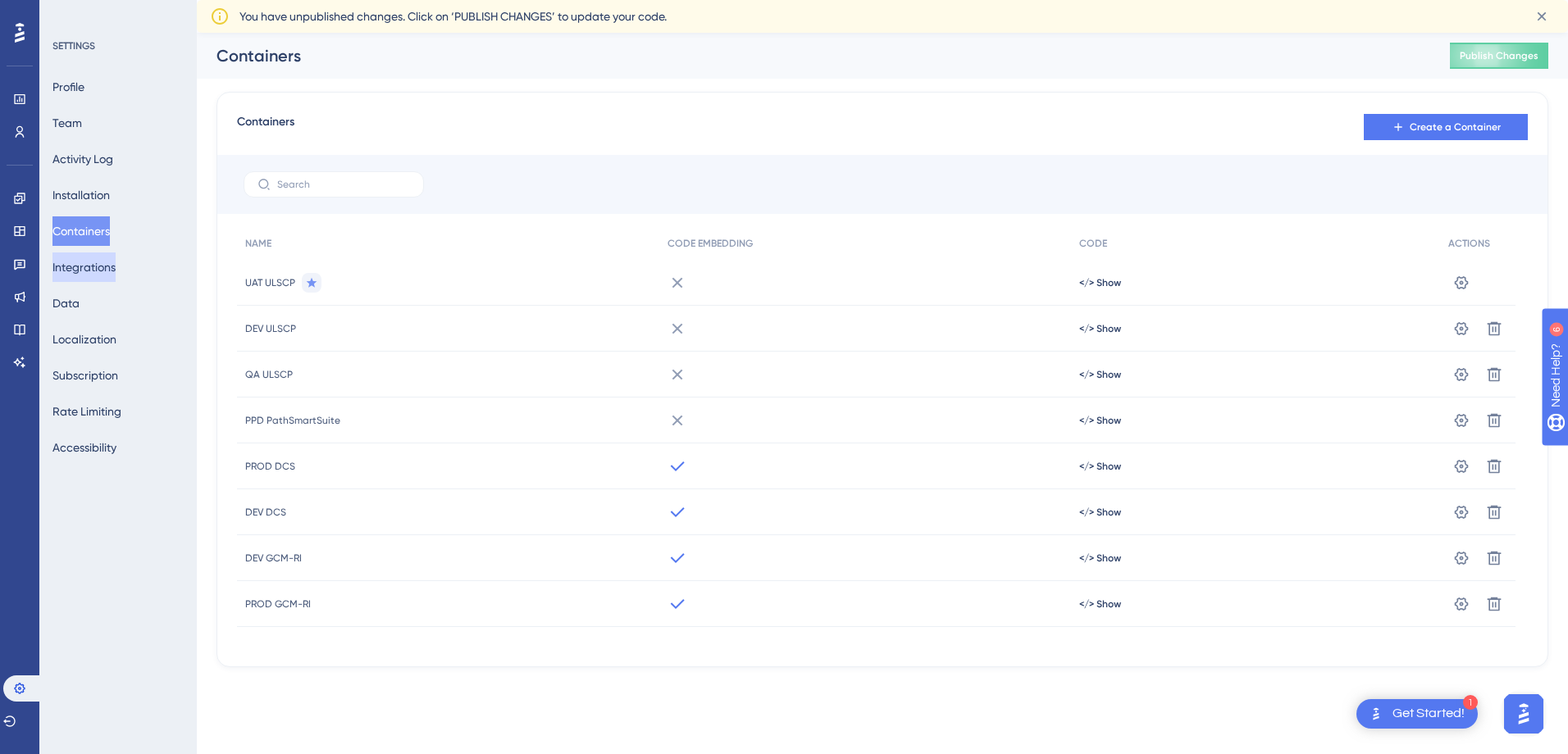
click at [101, 258] on button "Integrations" at bounding box center [84, 268] width 63 height 29
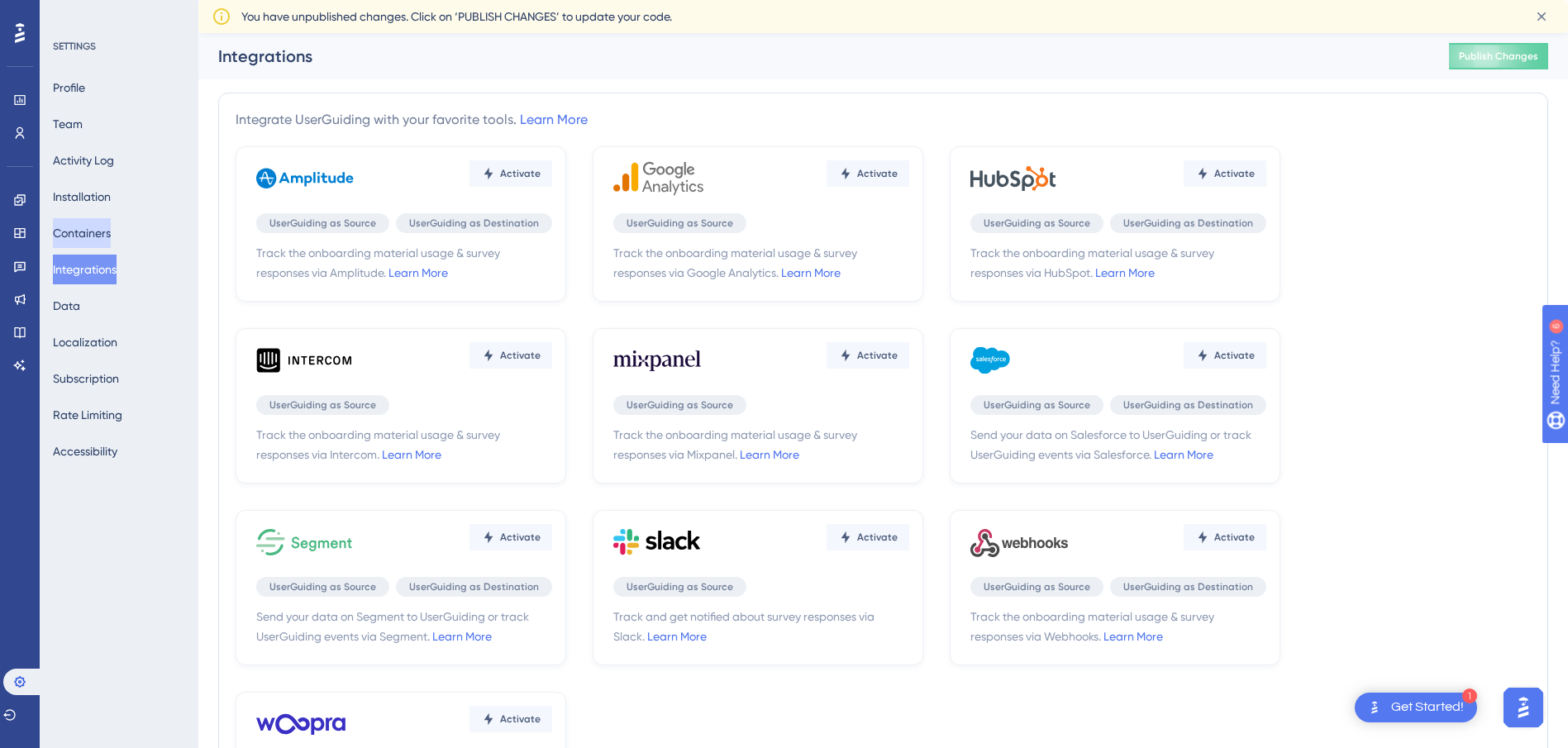
click at [106, 233] on button "Containers" at bounding box center [82, 233] width 58 height 30
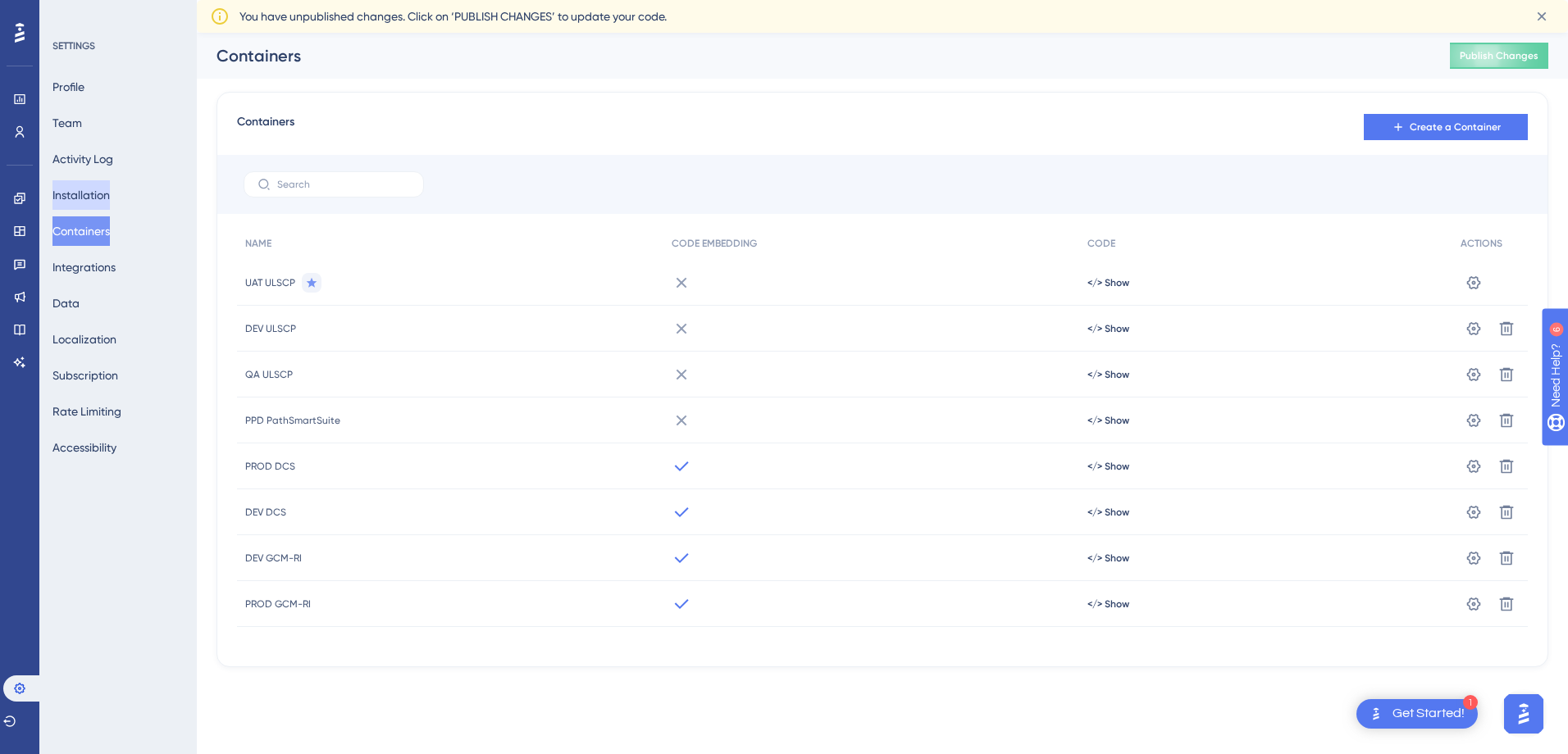
click at [87, 198] on button "Installation" at bounding box center [81, 195] width 58 height 29
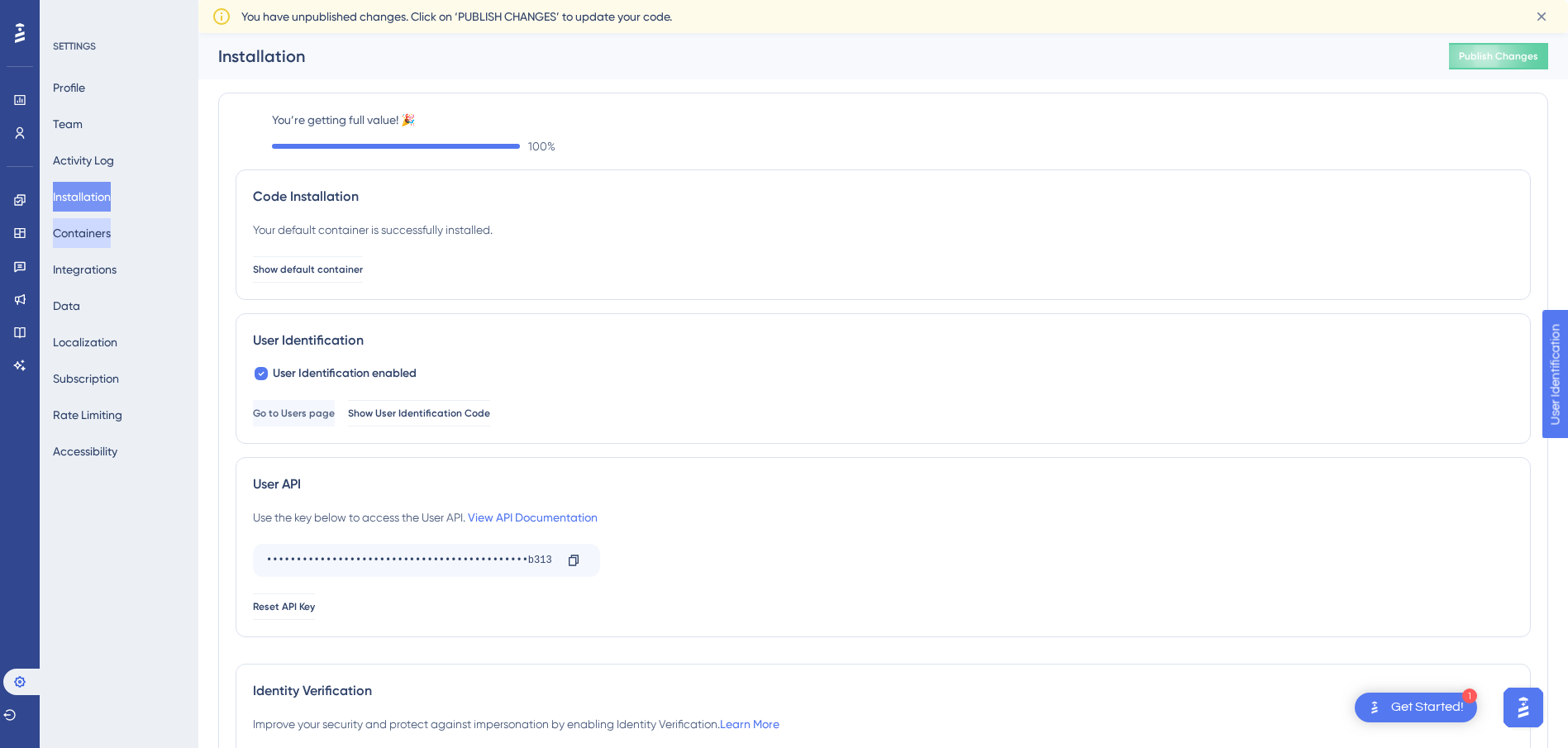
click at [86, 230] on button "Containers" at bounding box center [82, 233] width 58 height 30
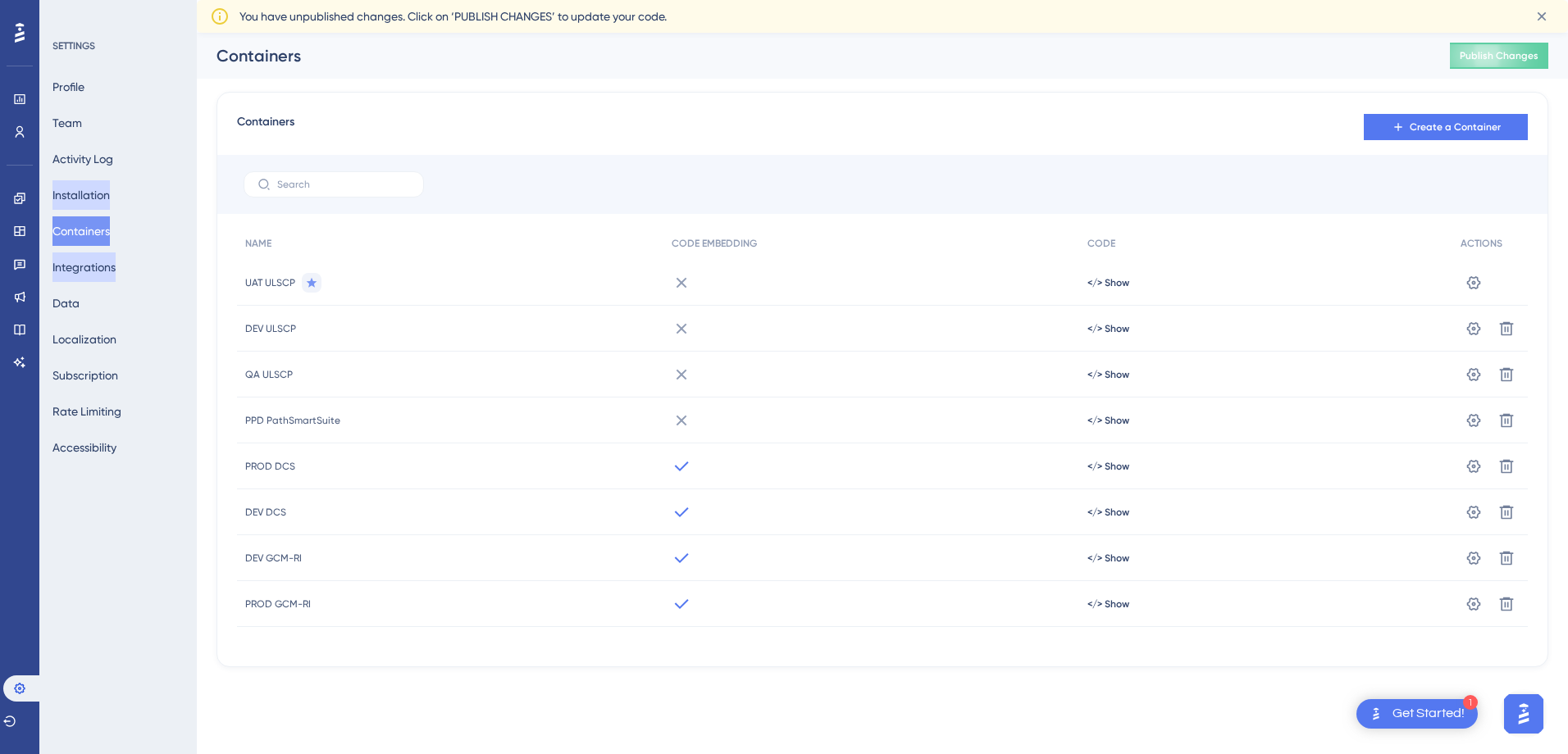
click at [98, 271] on button "Integrations" at bounding box center [84, 268] width 63 height 29
click at [84, 270] on button "Integrations" at bounding box center [84, 268] width 63 height 29
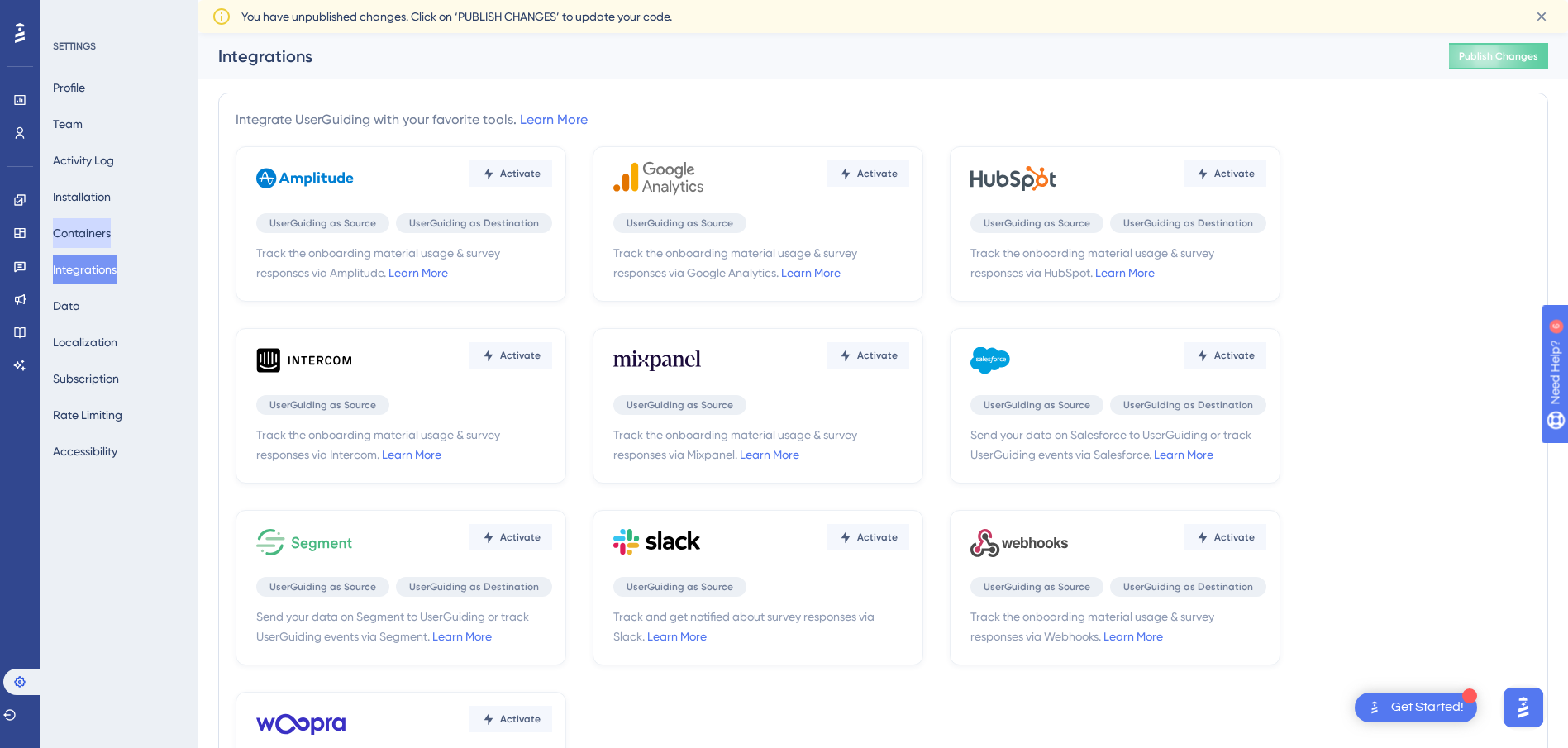
click at [76, 237] on button "Containers" at bounding box center [82, 233] width 58 height 30
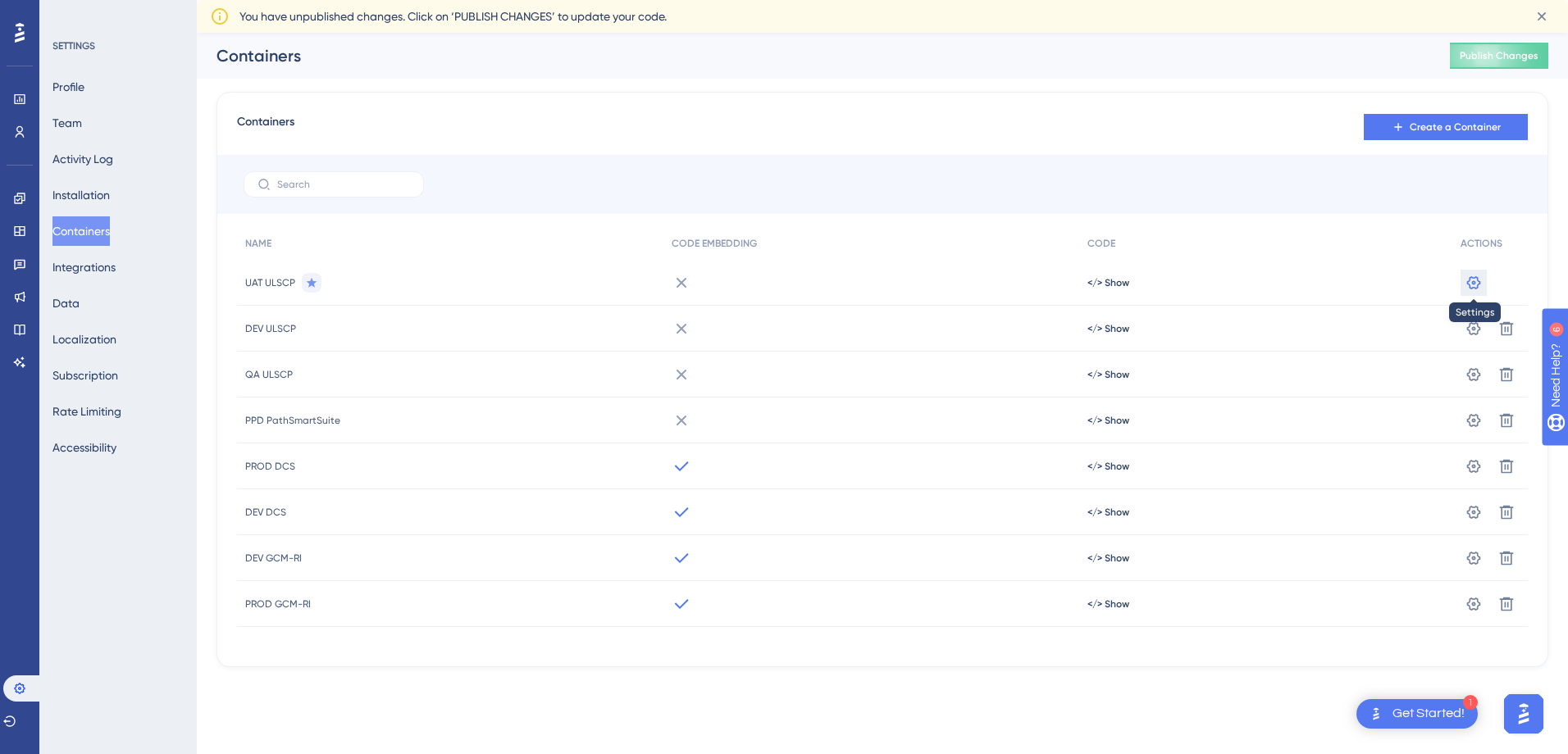
click at [1482, 284] on button at bounding box center [1474, 282] width 26 height 26
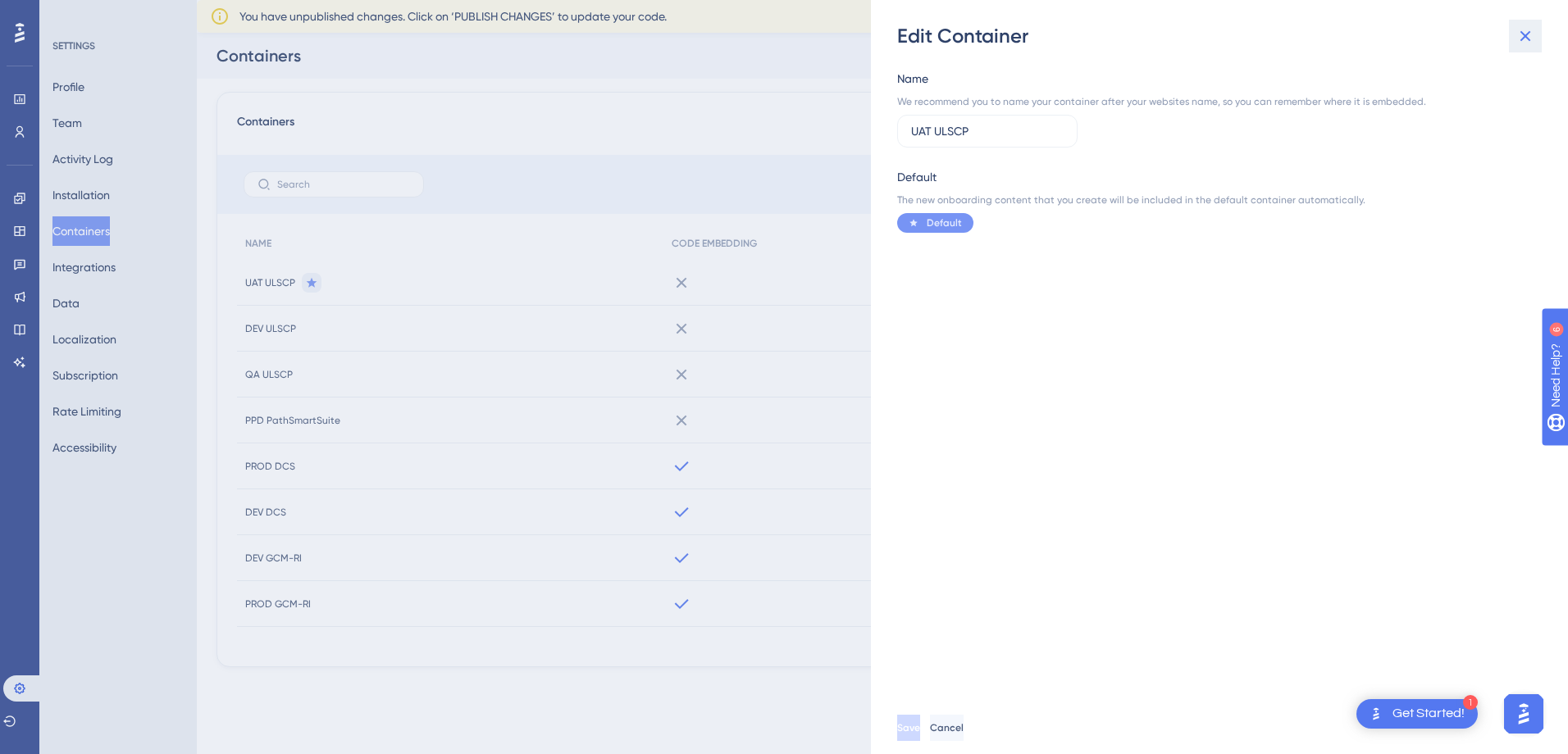
click at [1523, 49] on button at bounding box center [1525, 35] width 32 height 32
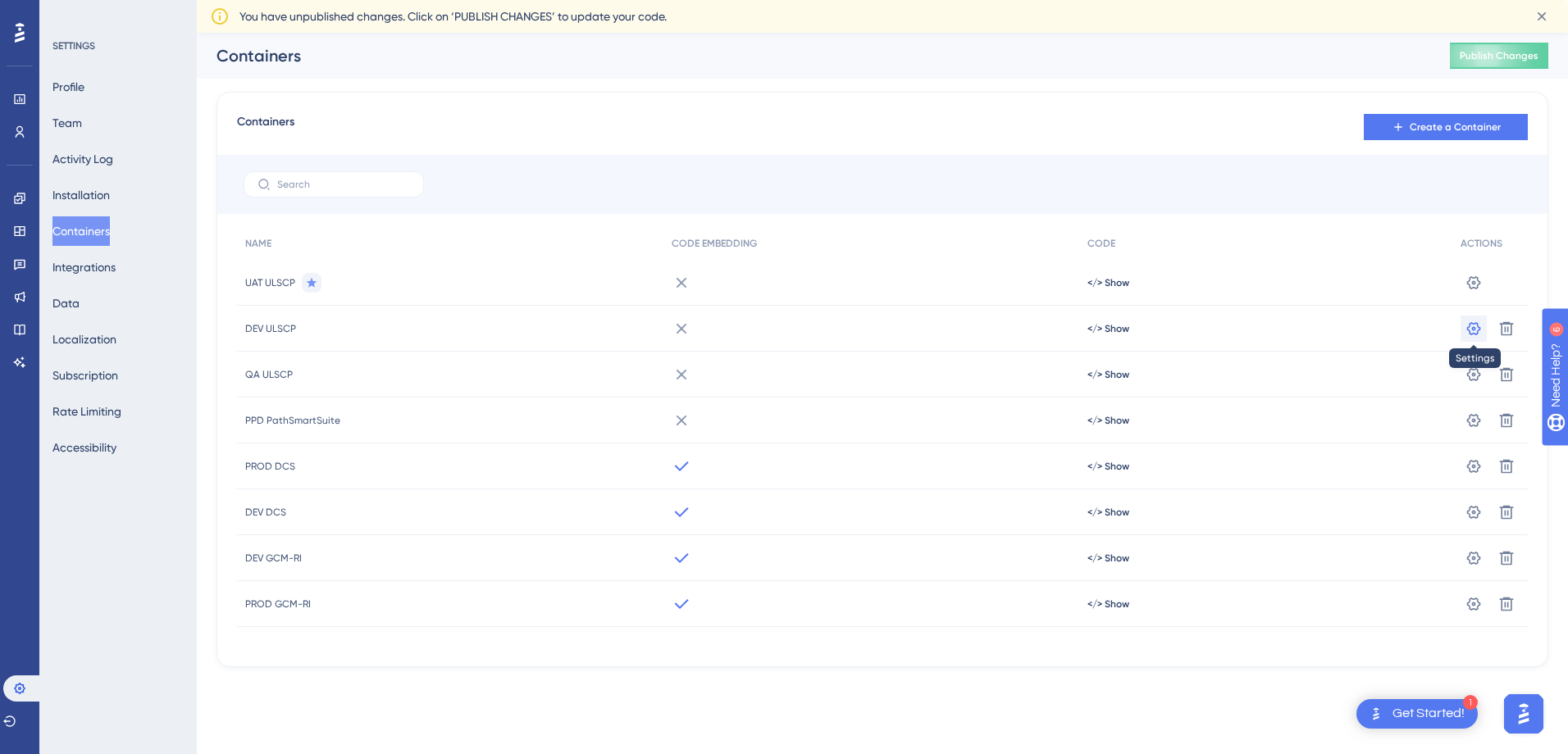
click at [1472, 291] on icon at bounding box center [1474, 282] width 17 height 17
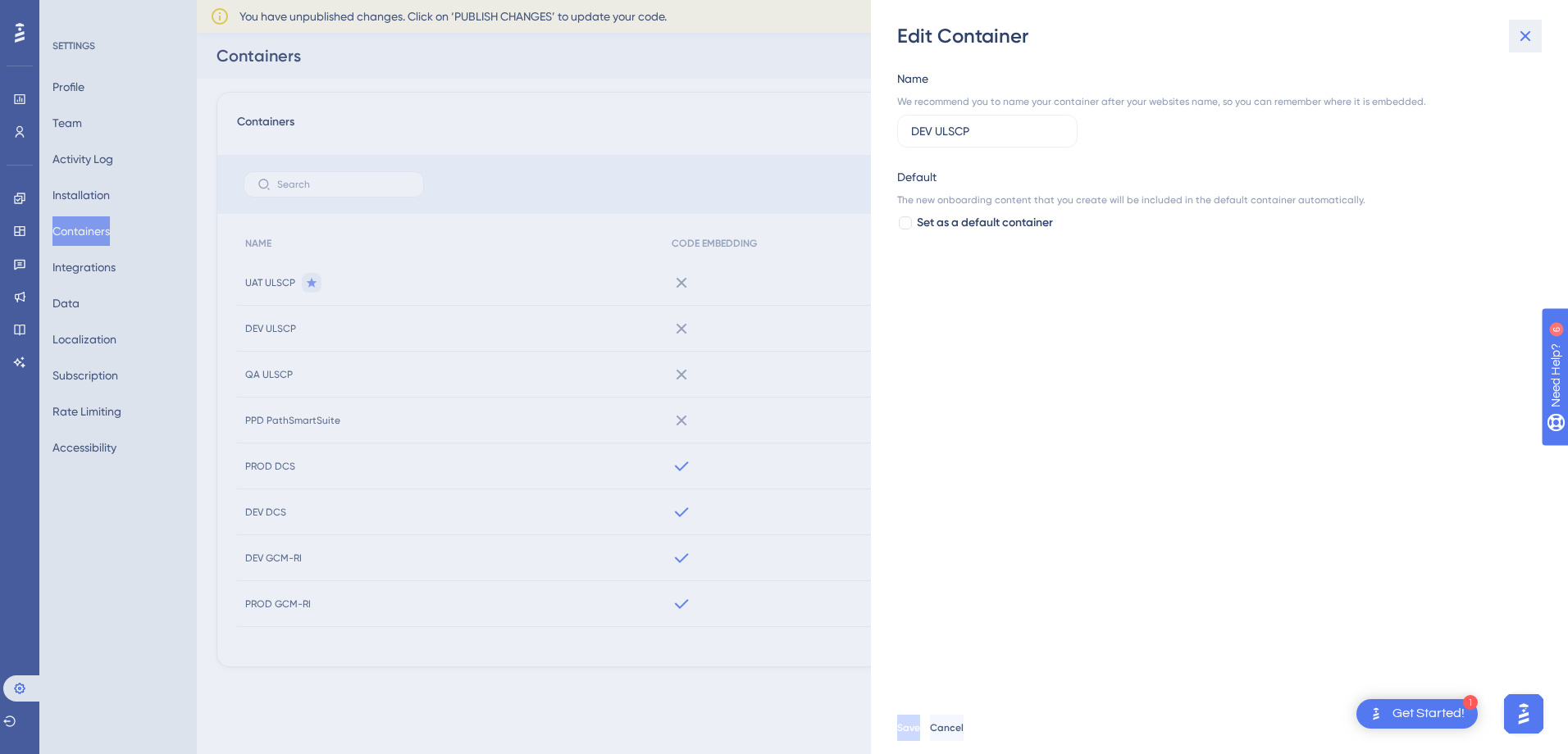
click at [1515, 37] on button at bounding box center [1525, 35] width 32 height 32
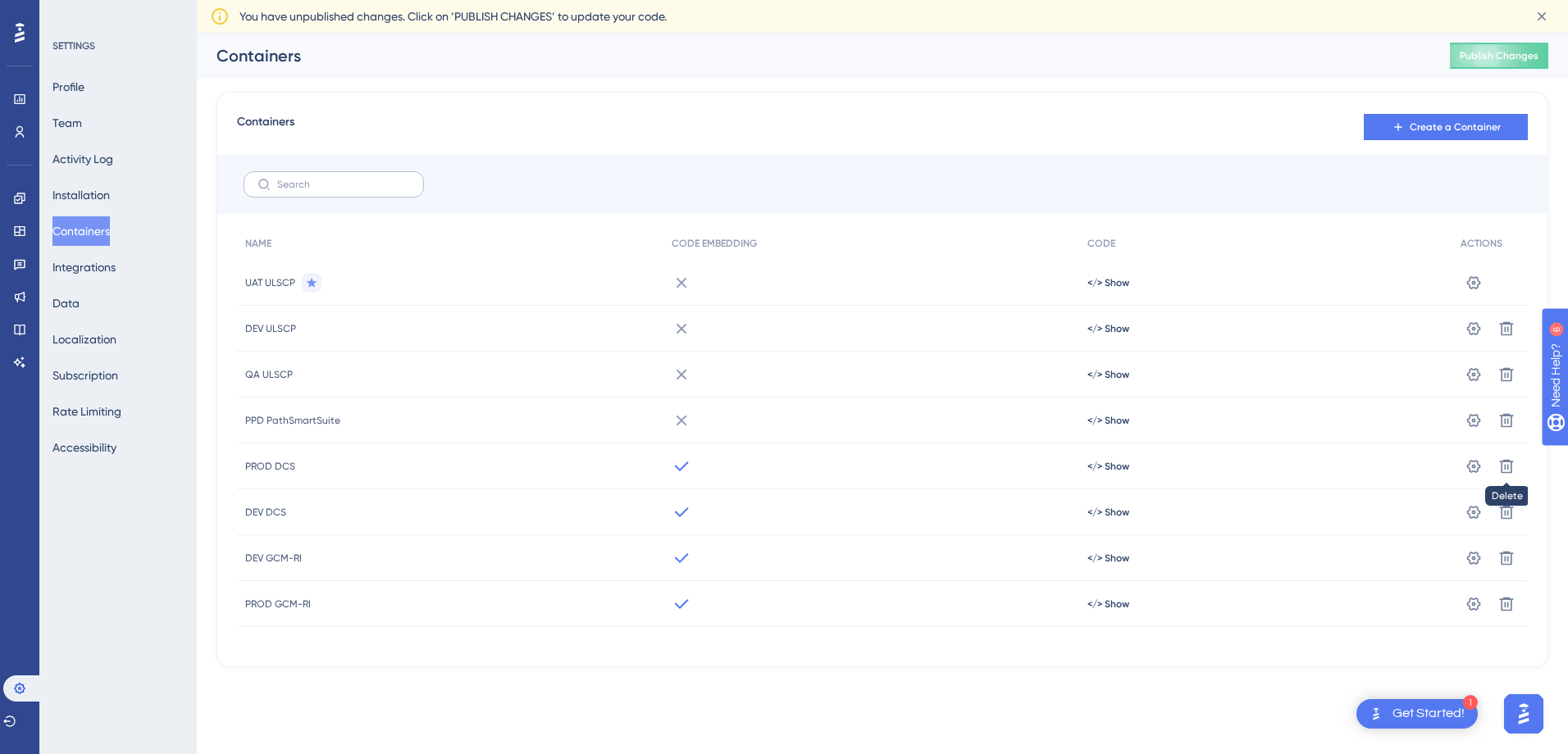
click at [267, 118] on div "Containers Create a Container" at bounding box center [883, 127] width 1290 height 29
click at [267, 118] on span "Containers" at bounding box center [266, 127] width 58 height 29
click at [263, 112] on div "Containers Create a Container NAME CODE EMBEDDING CODE ACTIONS UAT ULSCP </> Sh…" at bounding box center [883, 379] width 1332 height 576
drag, startPoint x: 342, startPoint y: 172, endPoint x: 348, endPoint y: 126, distance: 46.4
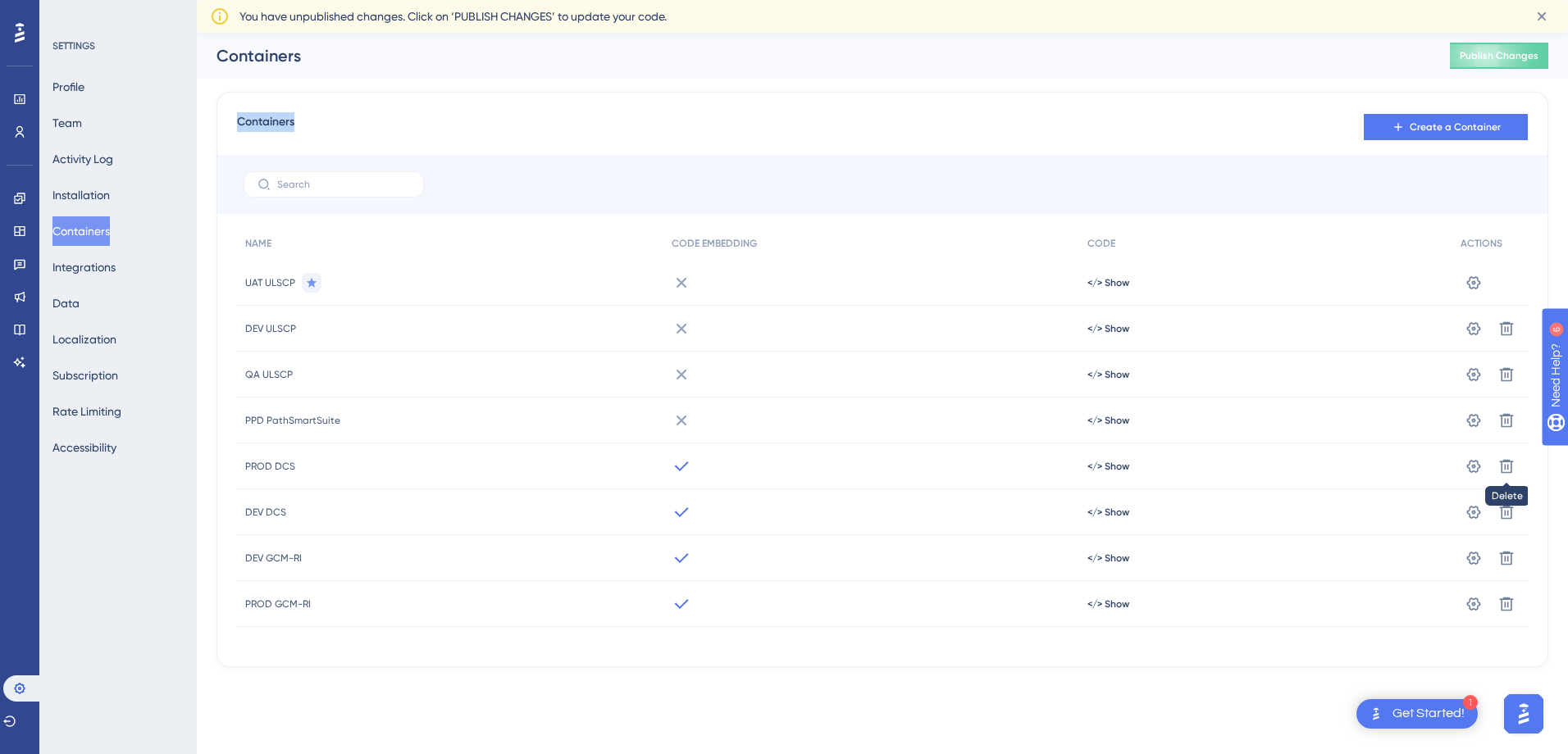
click at [348, 126] on div "Containers Create a Container" at bounding box center [883, 127] width 1290 height 29
click at [98, 186] on button "Installation" at bounding box center [81, 195] width 58 height 29
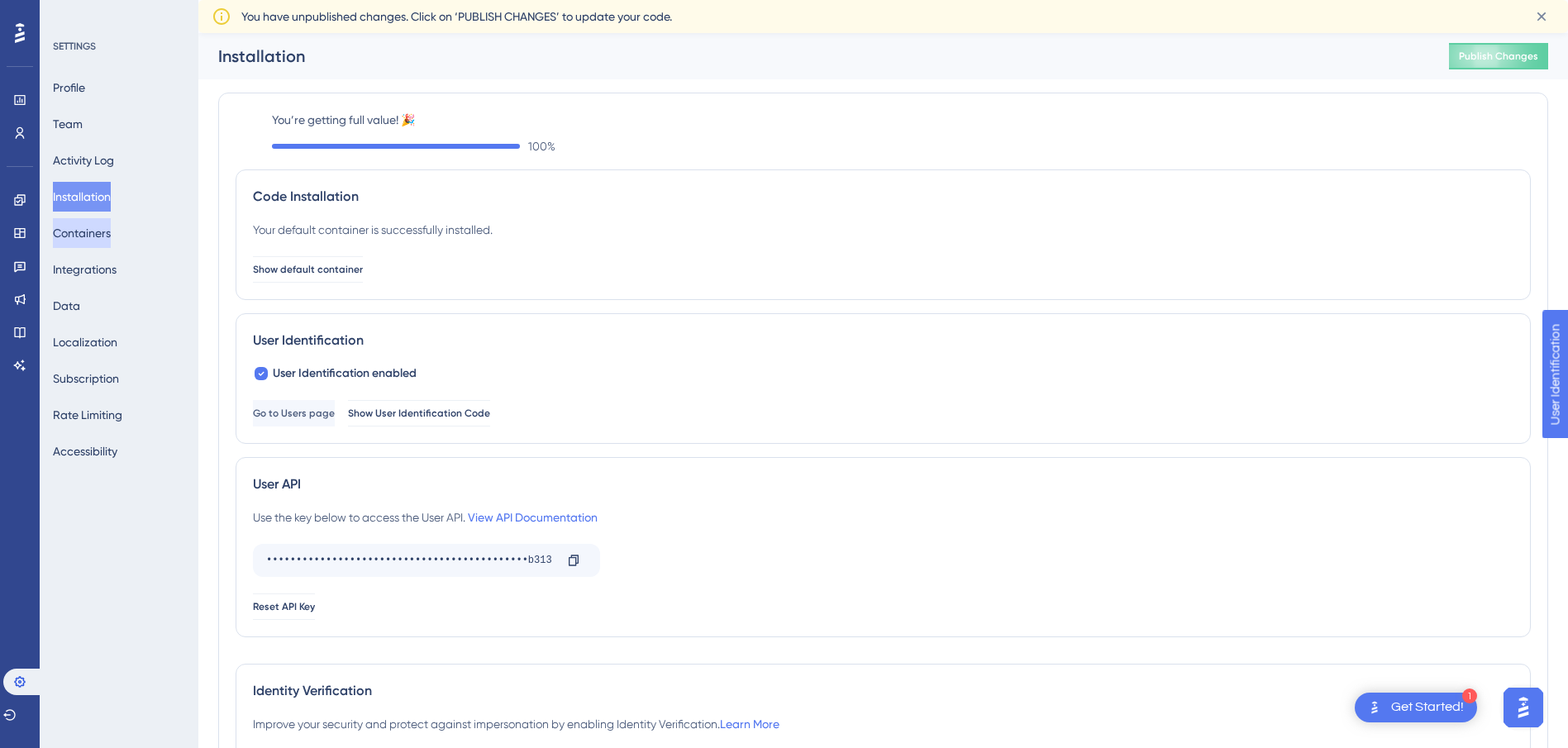
click at [102, 235] on button "Containers" at bounding box center [82, 233] width 58 height 30
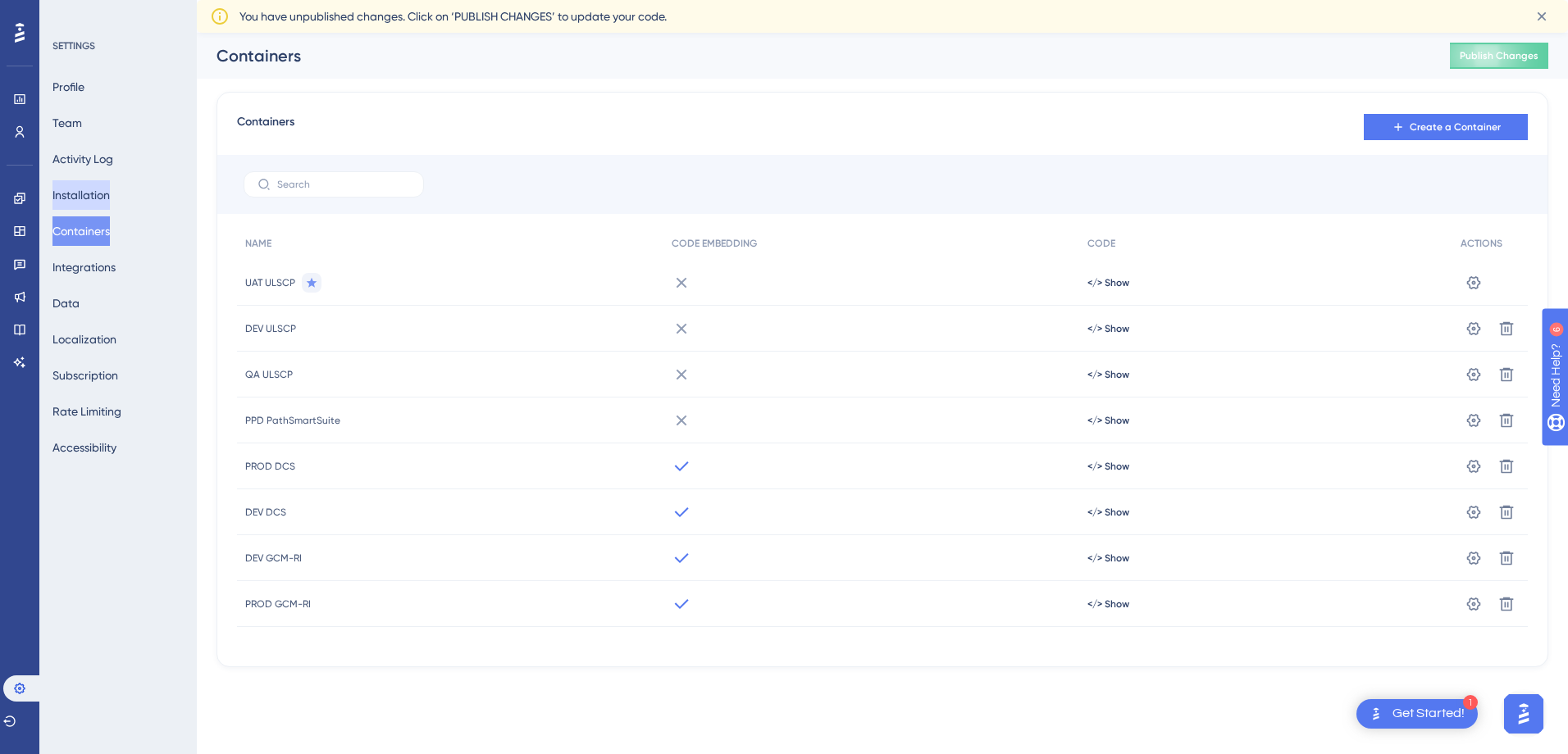
click at [82, 203] on button "Installation" at bounding box center [81, 195] width 58 height 29
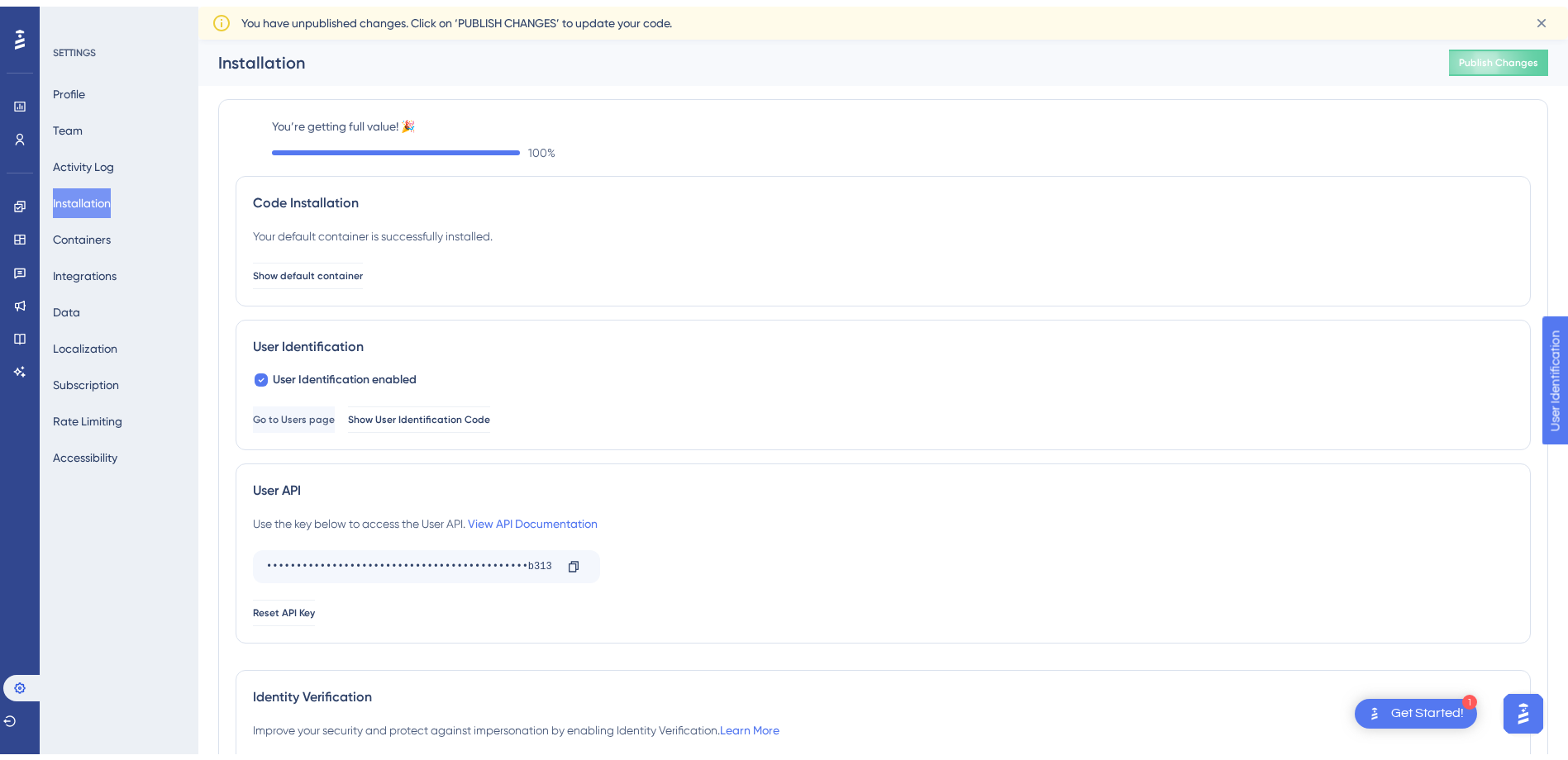
scroll to position [83, 0]
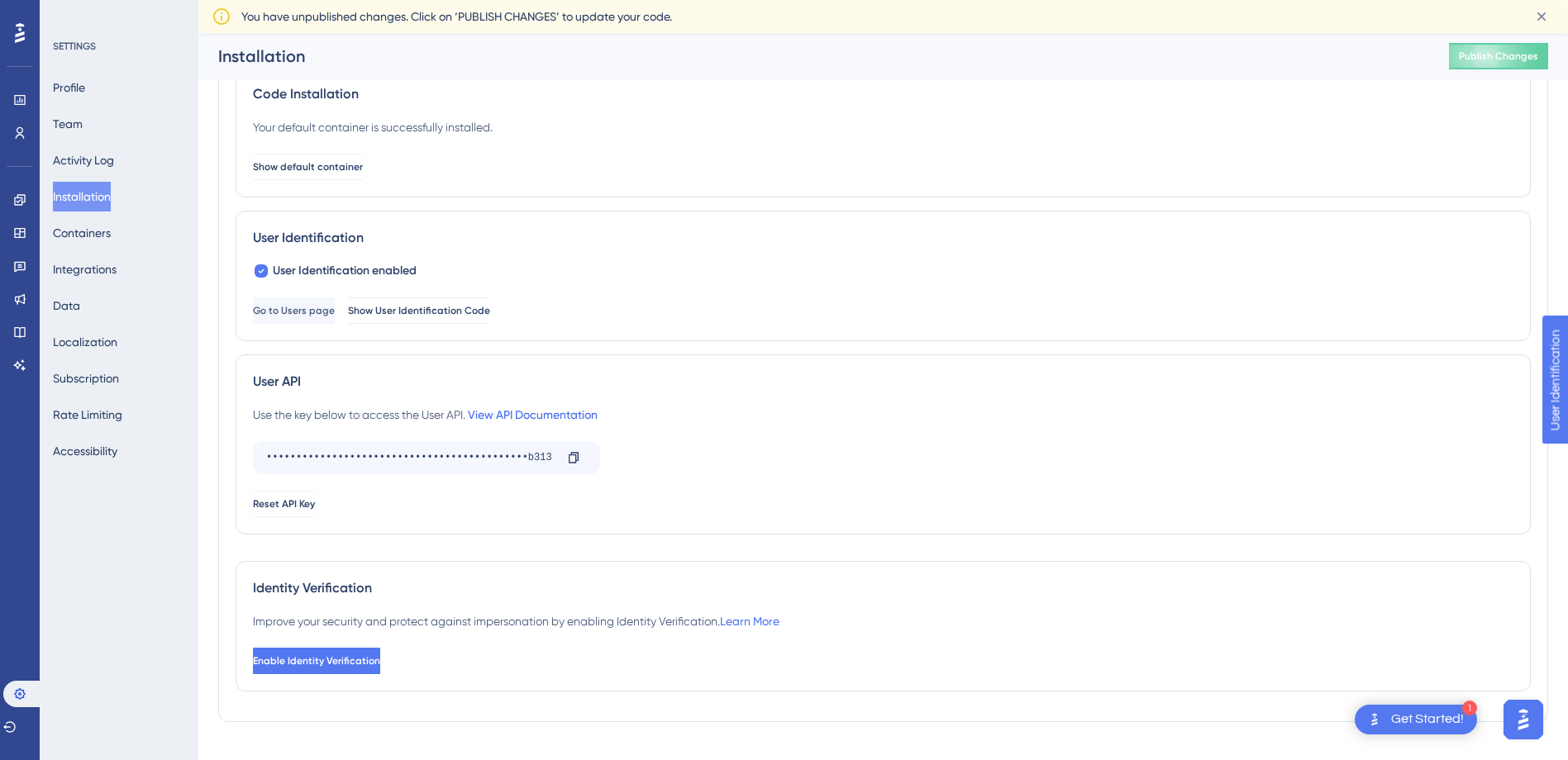
click at [546, 416] on link "View API Documentation" at bounding box center [532, 414] width 129 height 13
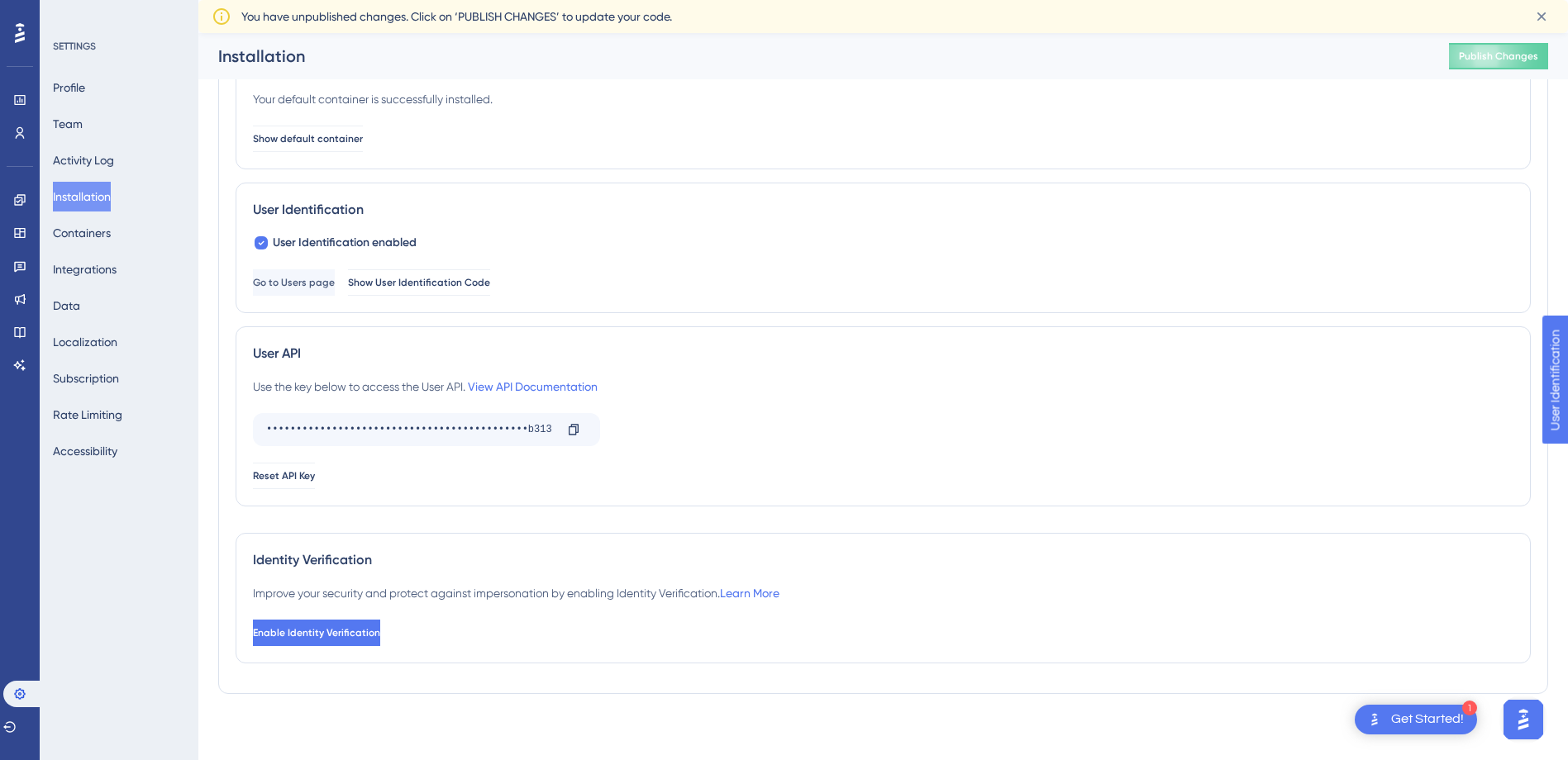
scroll to position [109, 0]
drag, startPoint x: 68, startPoint y: 274, endPoint x: 65, endPoint y: 259, distance: 15.3
click at [65, 260] on button "Integrations" at bounding box center [85, 270] width 63 height 30
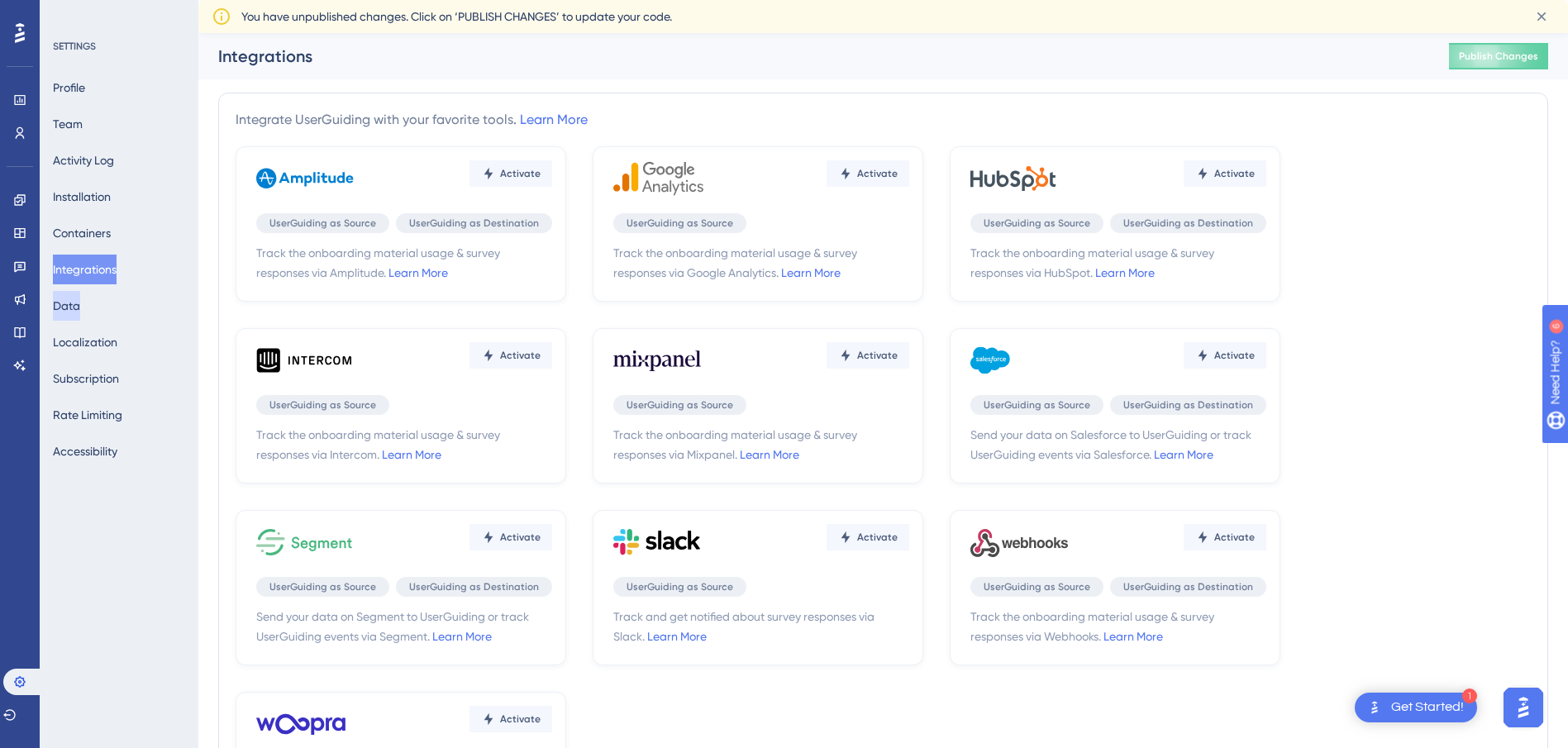
click at [80, 313] on button "Data" at bounding box center [67, 305] width 28 height 30
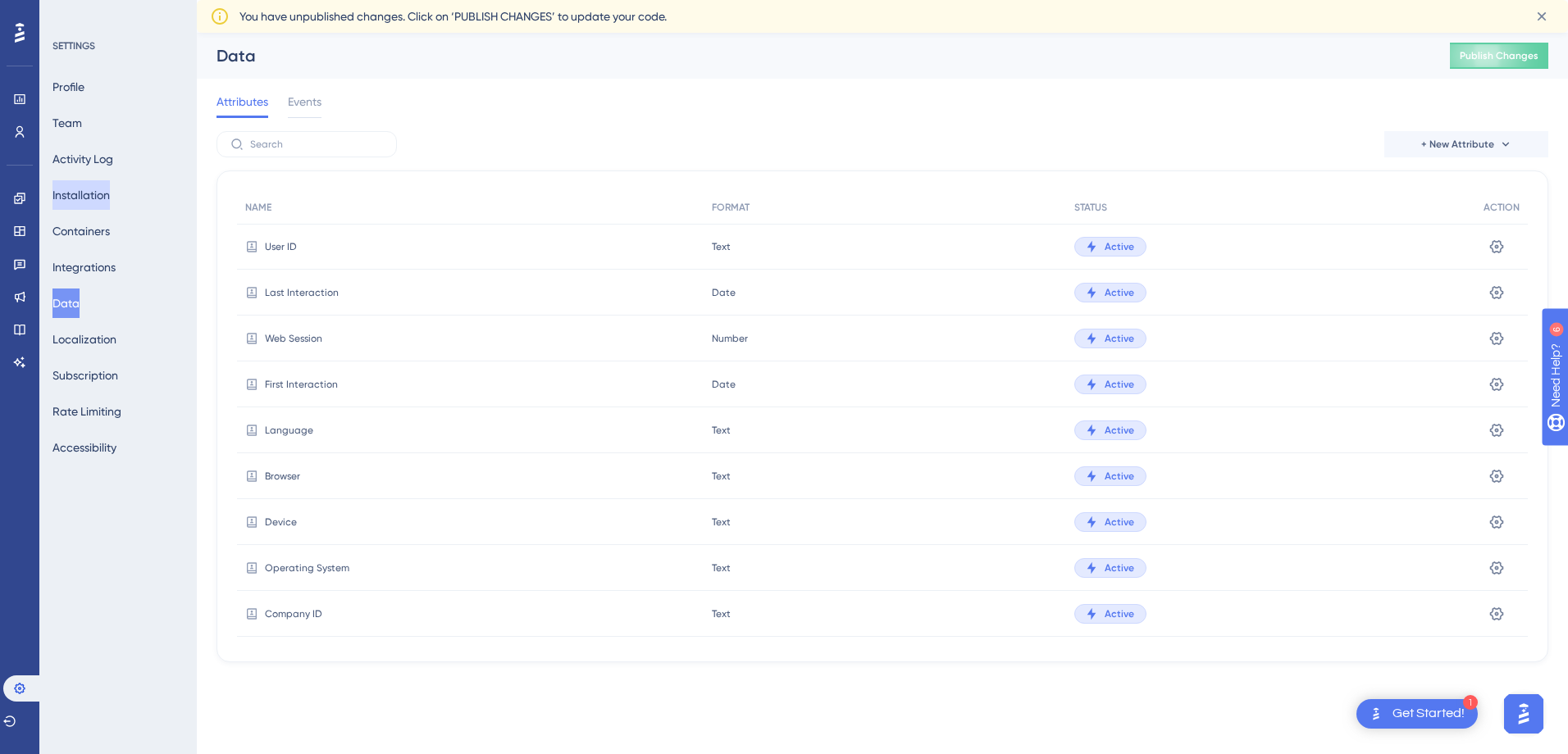
click at [110, 195] on button "Installation" at bounding box center [81, 195] width 58 height 29
click at [109, 198] on button "Installation" at bounding box center [81, 195] width 58 height 29
click at [108, 196] on button "Installation" at bounding box center [81, 195] width 58 height 29
click at [106, 194] on button "Installation" at bounding box center [81, 195] width 58 height 29
click at [95, 188] on button "Installation" at bounding box center [81, 195] width 58 height 29
